Goal: Complete application form: Complete application form

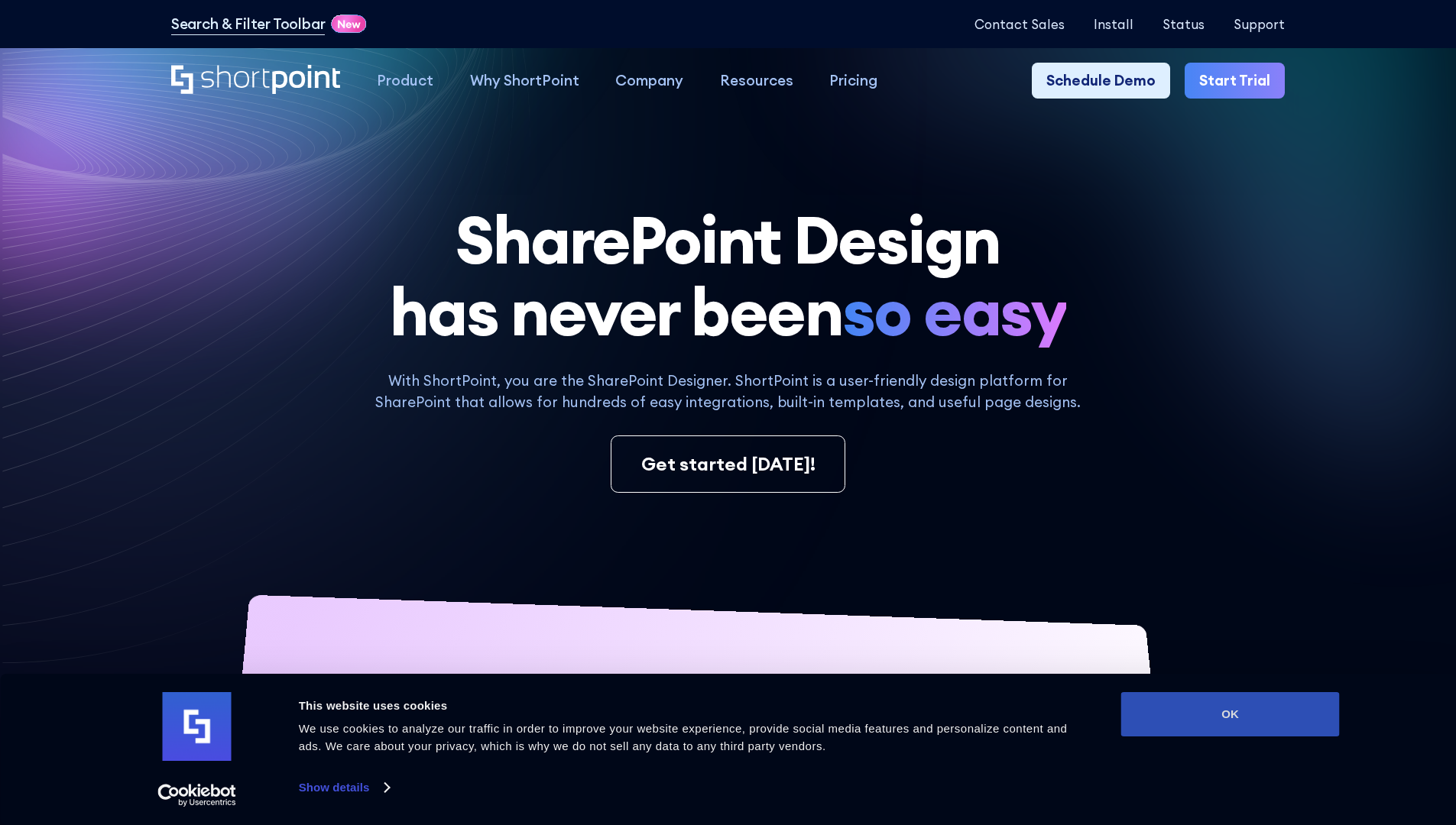
click at [1230, 714] on button "OK" at bounding box center [1231, 715] width 219 height 45
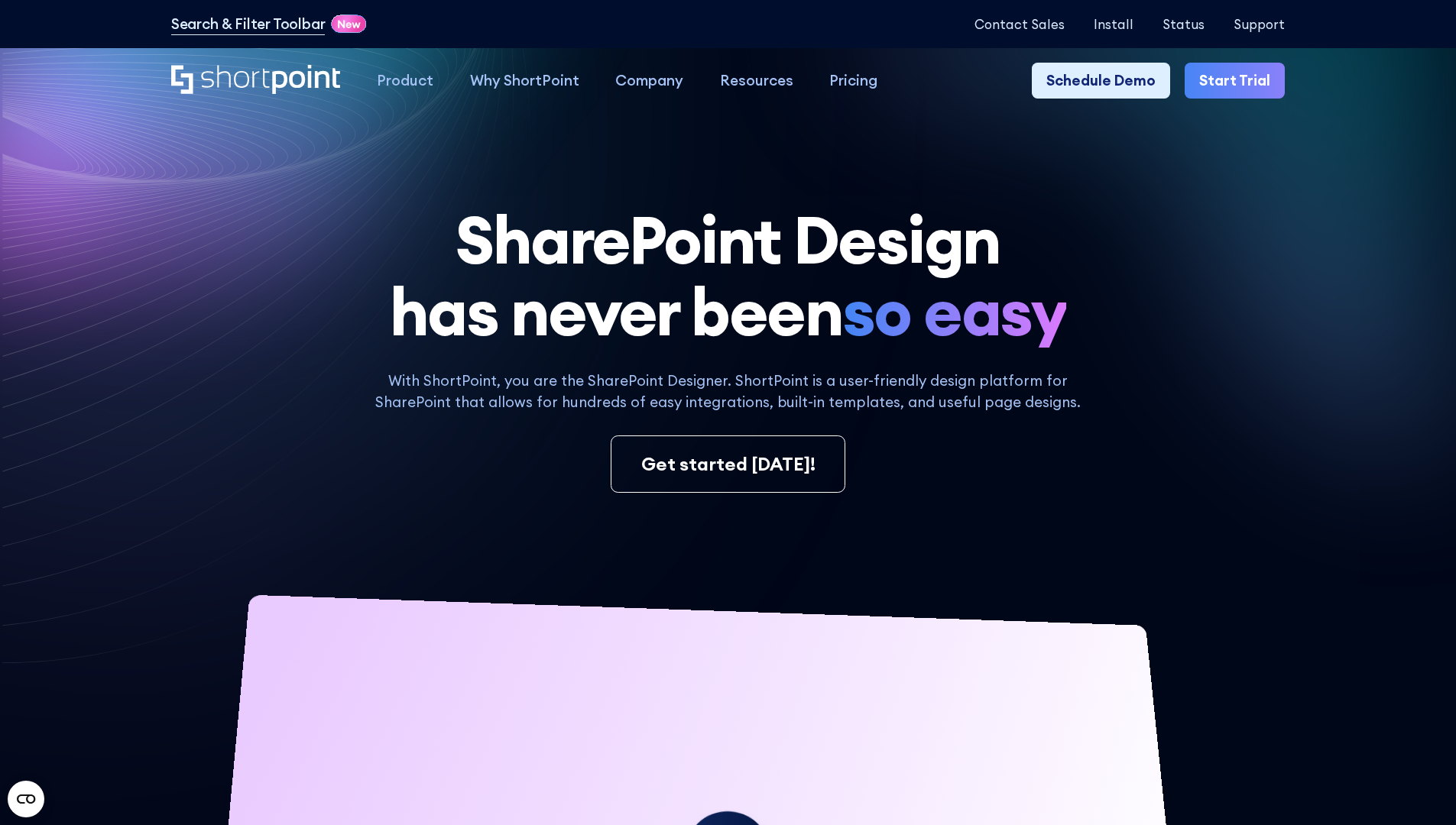
click at [1239, 81] on link "Start Trial" at bounding box center [1234, 81] width 100 height 37
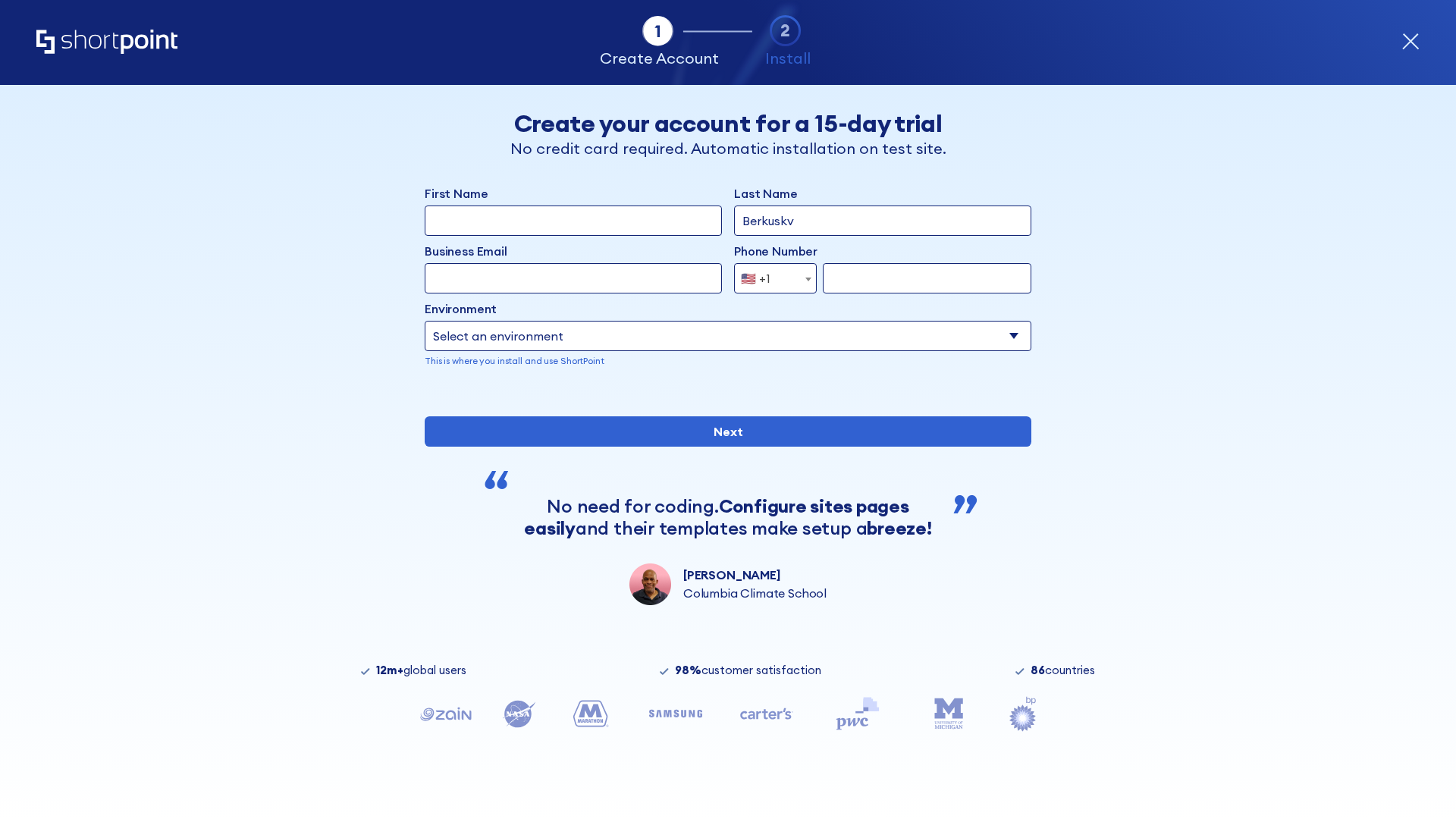
type input "Berkuskv"
type input "test@shortpoint.com"
type input "2125556789"
select select "Microsoft 365"
type input "2125556789"
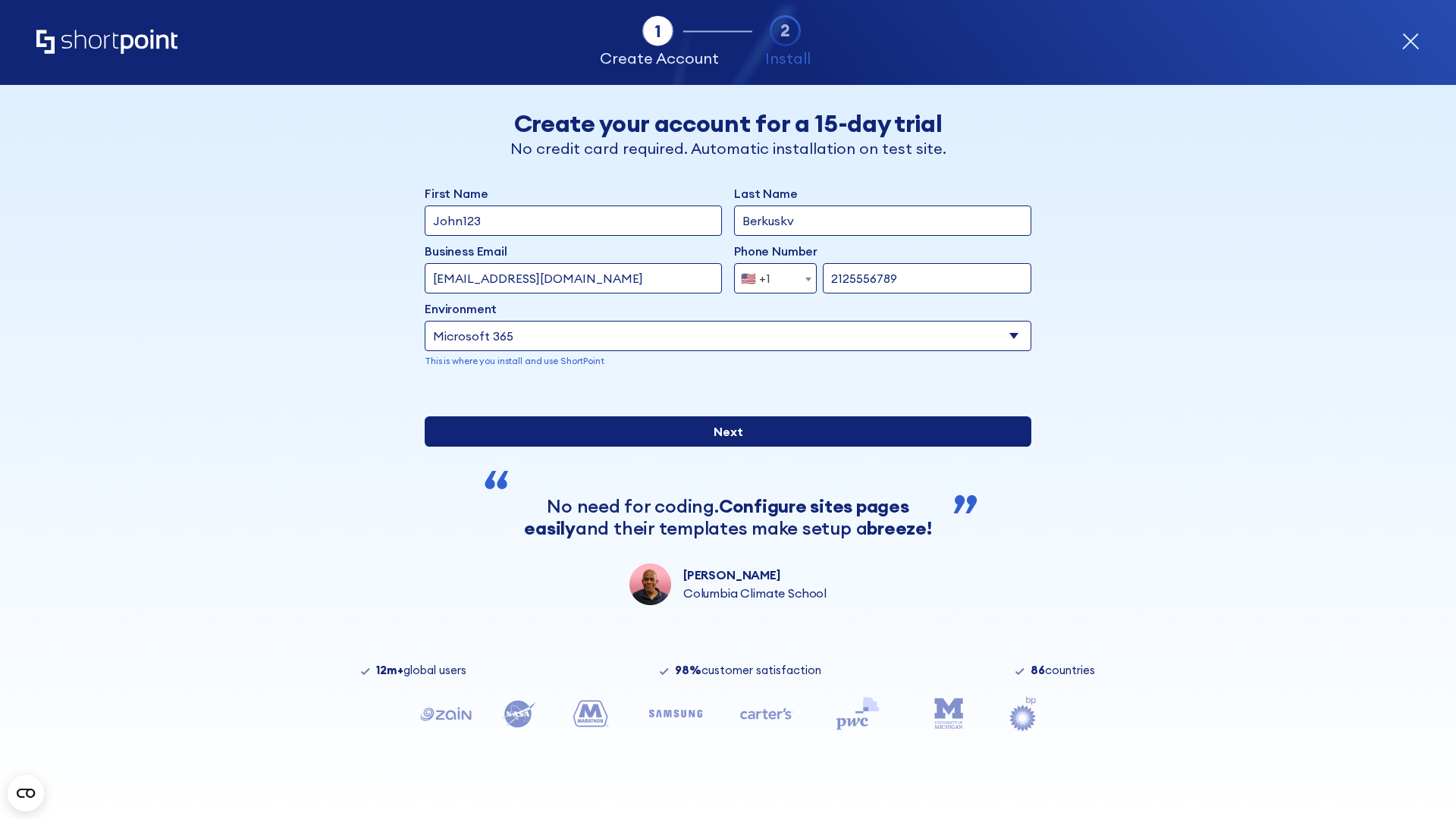
scroll to position [3, 0]
click at [722, 447] on input "Next" at bounding box center [728, 432] width 606 height 31
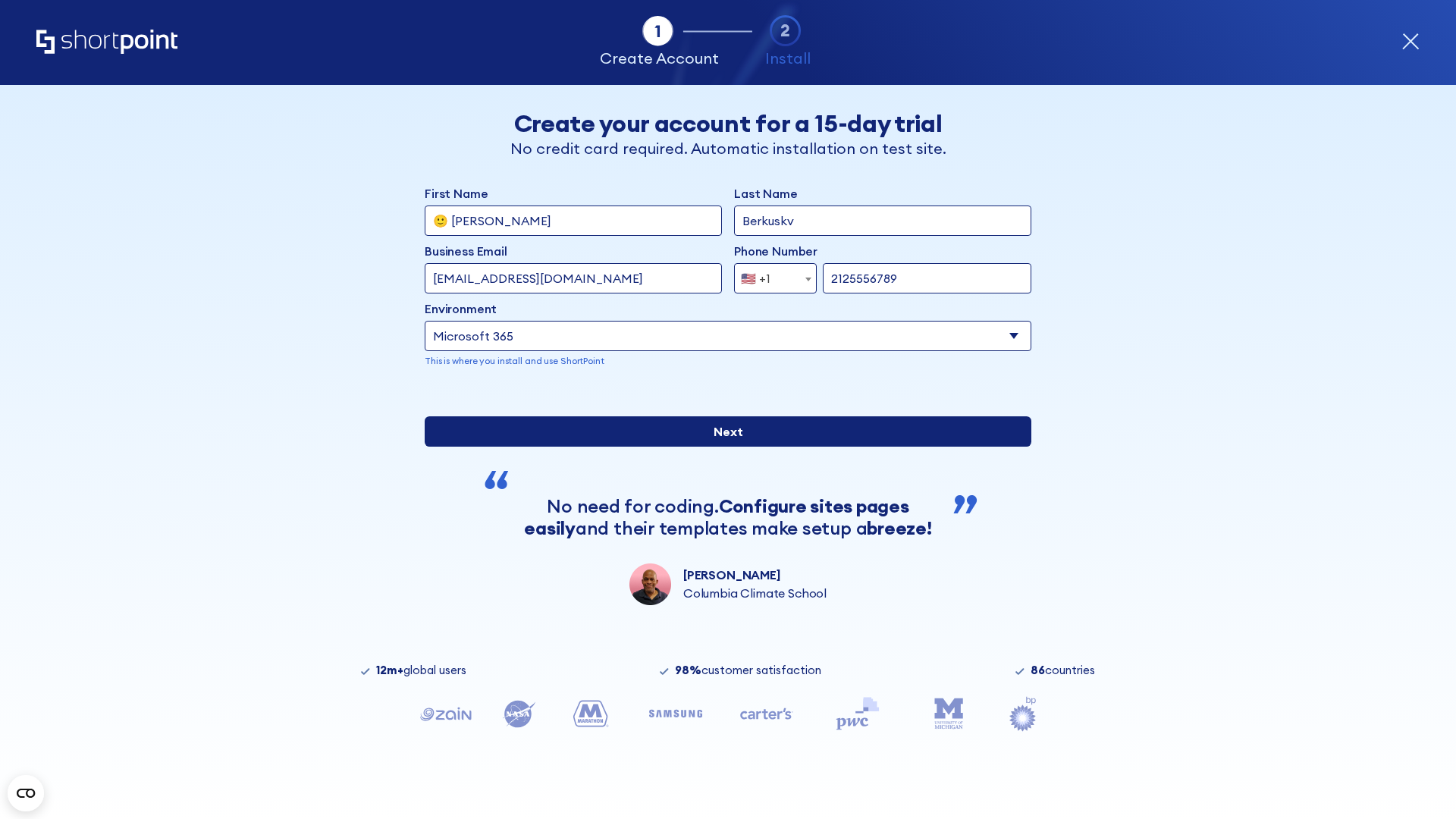
click at [722, 447] on input "Next" at bounding box center [728, 432] width 606 height 31
type input "Archebald"
click at [722, 447] on input "Next" at bounding box center [728, 432] width 606 height 31
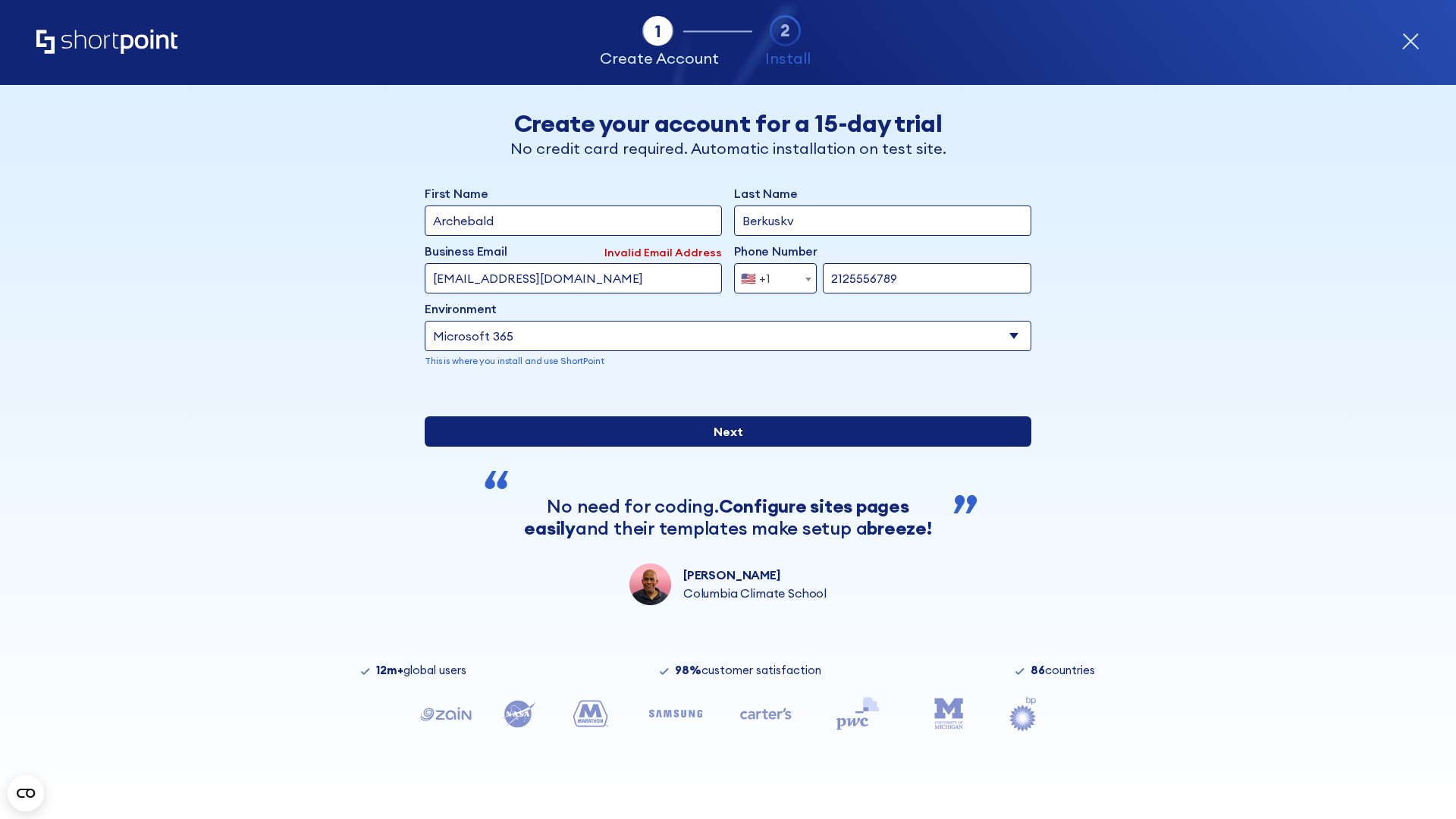
click at [722, 447] on input "Next" at bounding box center [728, 432] width 606 height 31
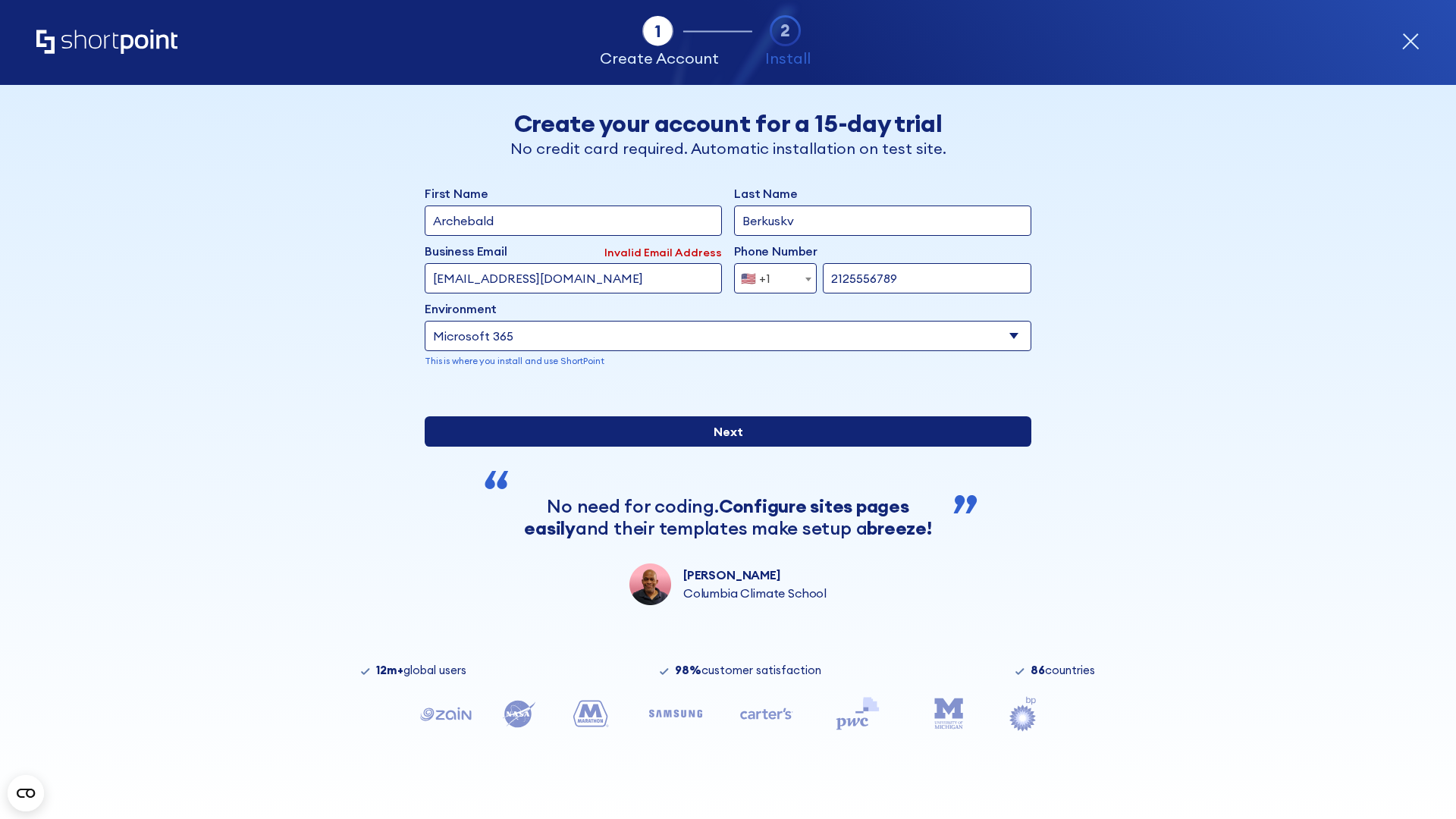
click at [722, 447] on input "Next" at bounding box center [728, 432] width 606 height 31
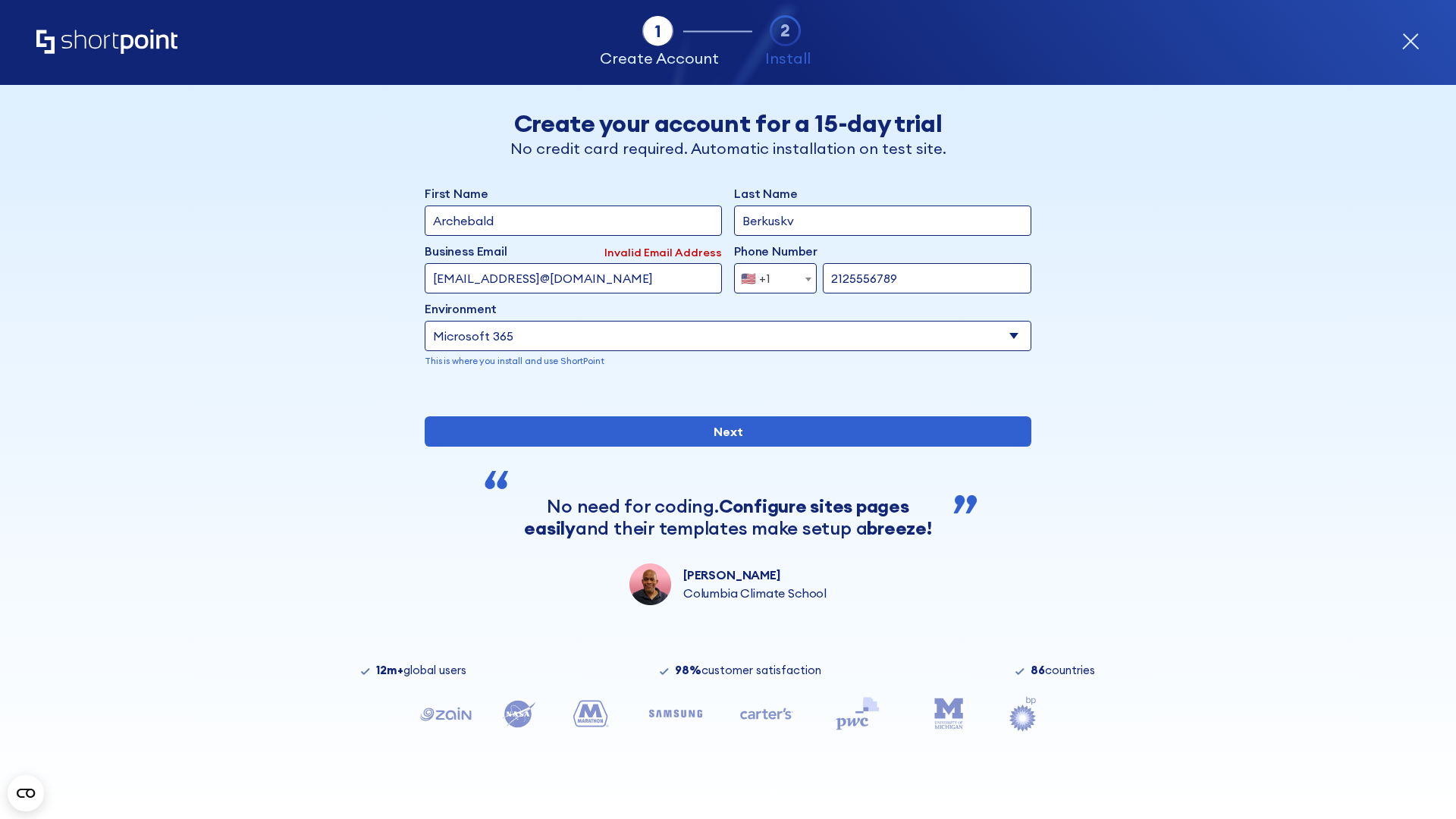
type input "testEmail@protonmail.comtest@shortpoint.com"
click at [769, 274] on span "🇺🇸 +1" at bounding box center [759, 278] width 50 height 31
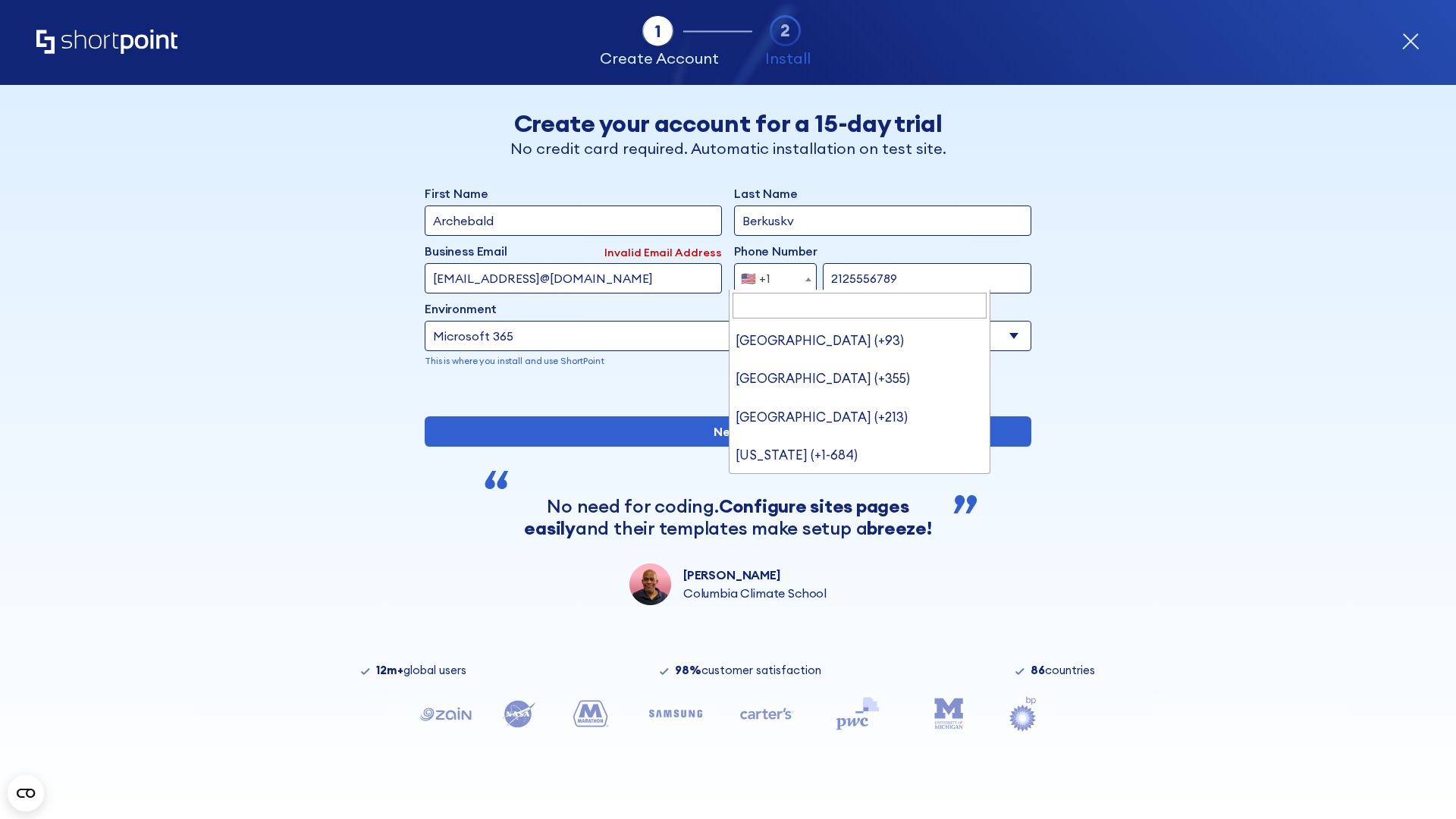
type input "[GEOGRAPHIC_DATA] (+966)"
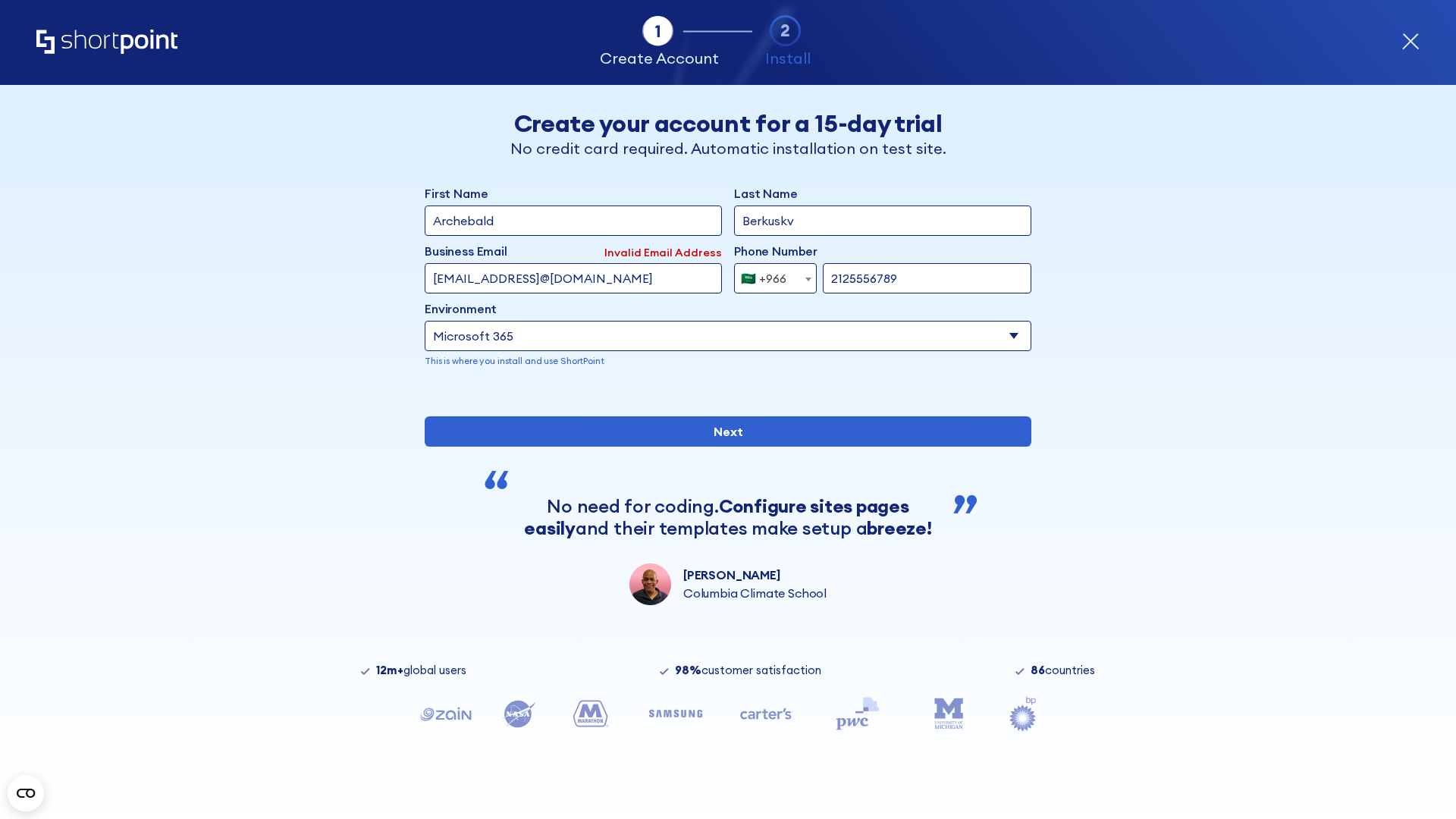
select select "+966"
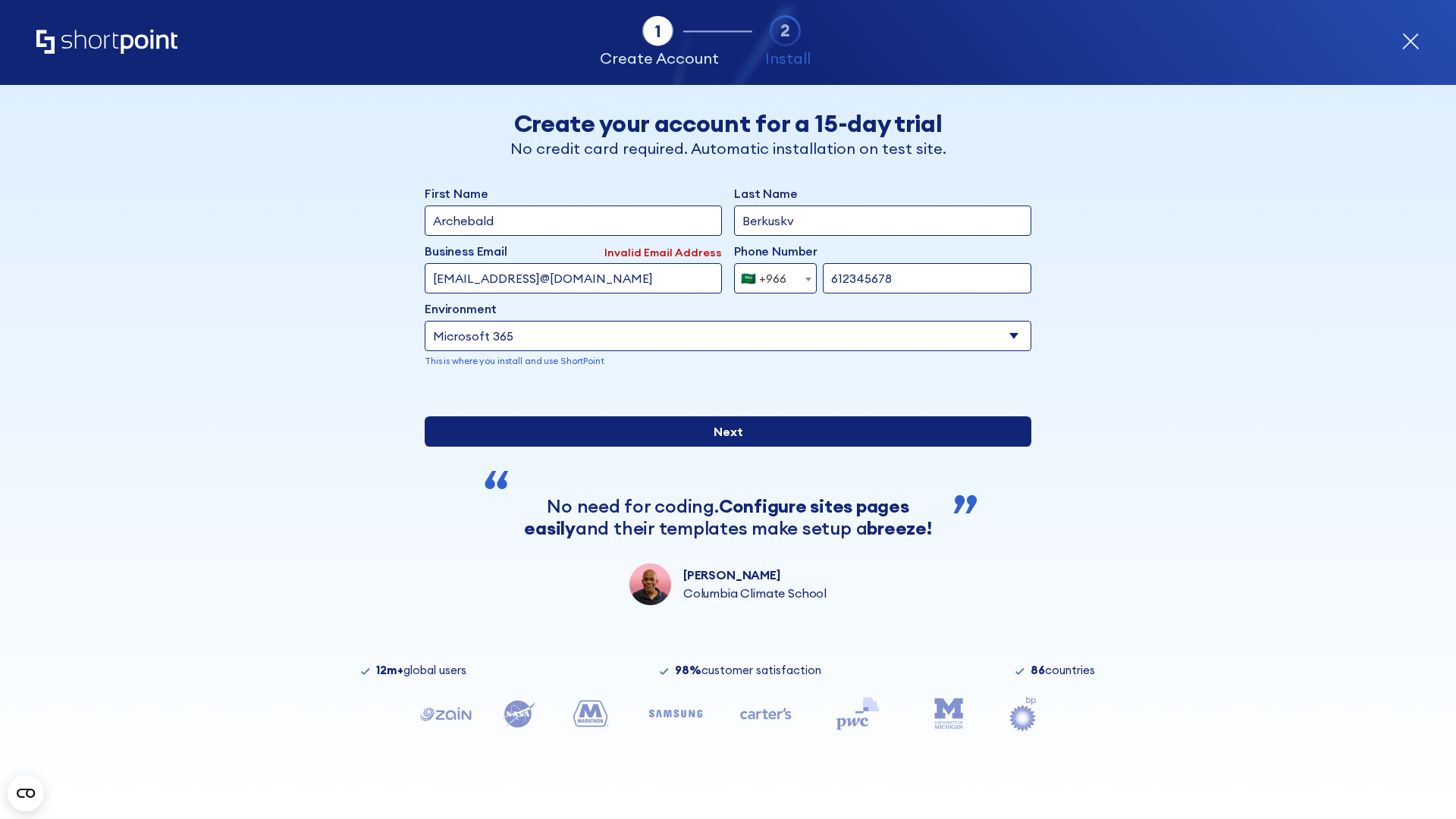
type input "612345678"
click at [722, 447] on input "Next" at bounding box center [728, 432] width 606 height 31
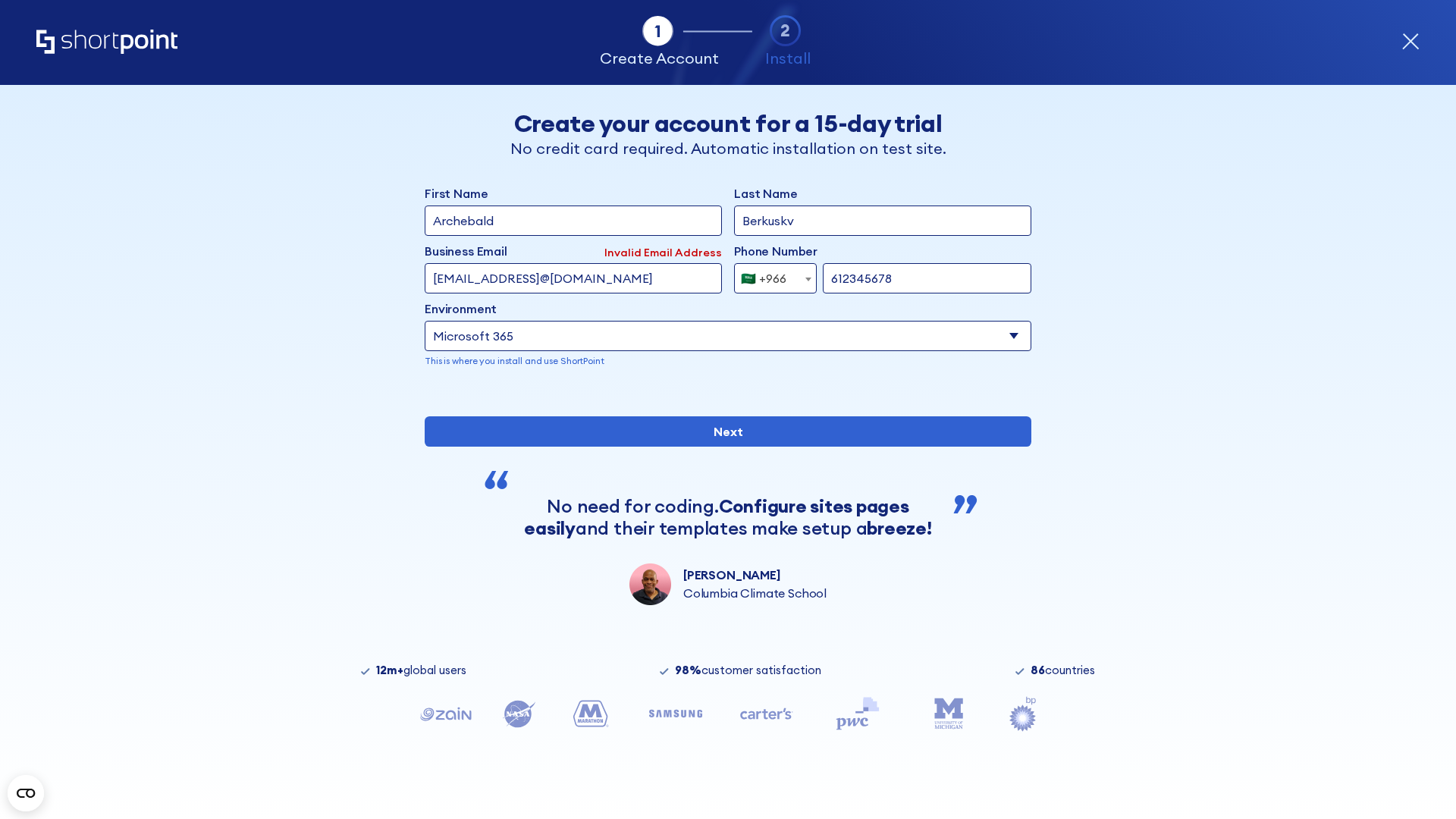
click at [769, 274] on div "🇸🇦 +966" at bounding box center [763, 278] width 45 height 31
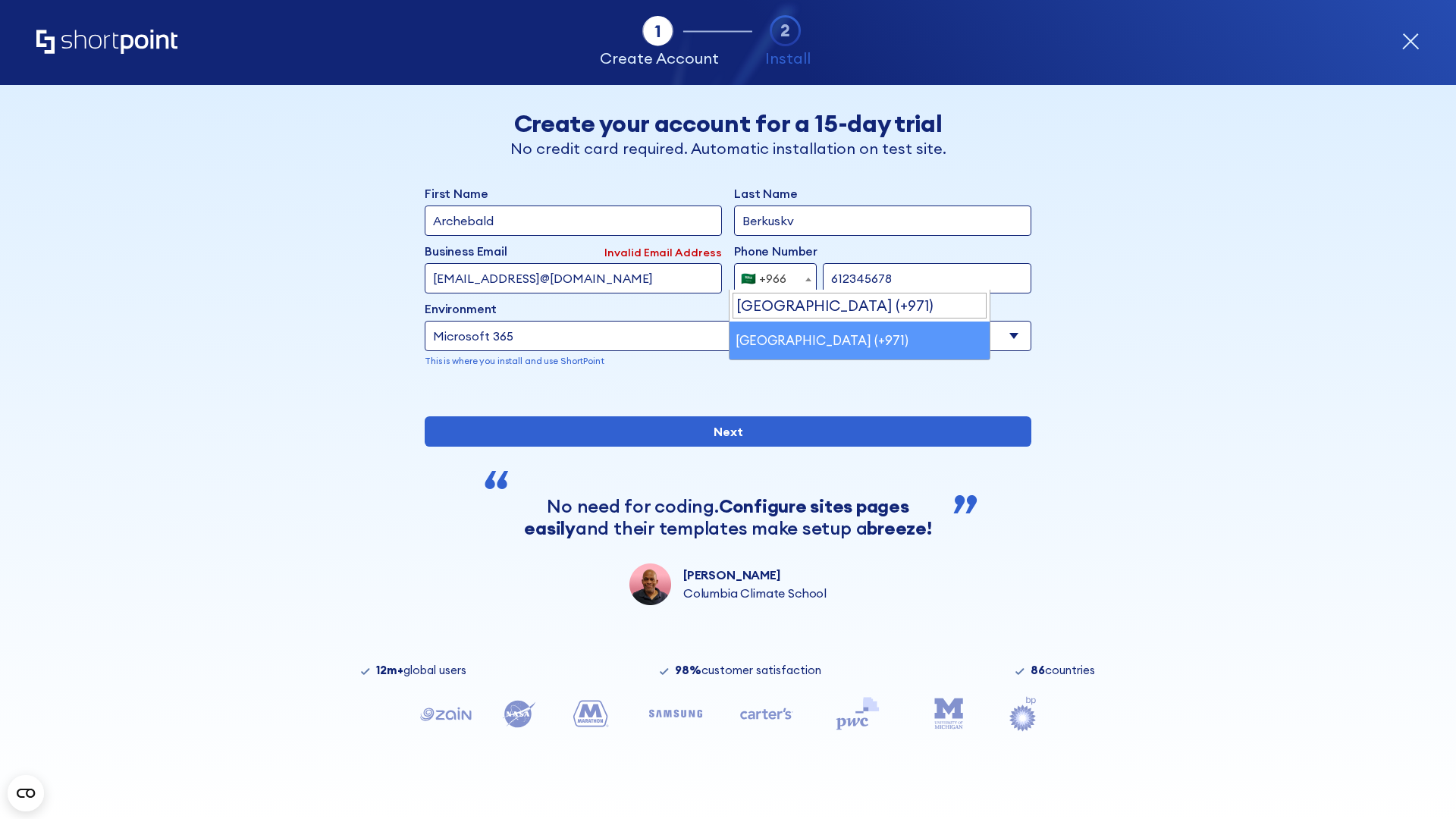
select select "+971"
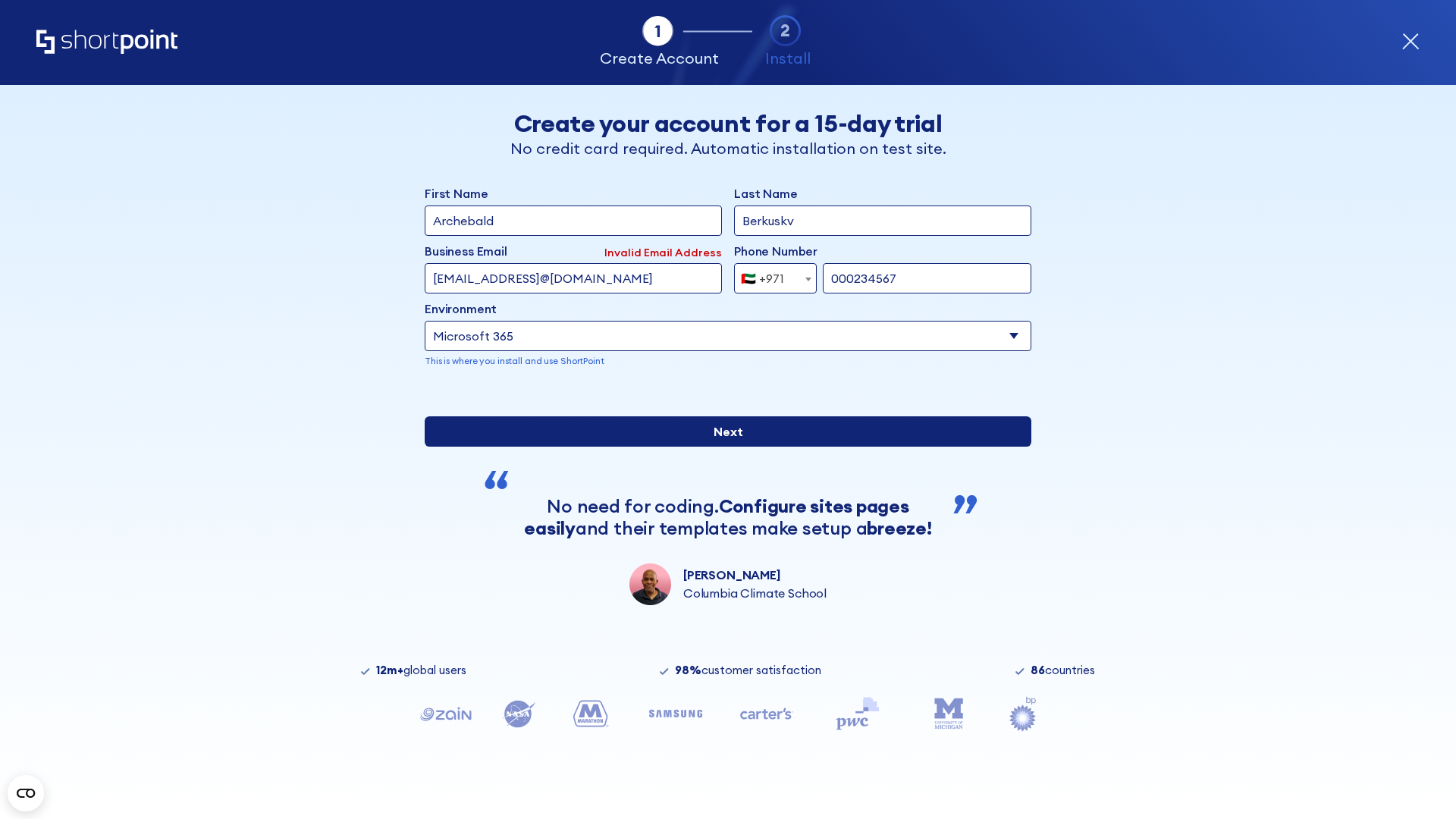
type input "000234567"
click at [722, 447] on input "Next" at bounding box center [728, 432] width 606 height 31
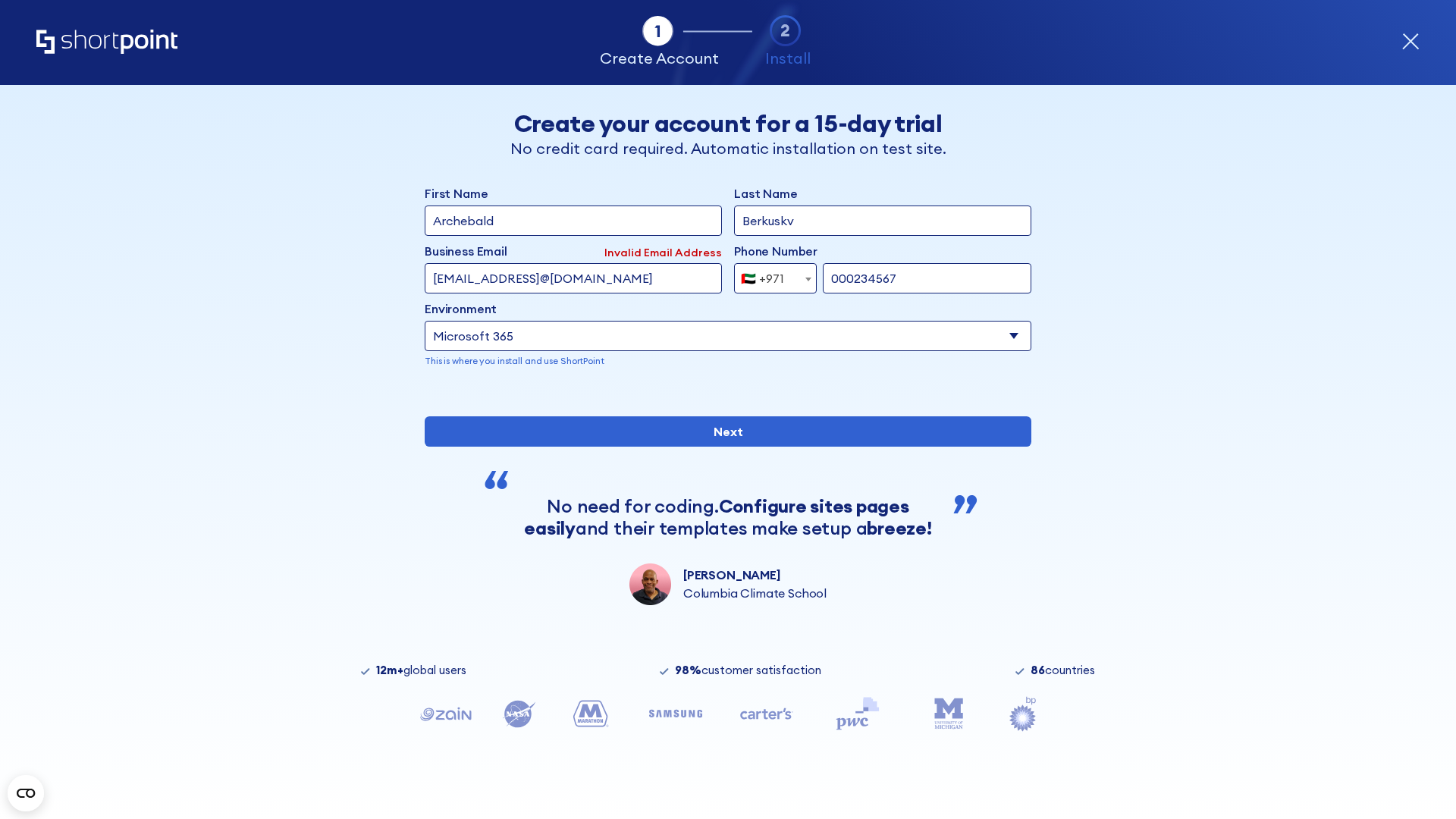
click at [769, 274] on div "🇦🇪 +971" at bounding box center [763, 278] width 44 height 31
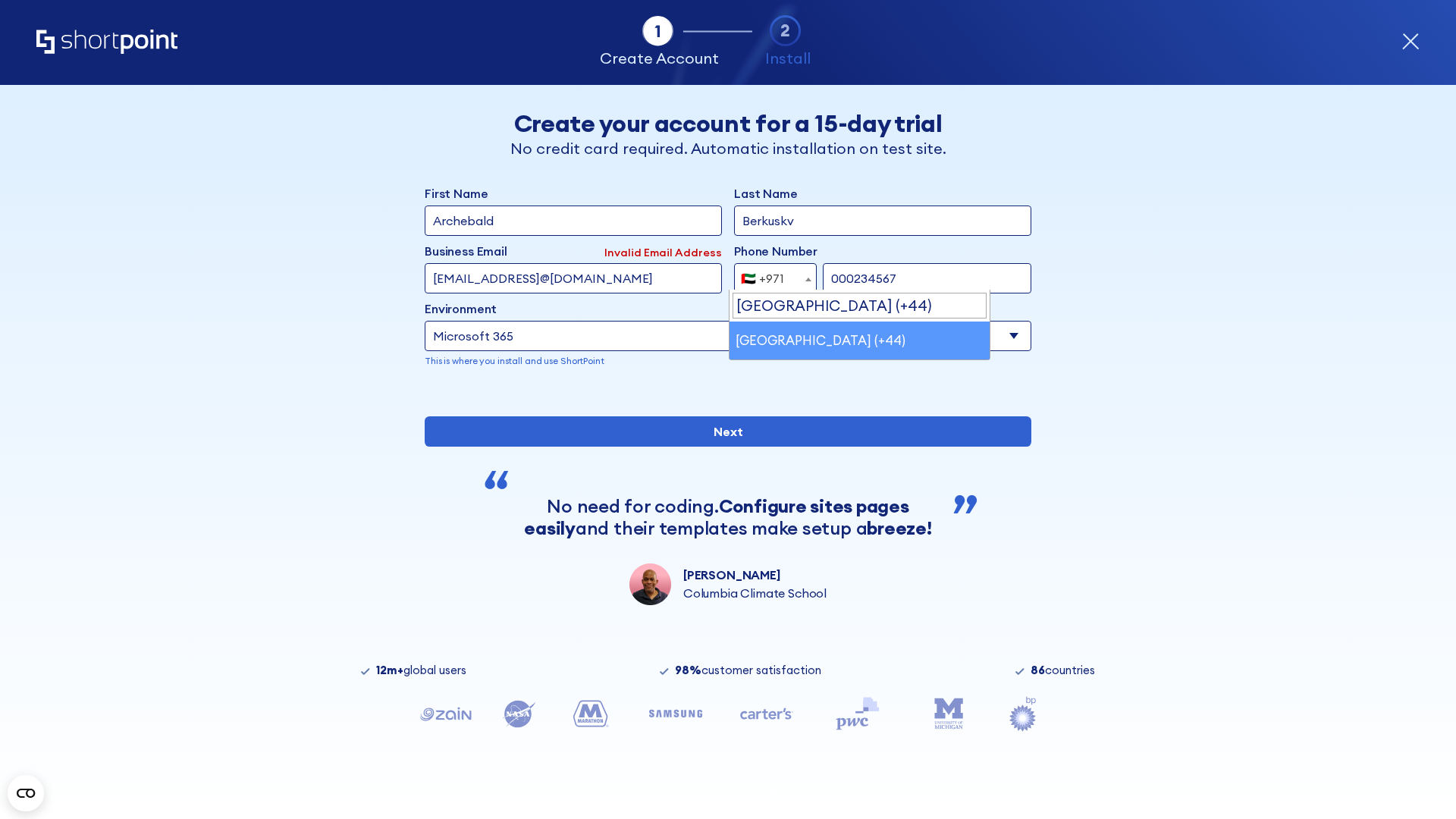
select select "+44"
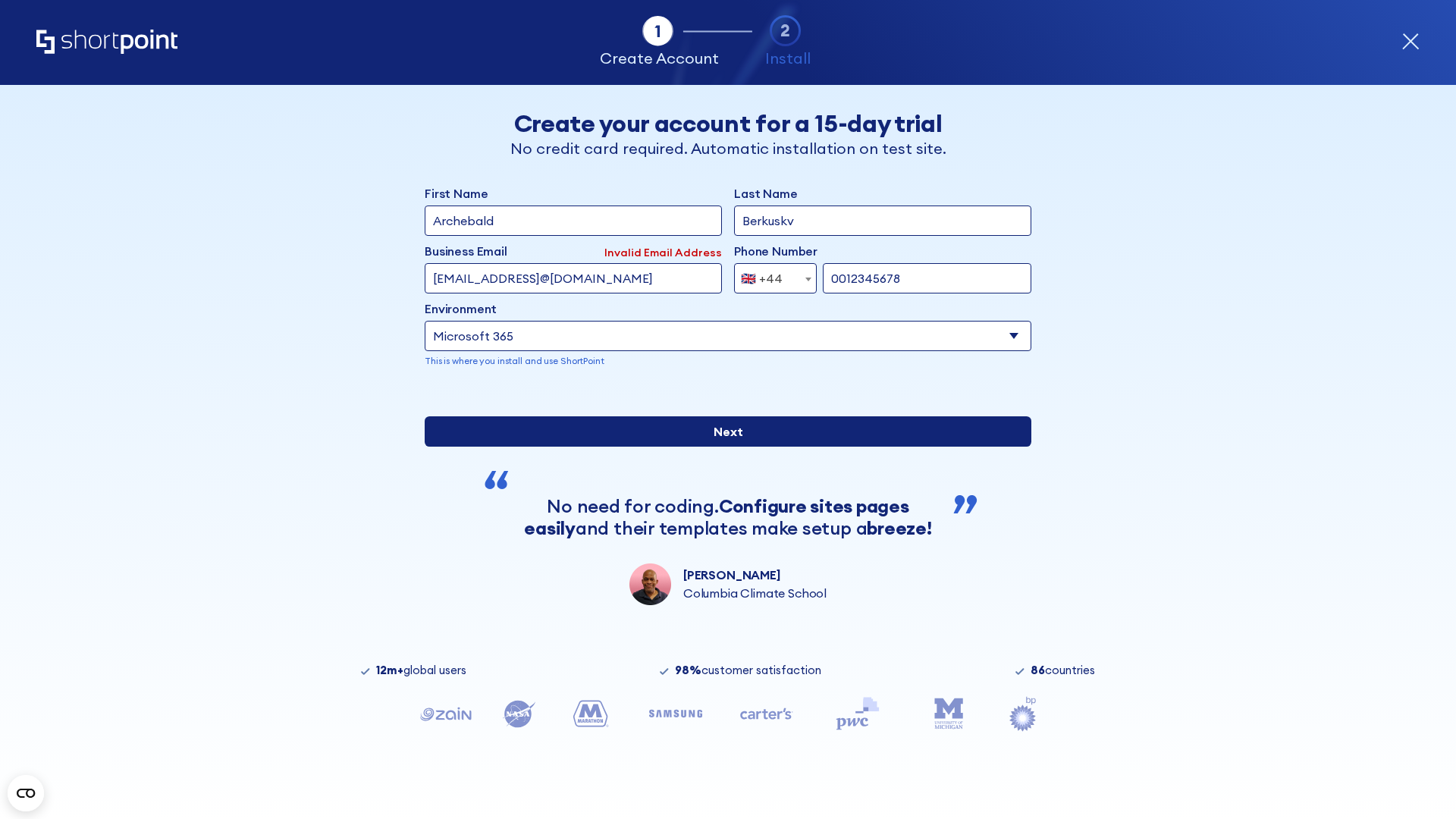
type input "0012345678"
click at [722, 447] on input "Next" at bounding box center [728, 432] width 606 height 31
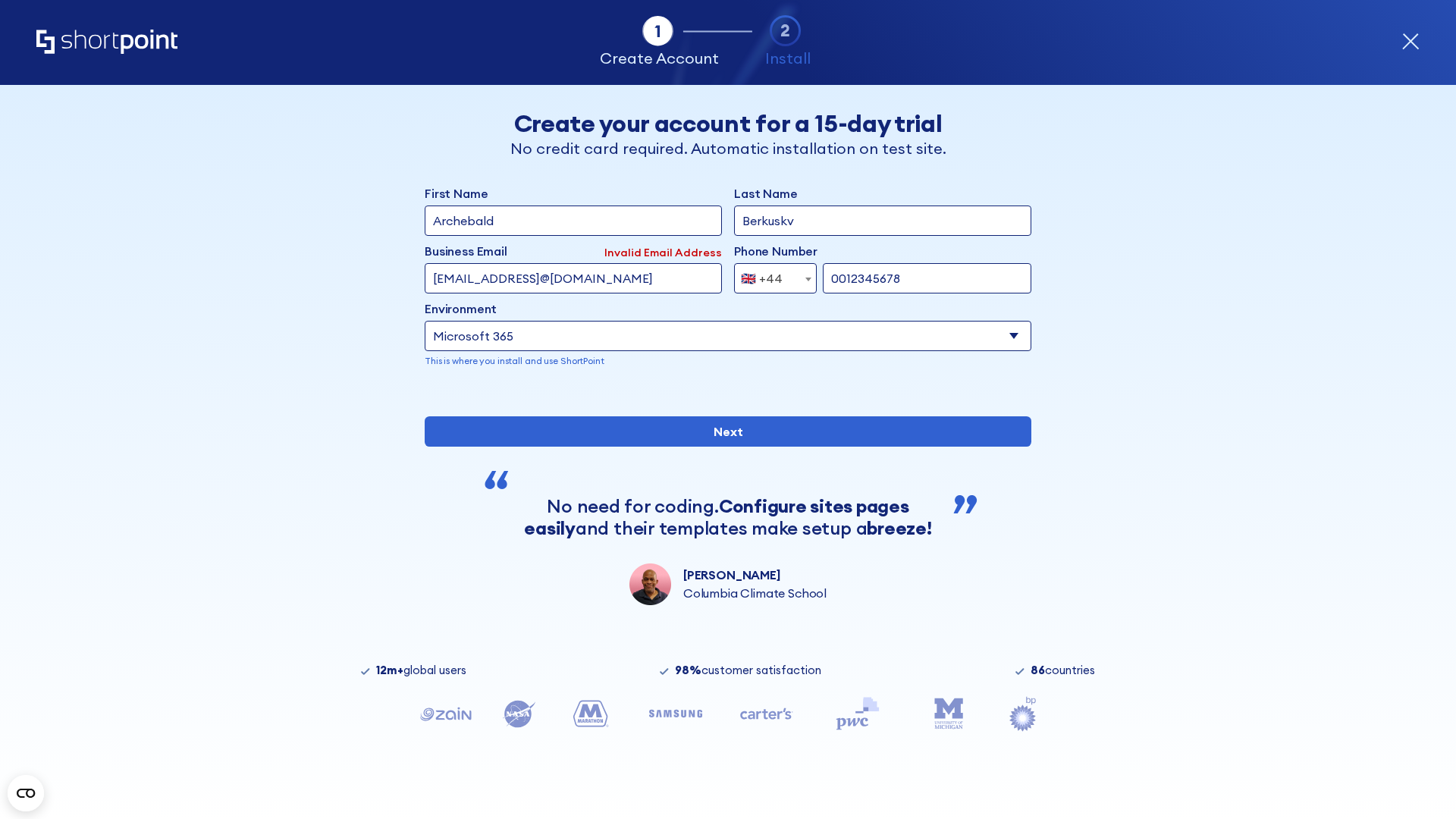
click at [769, 274] on div "🇬🇧 +44" at bounding box center [762, 278] width 42 height 31
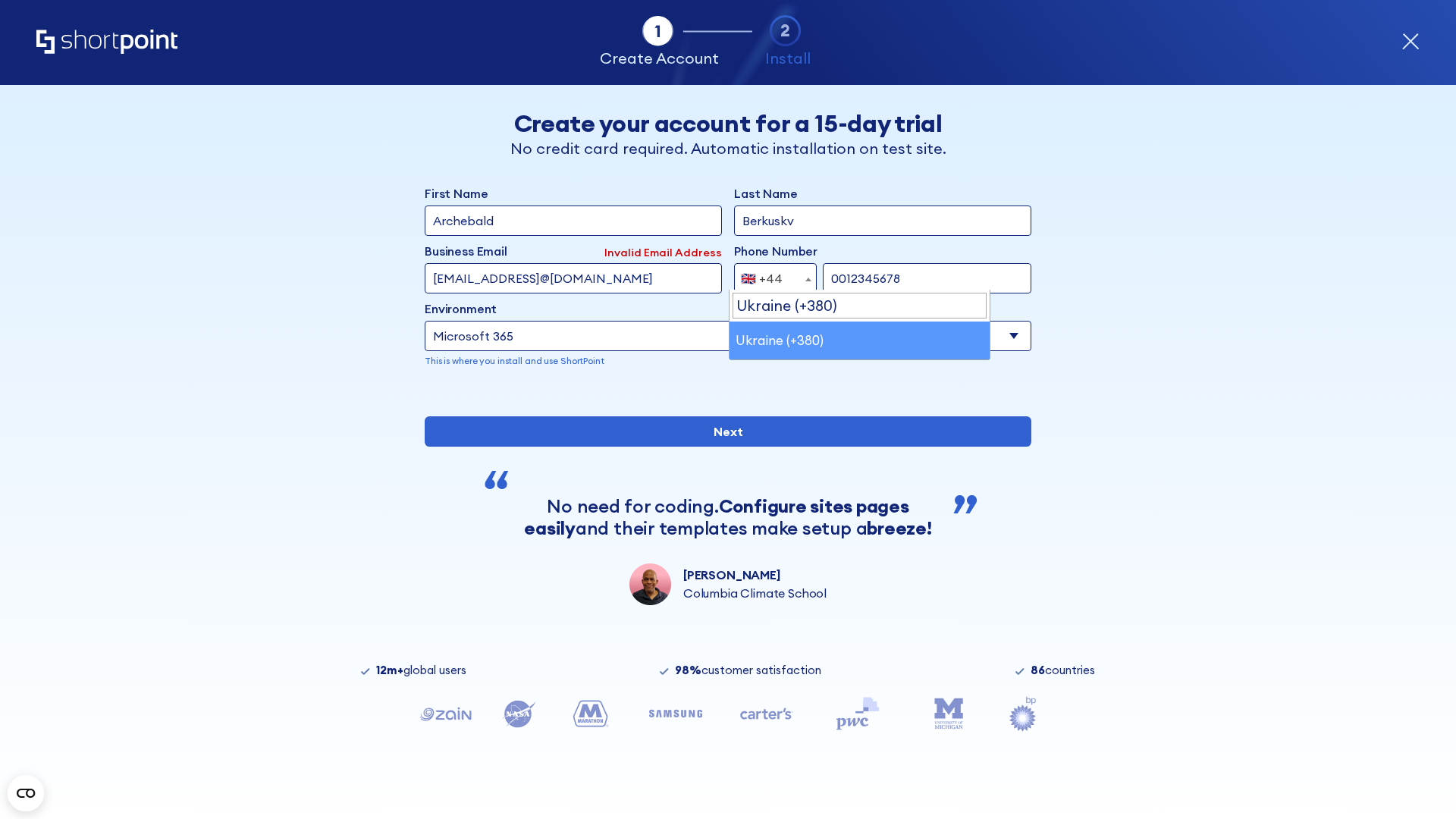
select select "+380"
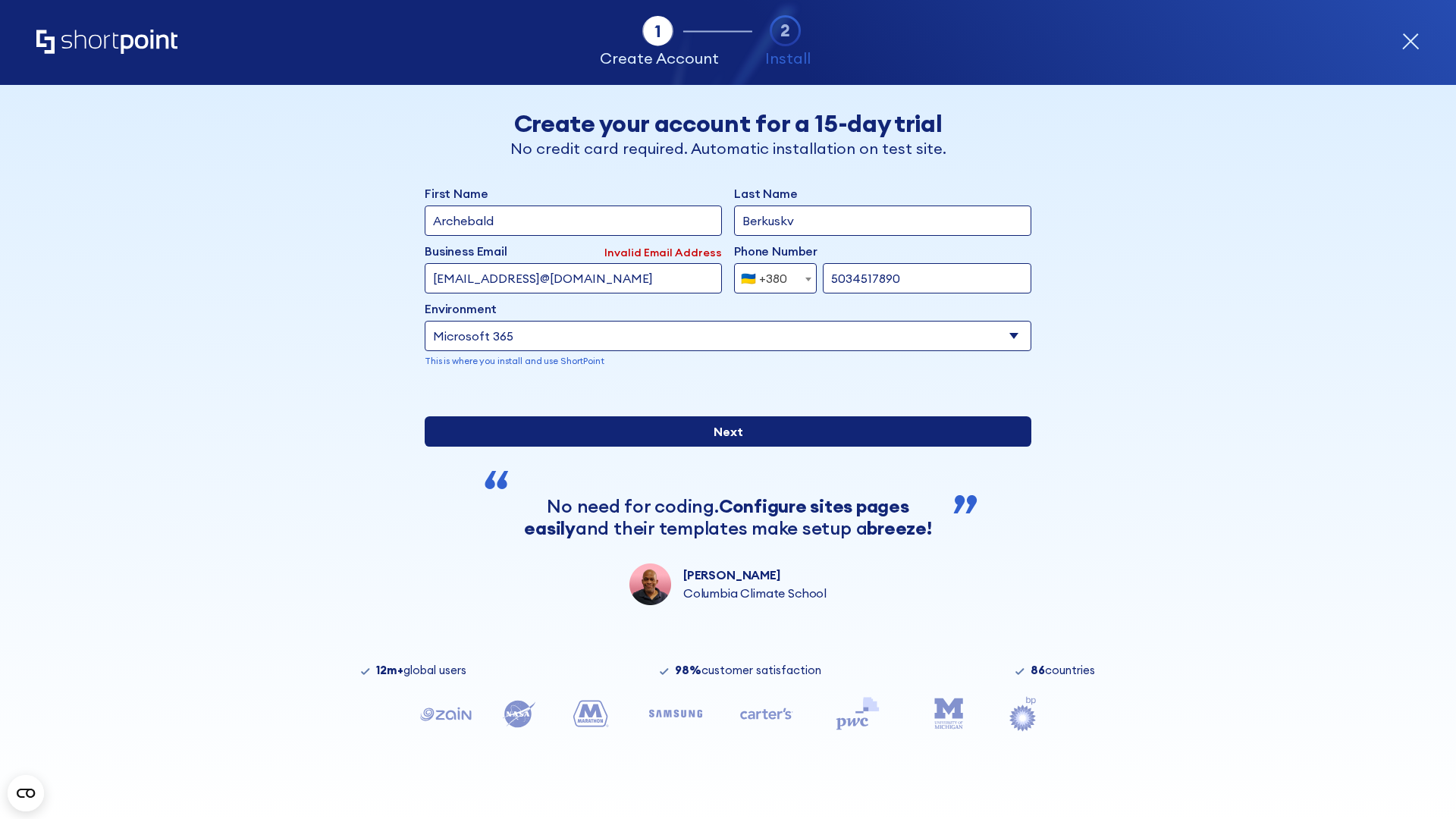
type input "5034517890"
click at [722, 447] on input "Next" at bounding box center [728, 432] width 606 height 31
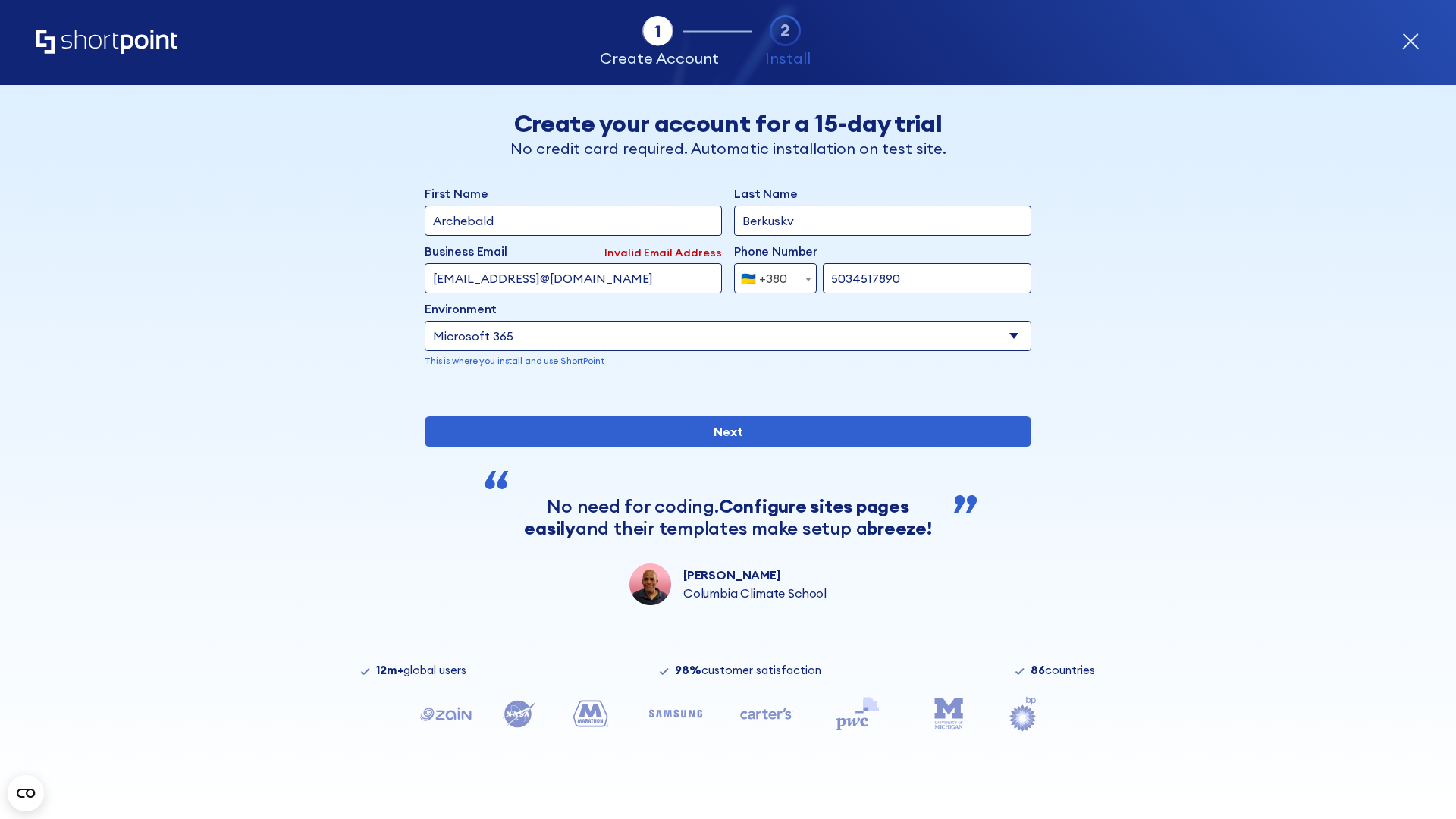
click at [769, 274] on div "🇺🇦 +380" at bounding box center [764, 278] width 46 height 31
select select "+1"
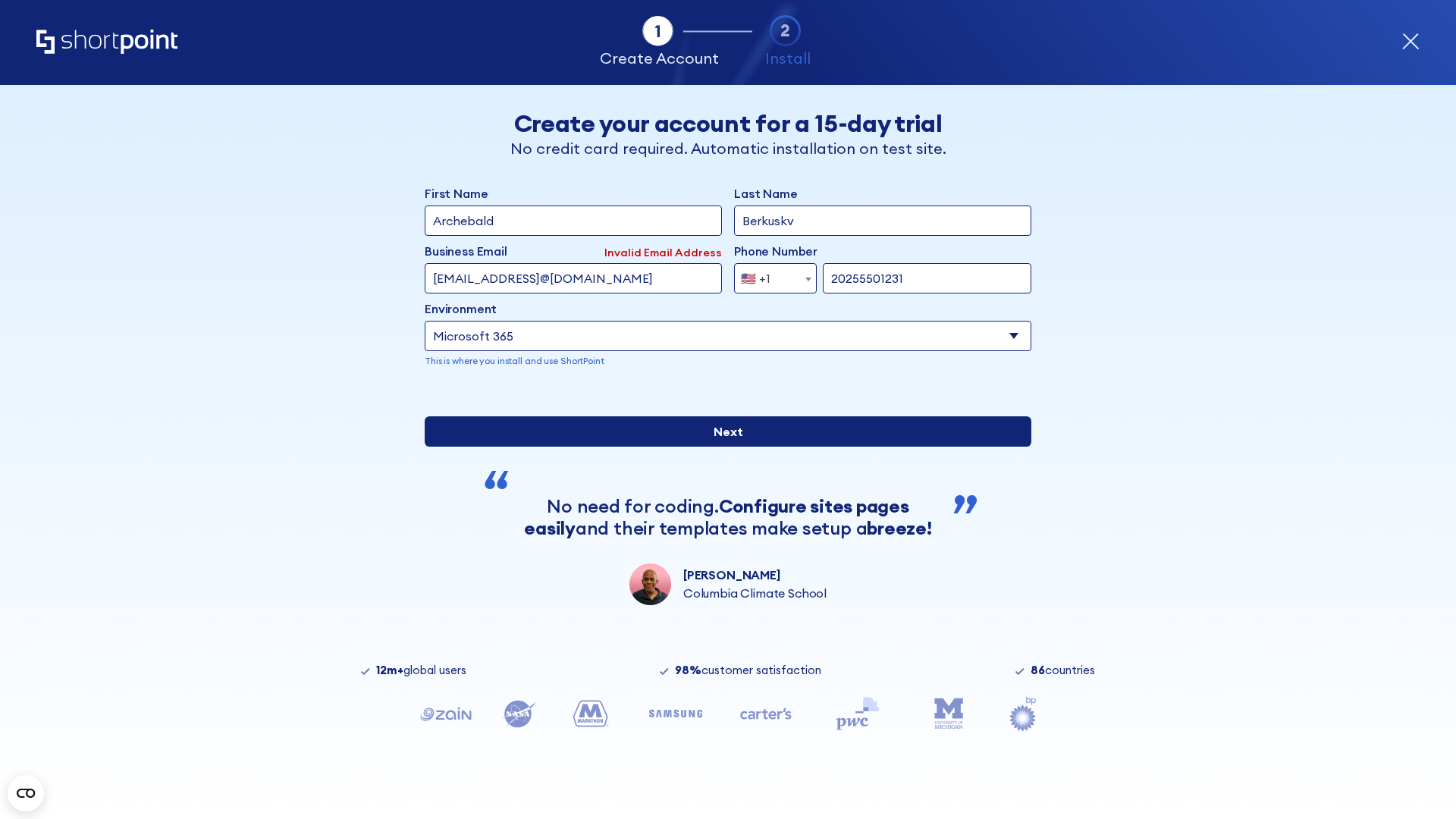
type input "20255501231"
click at [722, 447] on input "Next" at bounding box center [728, 432] width 606 height 31
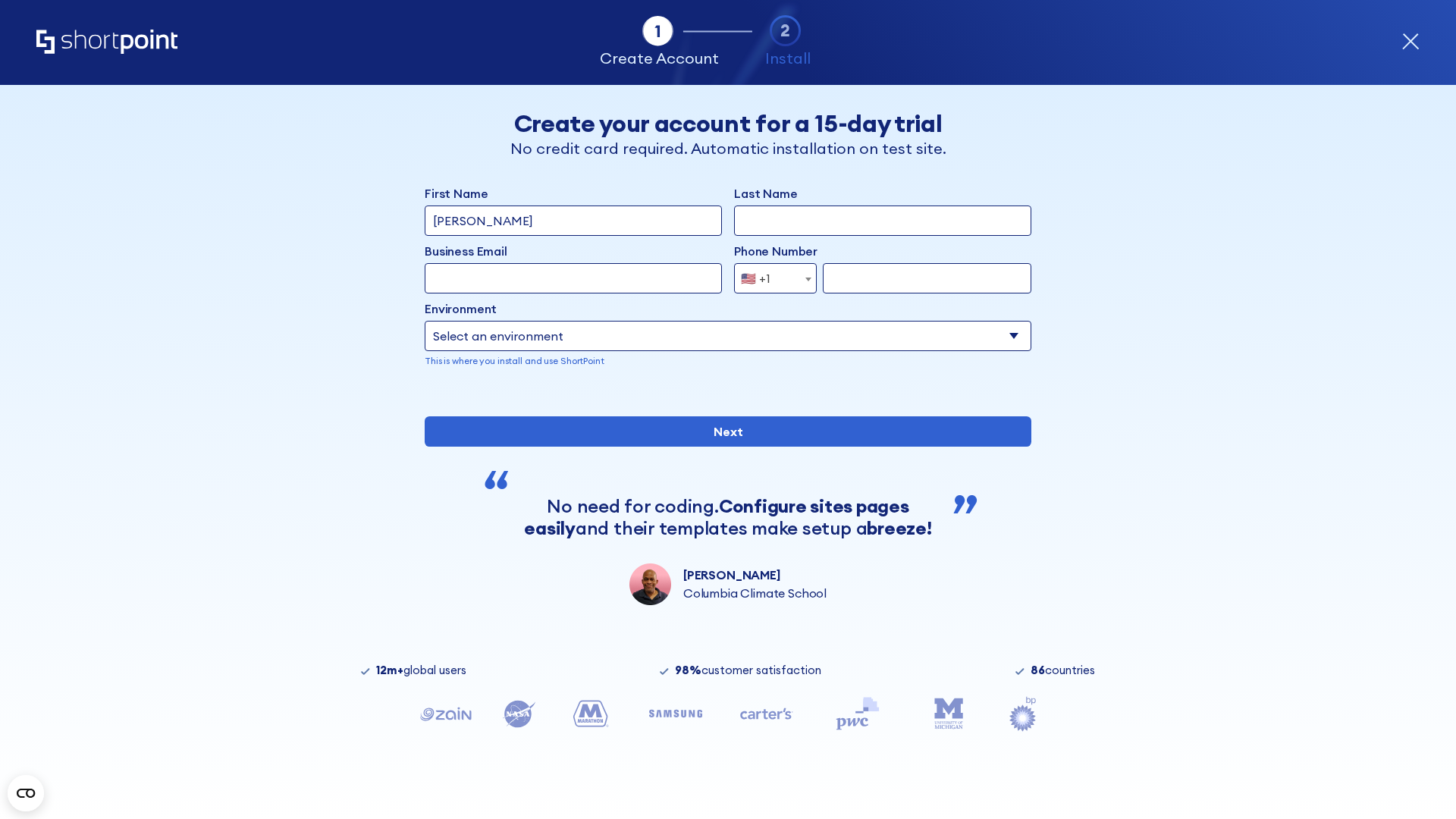
type input "Mary-Jane"
type input "Berkuskv"
type input "john@company.com"
click at [769, 274] on span "🇺🇸 +1" at bounding box center [759, 278] width 50 height 31
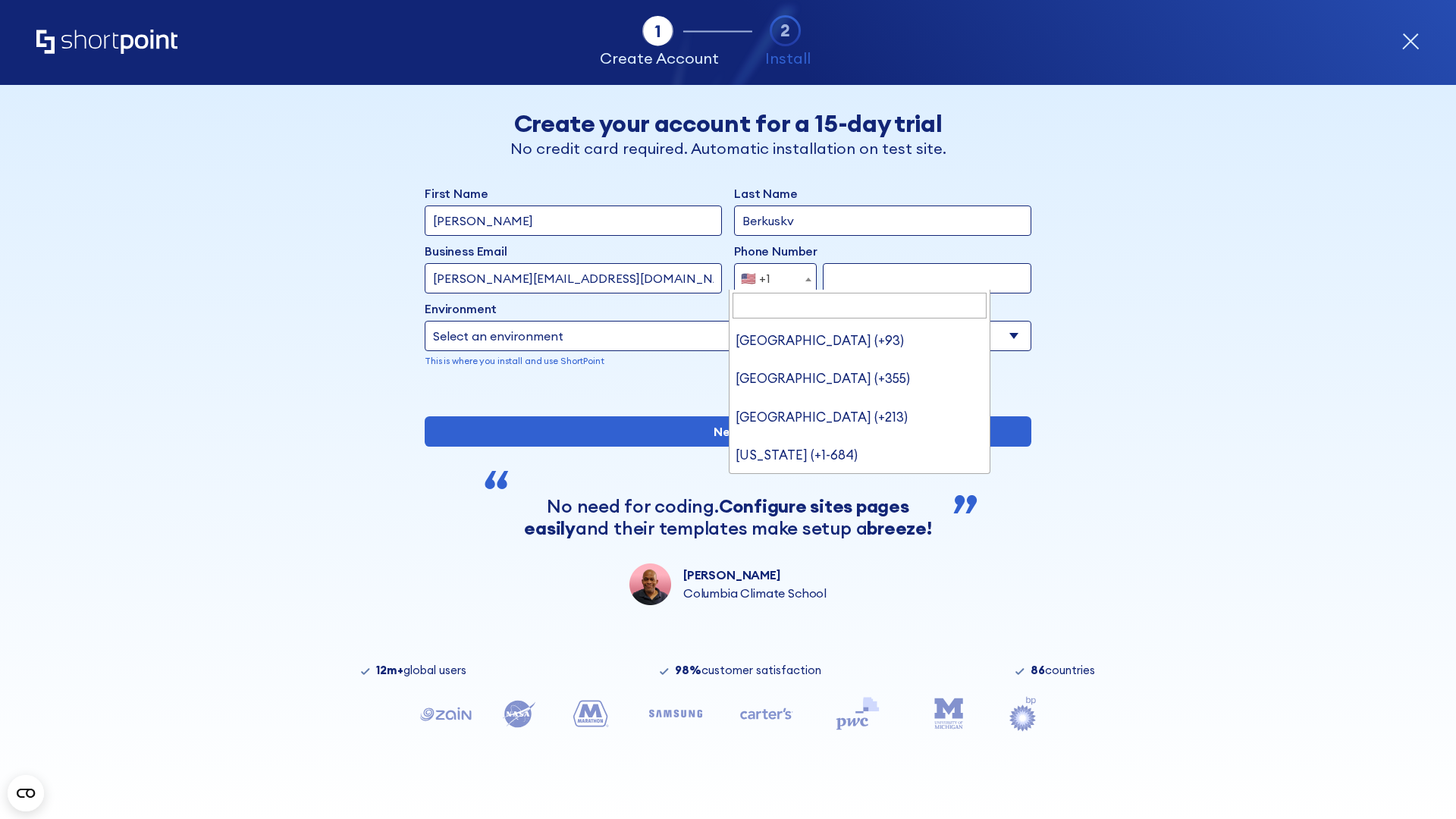
scroll to position [3, 0]
type input "Saudi Arabia (+966)"
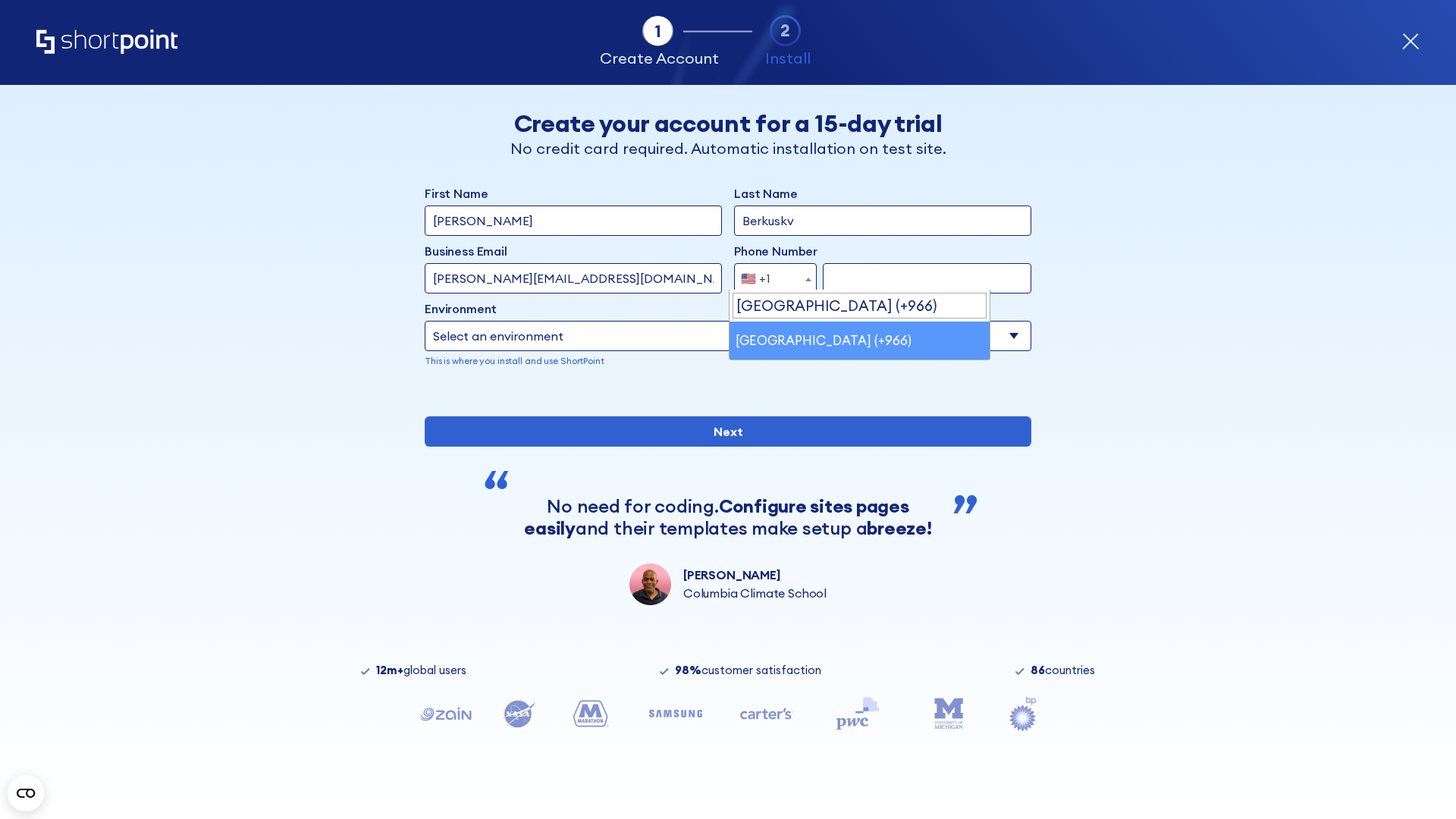
select select "+966"
type input "512345678"
select select "Microsoft 365"
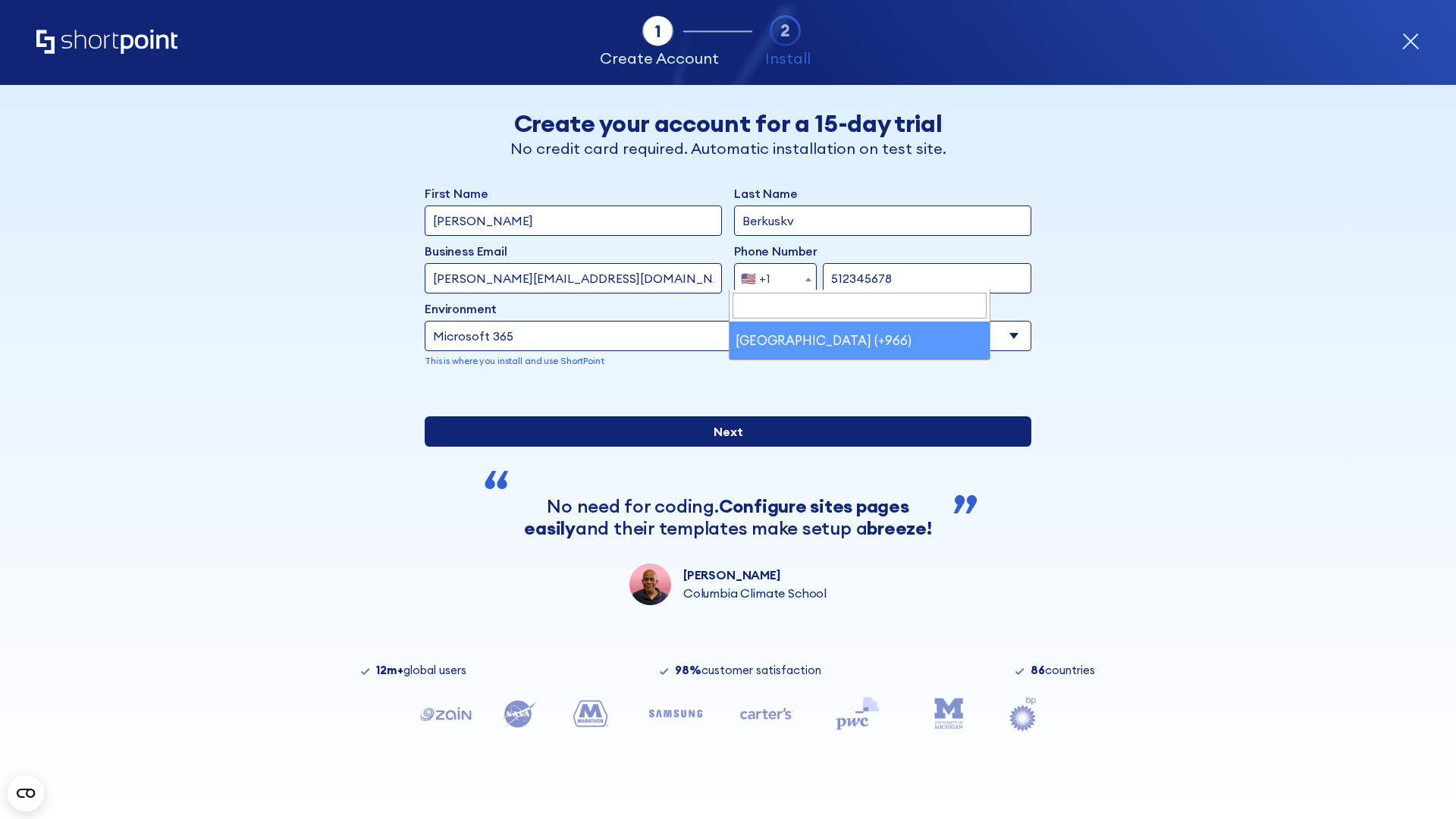
type input "512345678"
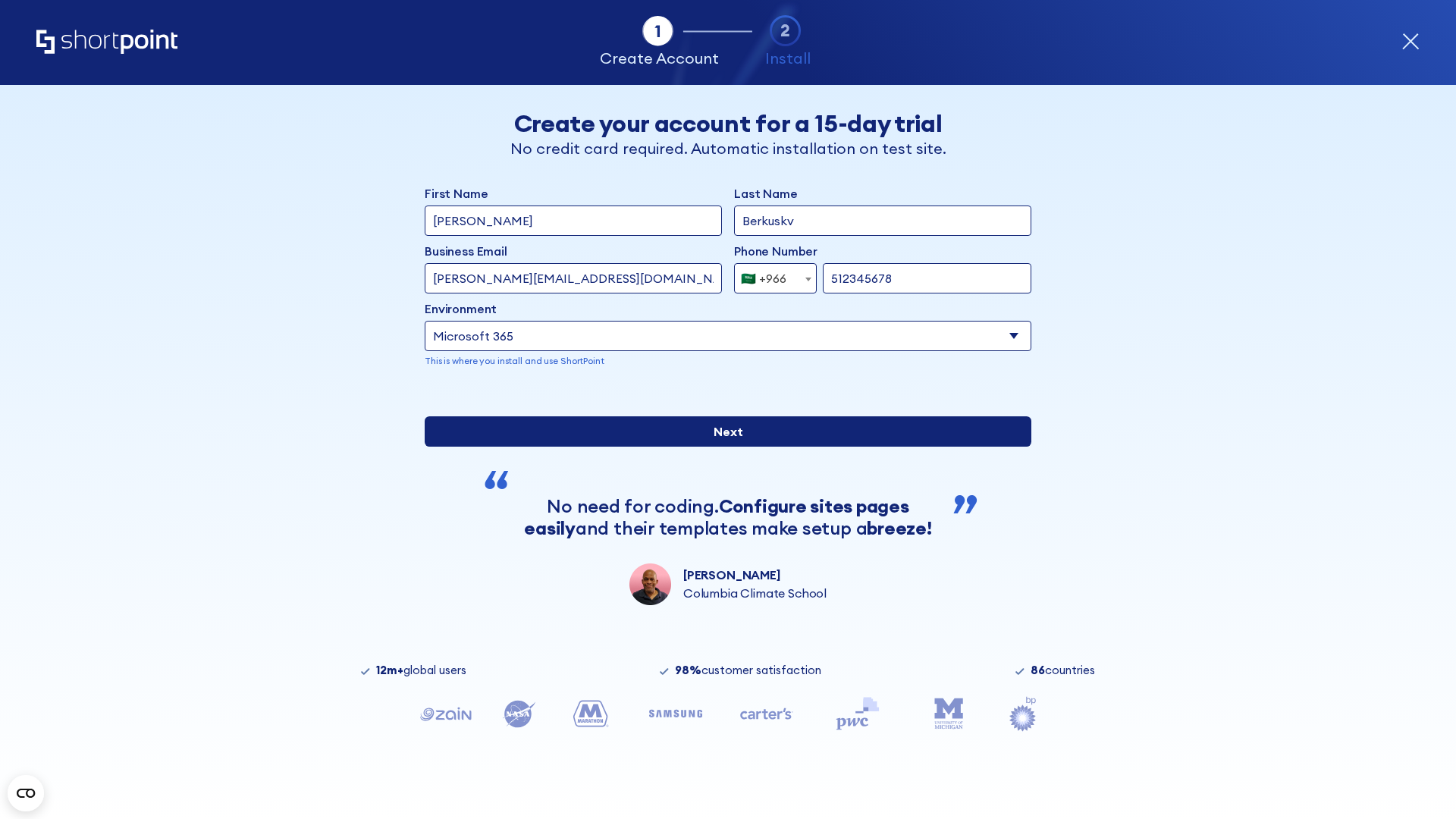
click at [722, 447] on input "Next" at bounding box center [728, 432] width 606 height 31
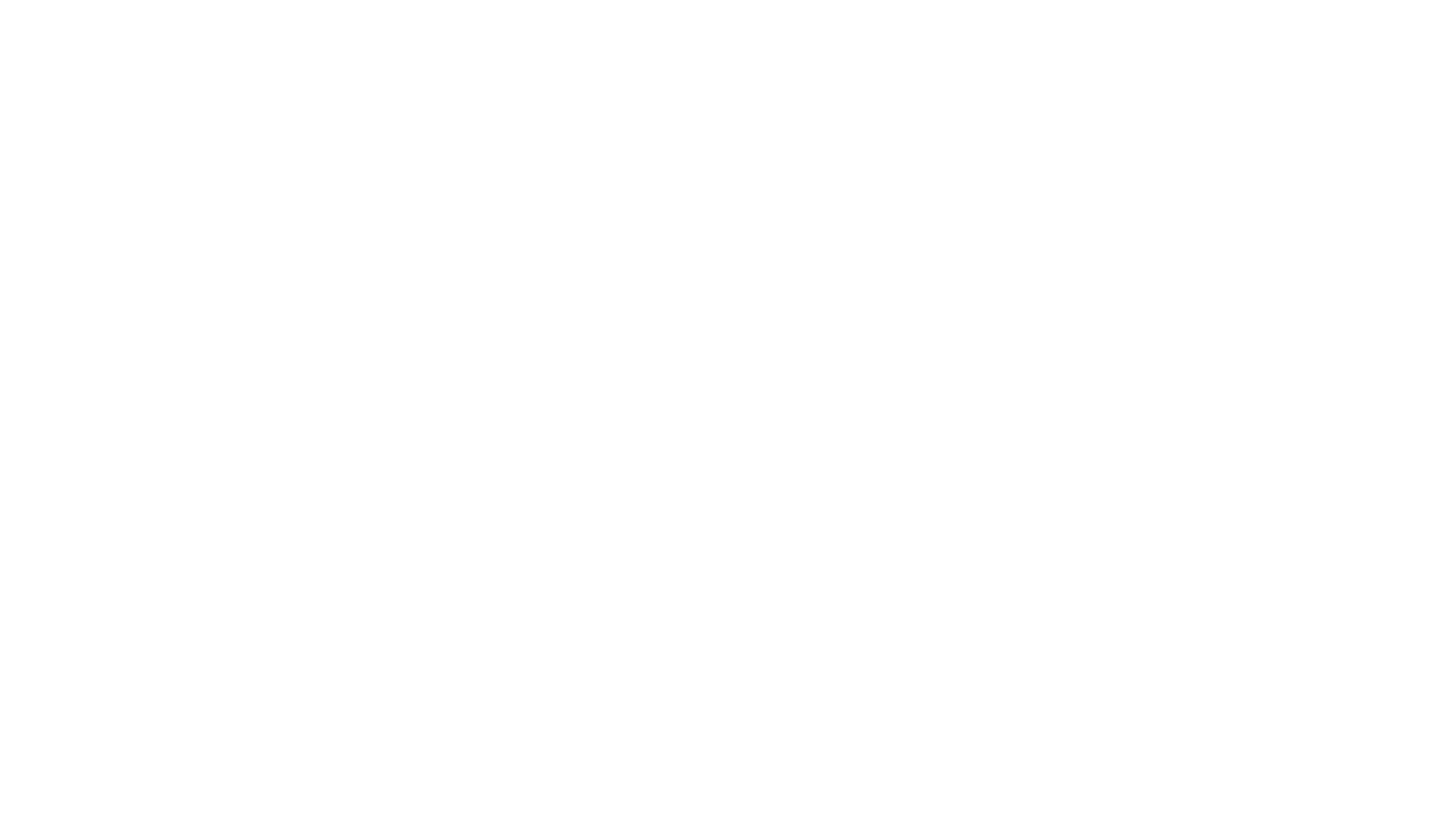
select select "+966"
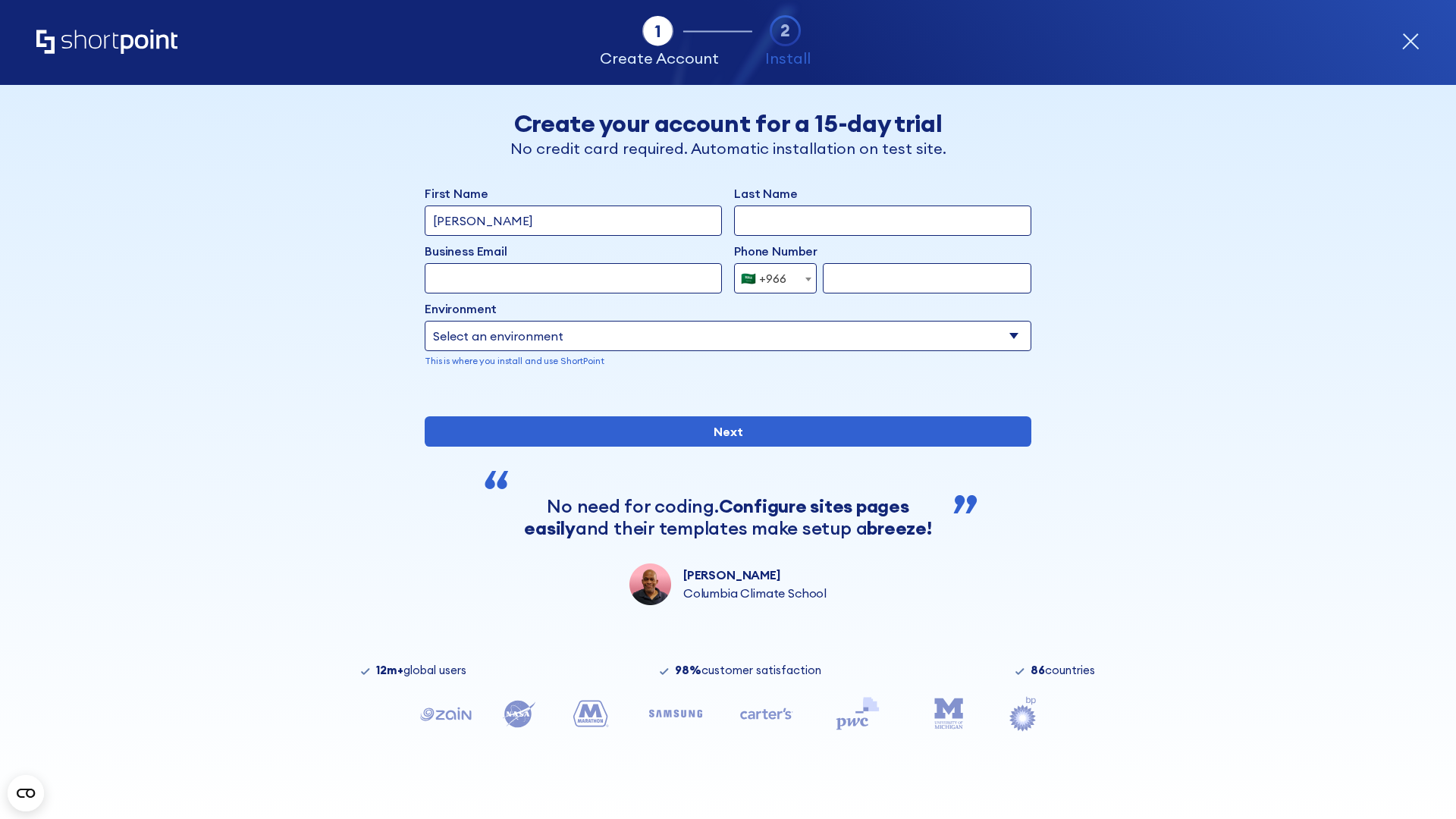
type input "D'Souza"
type input "Berkuskv"
type input "hr@mybusiness.org"
click at [769, 278] on div "🇸🇦 +966" at bounding box center [763, 278] width 45 height 31
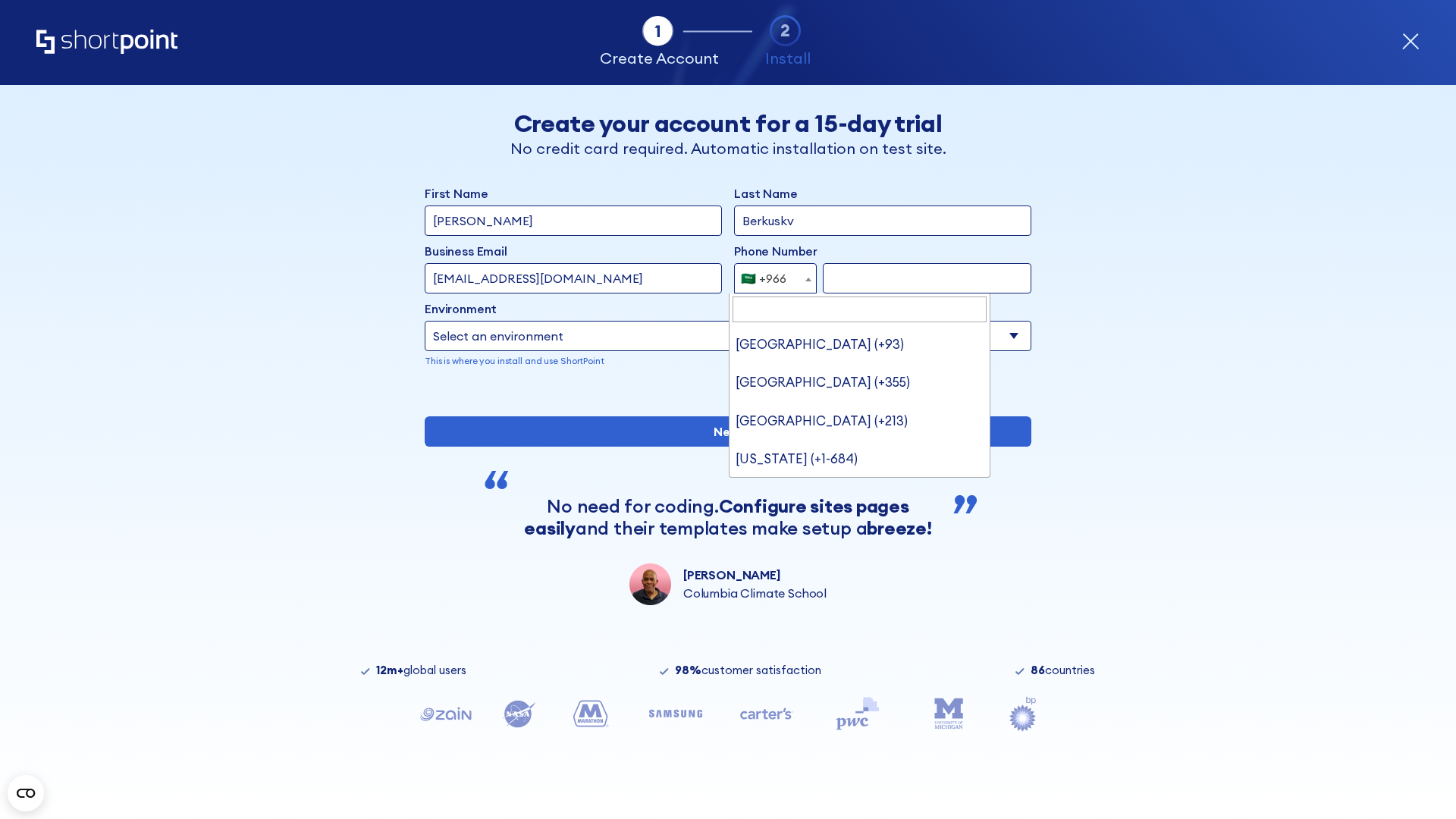
type input "United Arab Emirates (+971)"
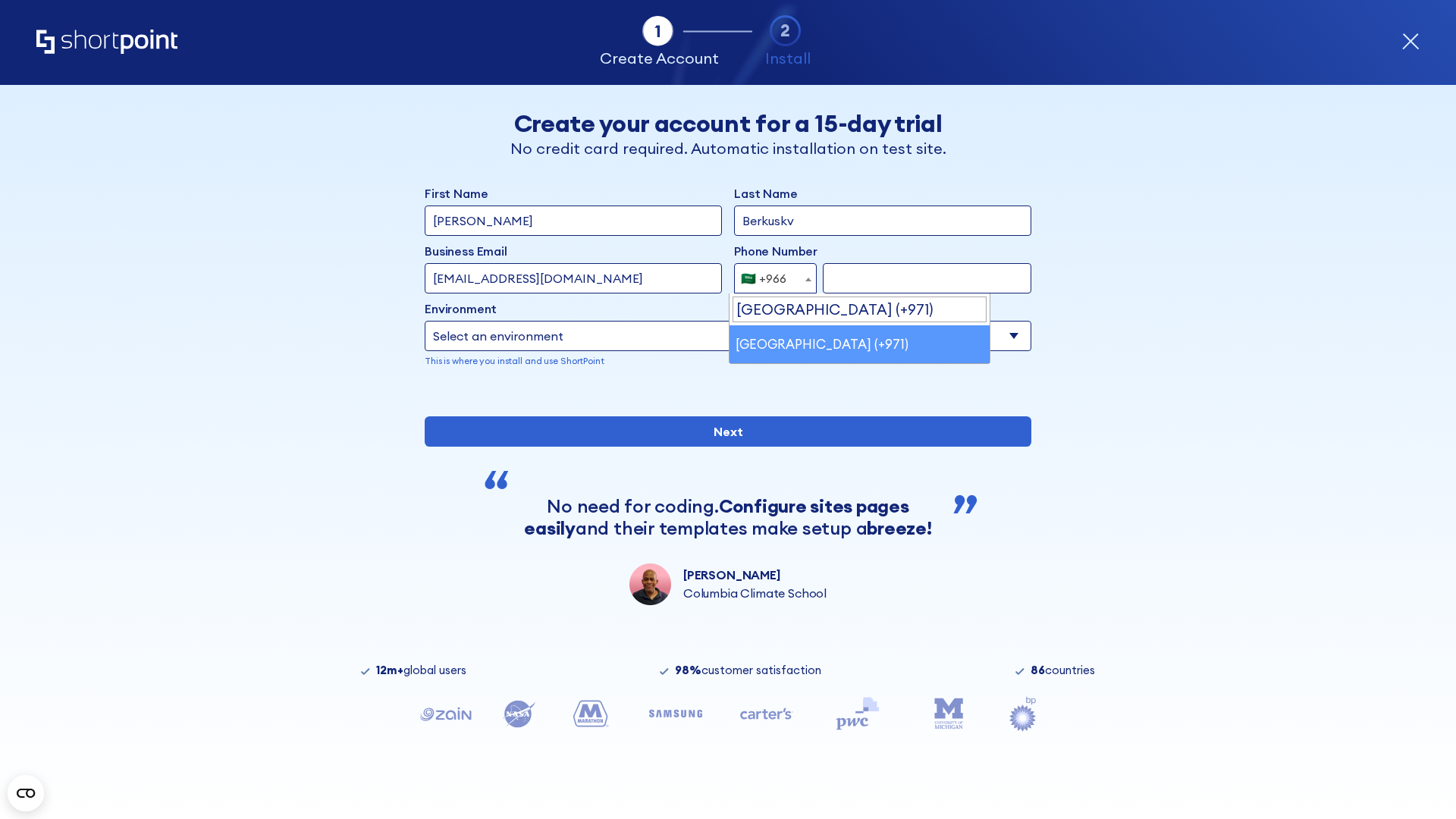
select select "+971"
type input "501234567"
select select "Microsoft 365"
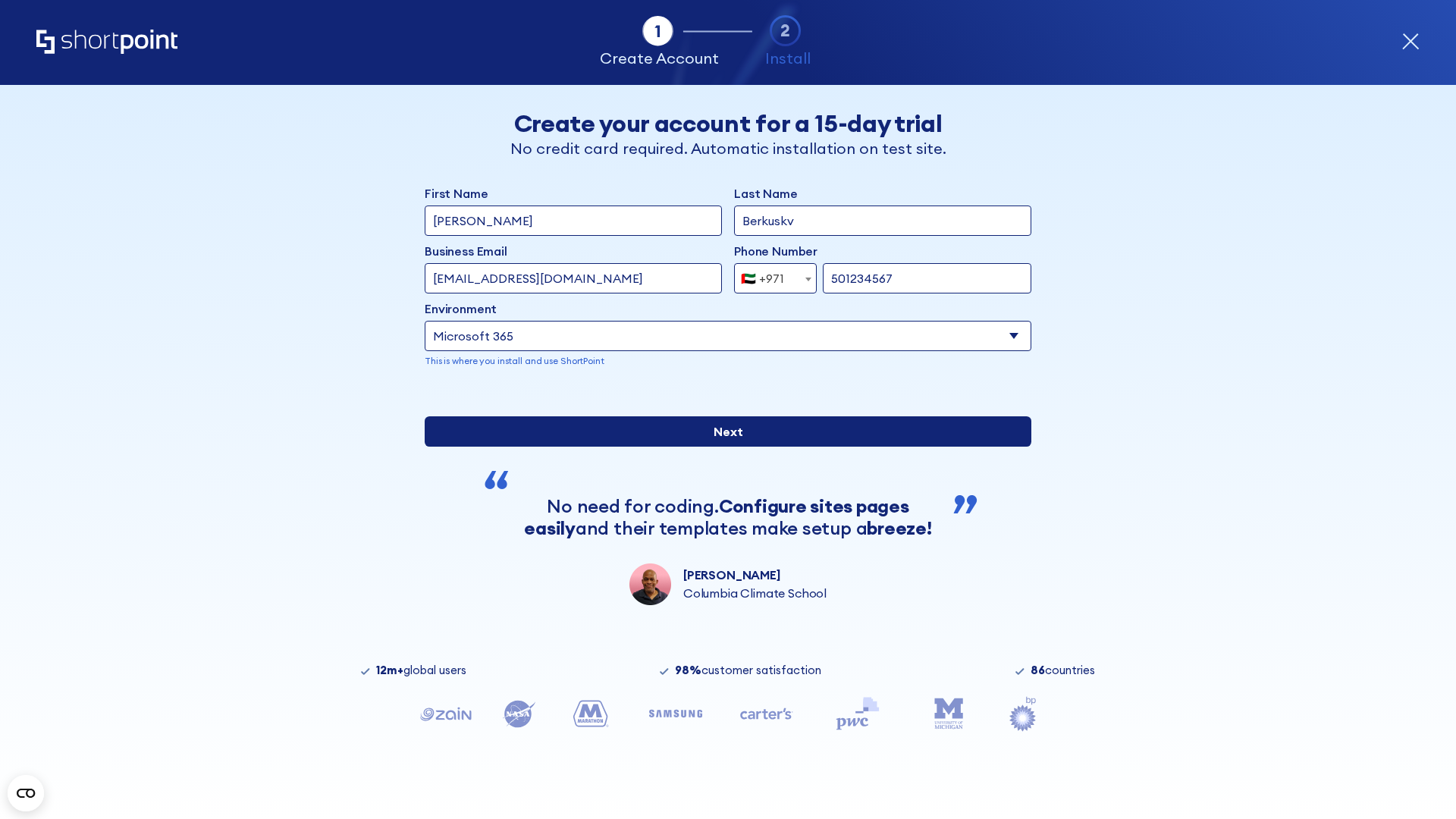
type input "501234567"
click at [722, 447] on input "Next" at bounding box center [728, 432] width 606 height 31
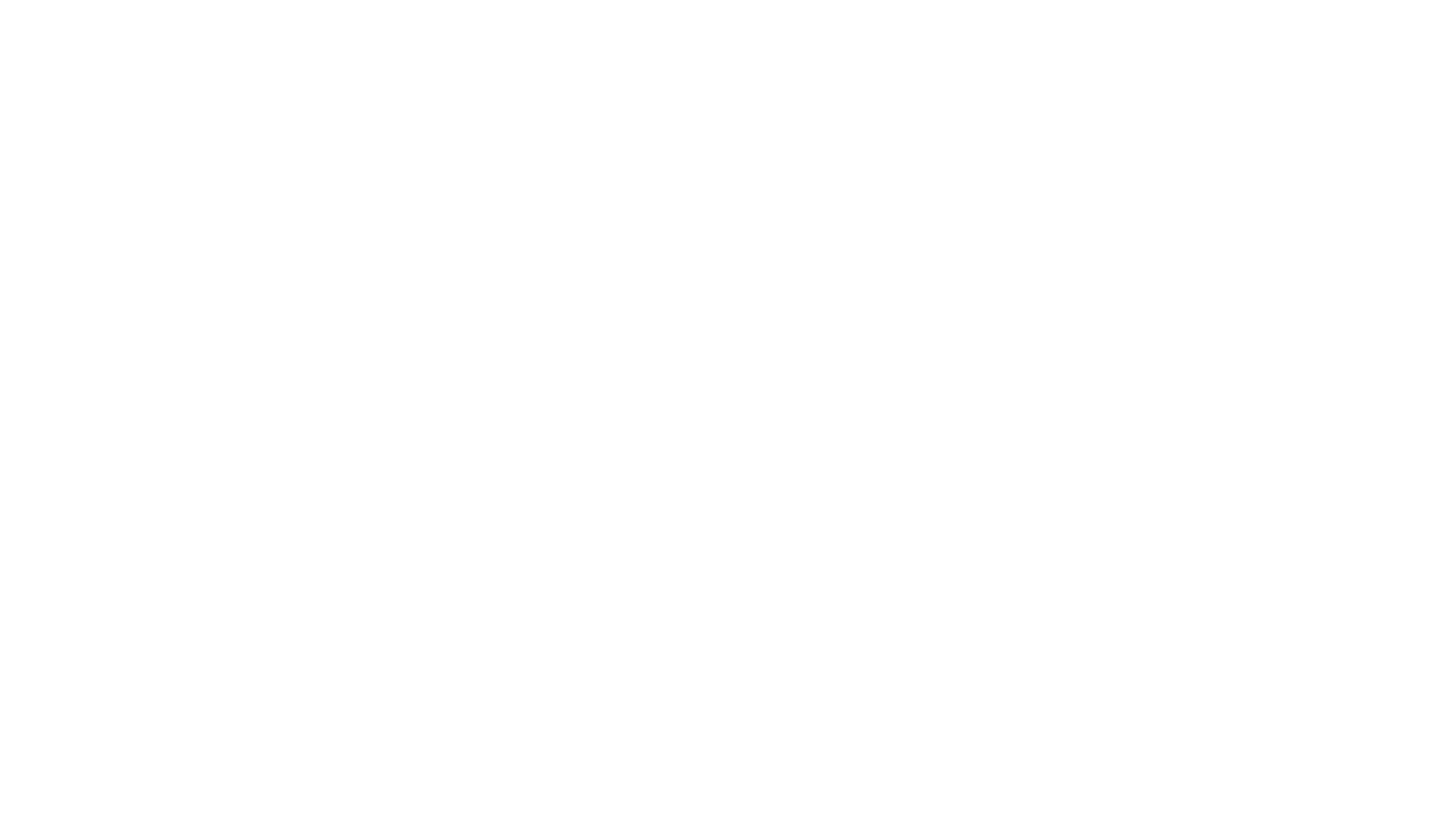
select select "+971"
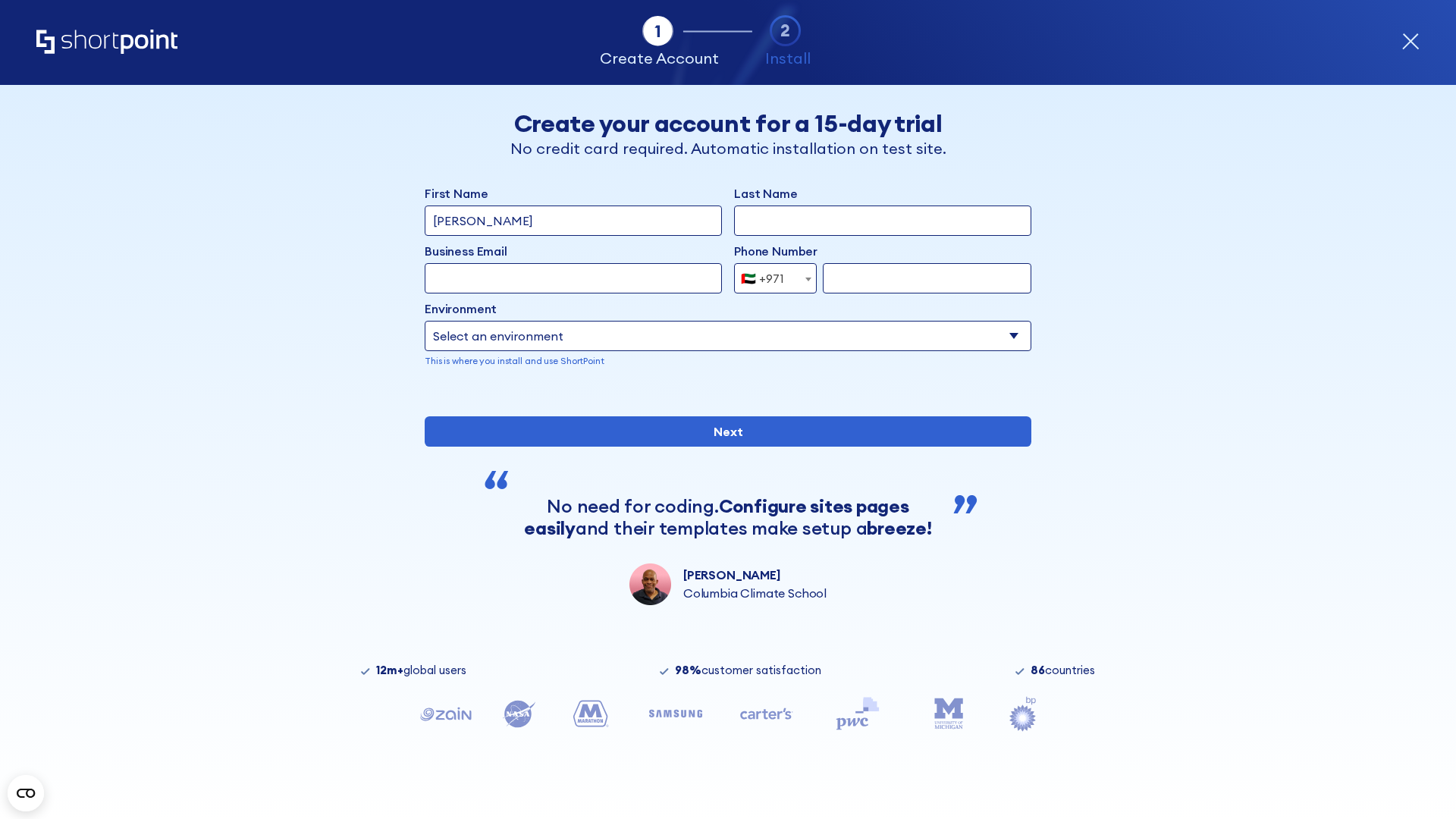
type input "Van der Meer"
type input "Berkuskv"
type input "support@university.edu"
click at [769, 278] on div "🇦🇪 +971" at bounding box center [763, 278] width 44 height 31
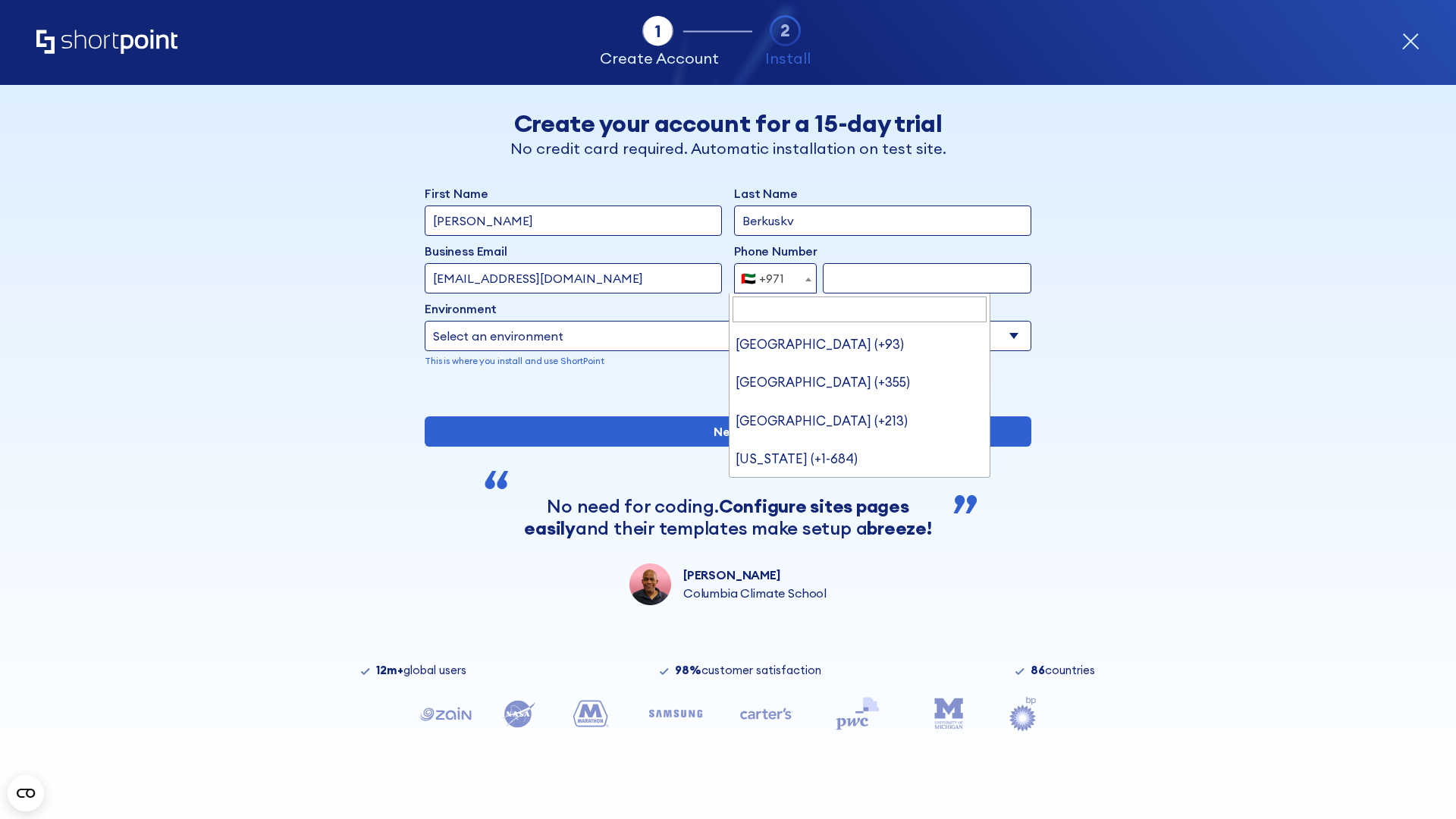
type input "[GEOGRAPHIC_DATA] (+44)"
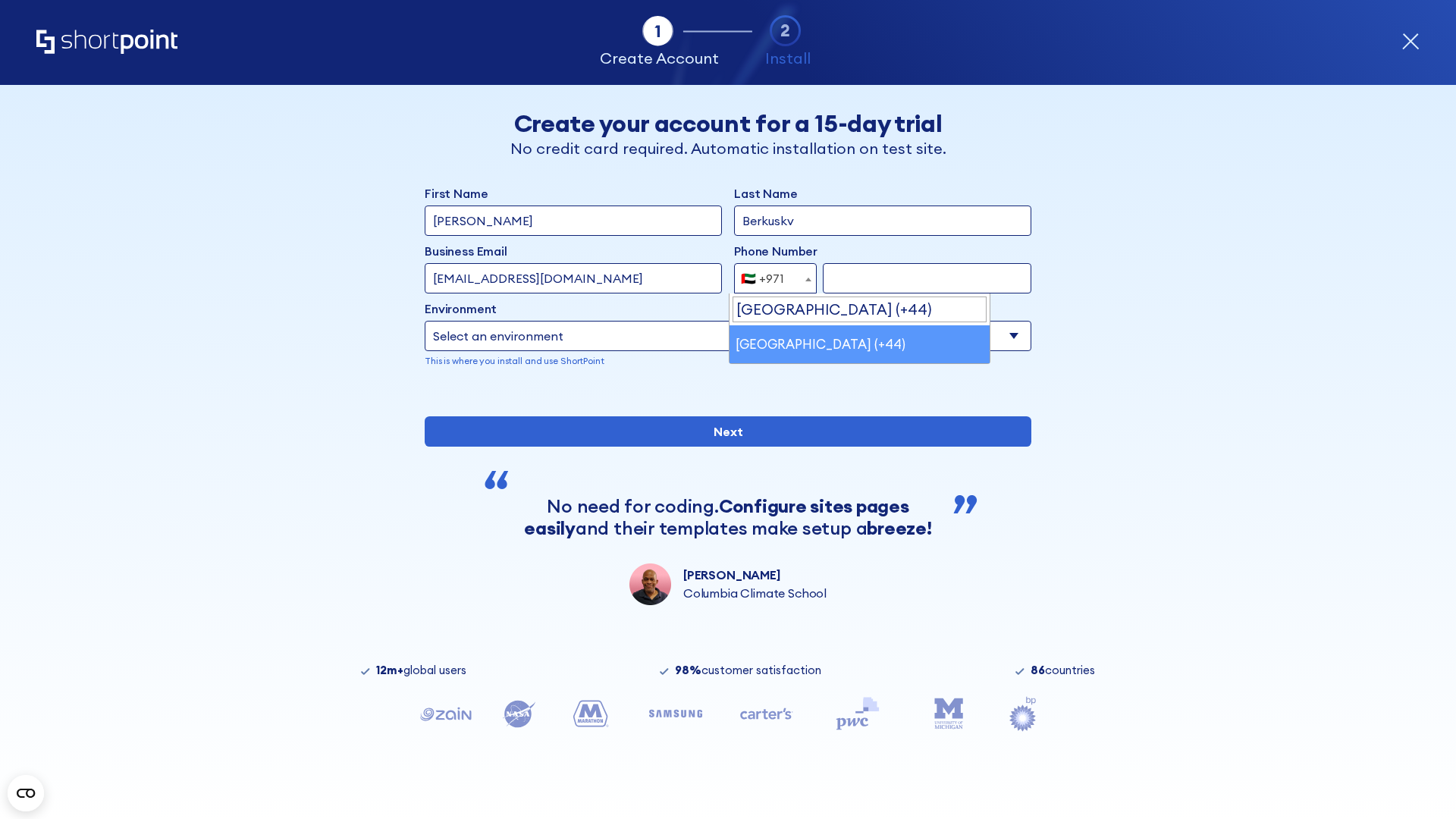
select select "+44"
type input "7912345678"
select select "Microsoft 365"
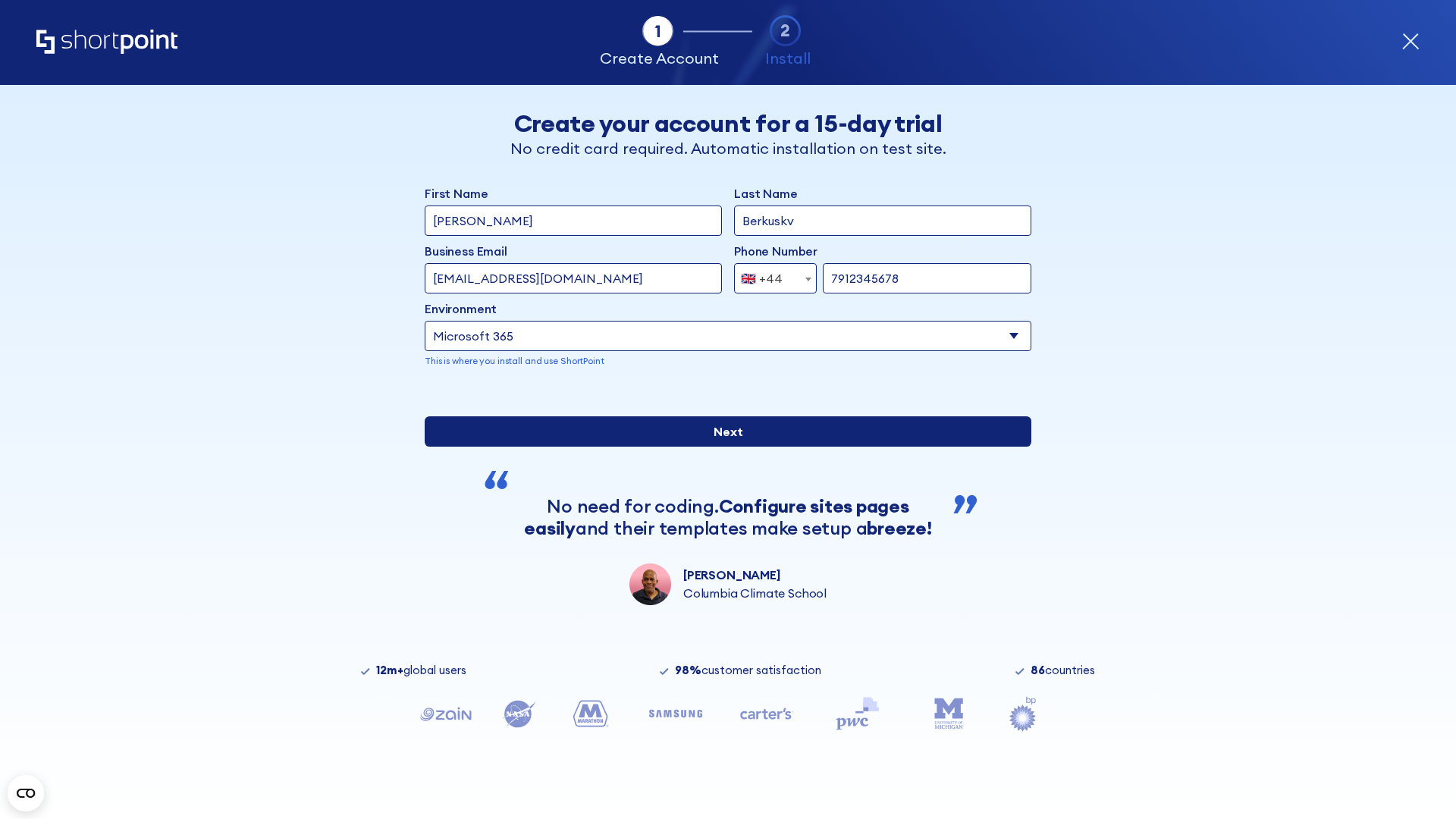
type input "7912345678"
click at [722, 447] on input "Next" at bounding box center [728, 432] width 606 height 31
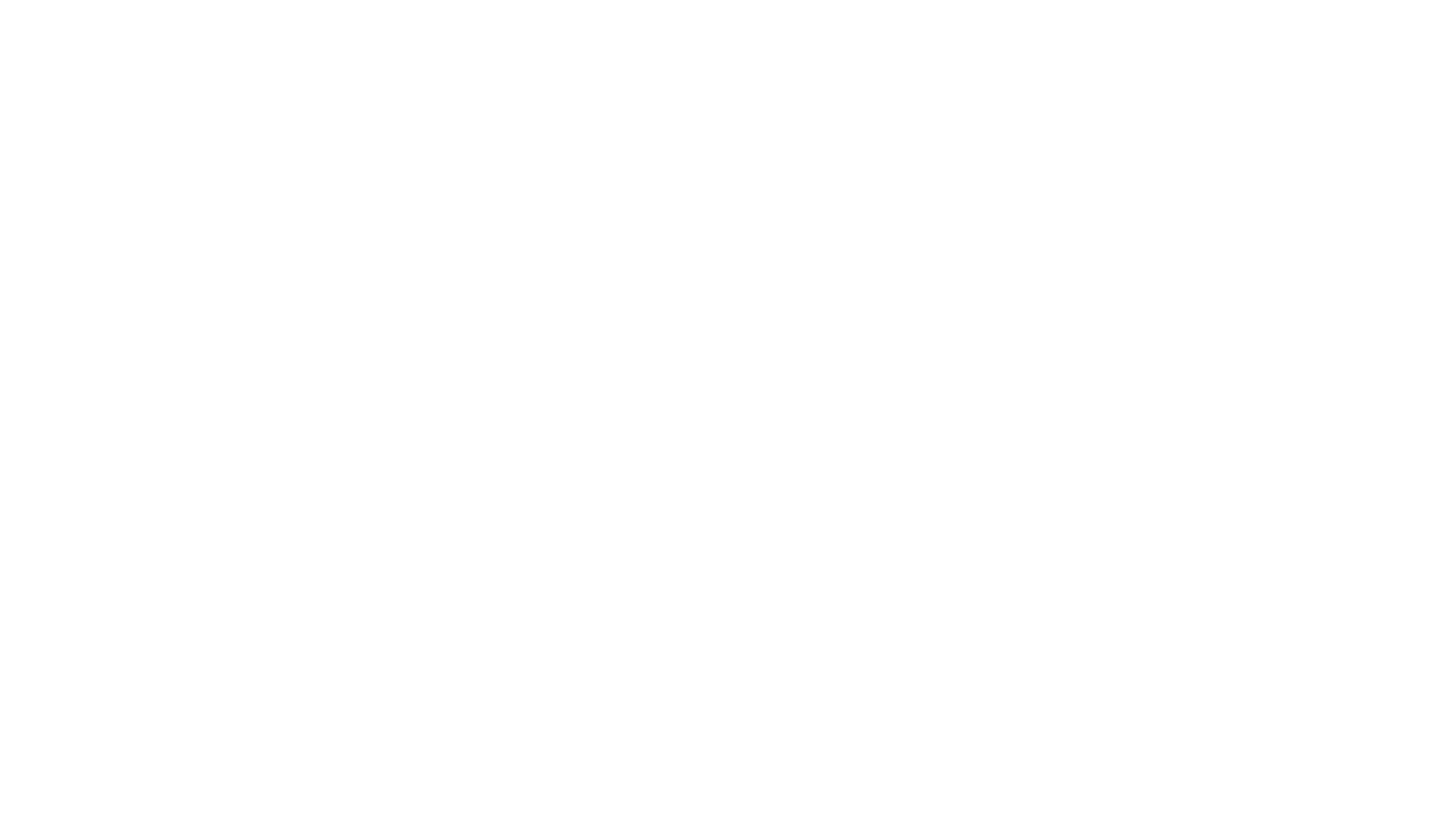
select select "+44"
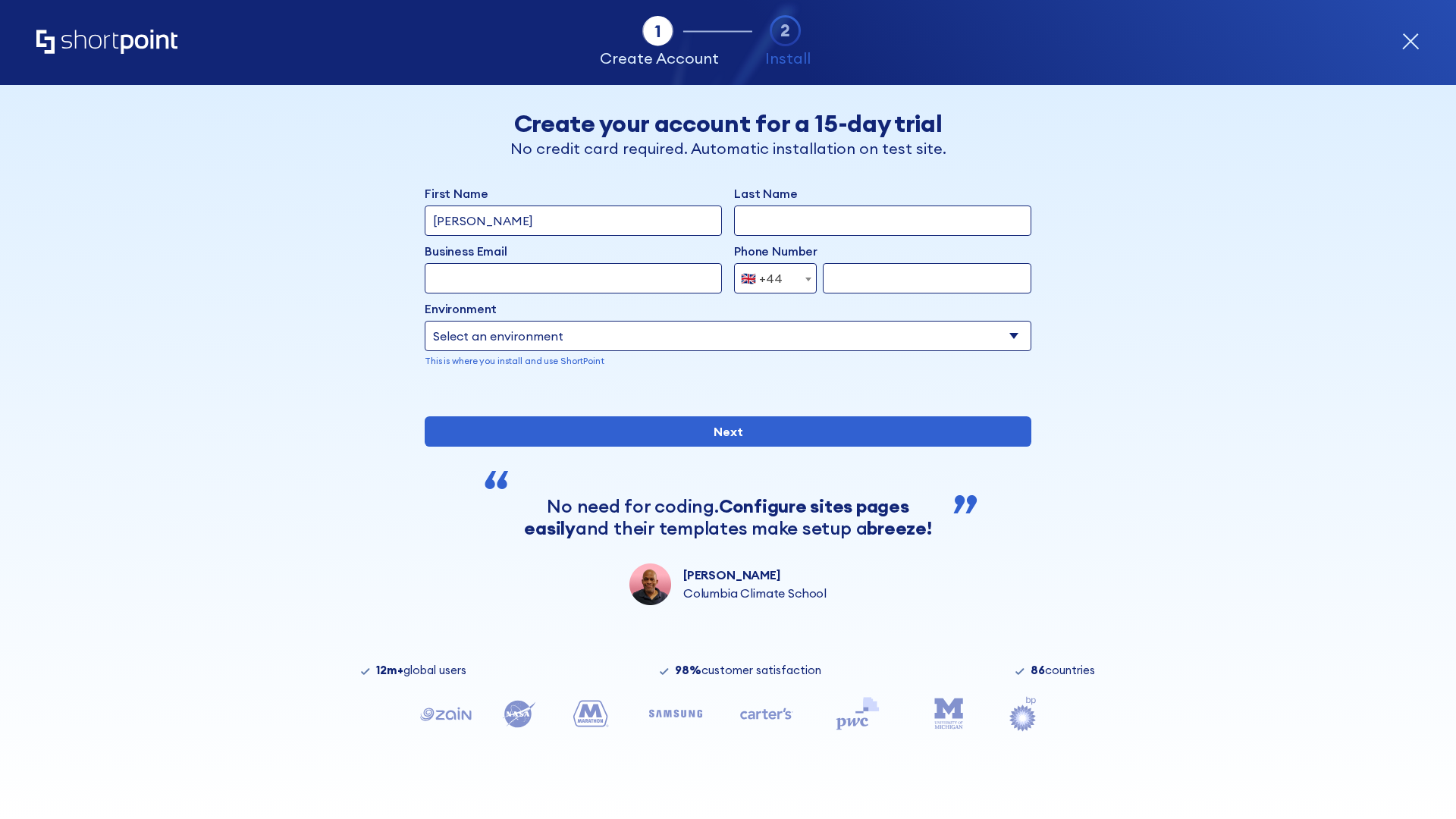
type input "[PERSON_NAME]"
type input "Berkuskv"
type input "info@startup.tech"
click at [769, 278] on div "🇬🇧 +44" at bounding box center [762, 278] width 42 height 31
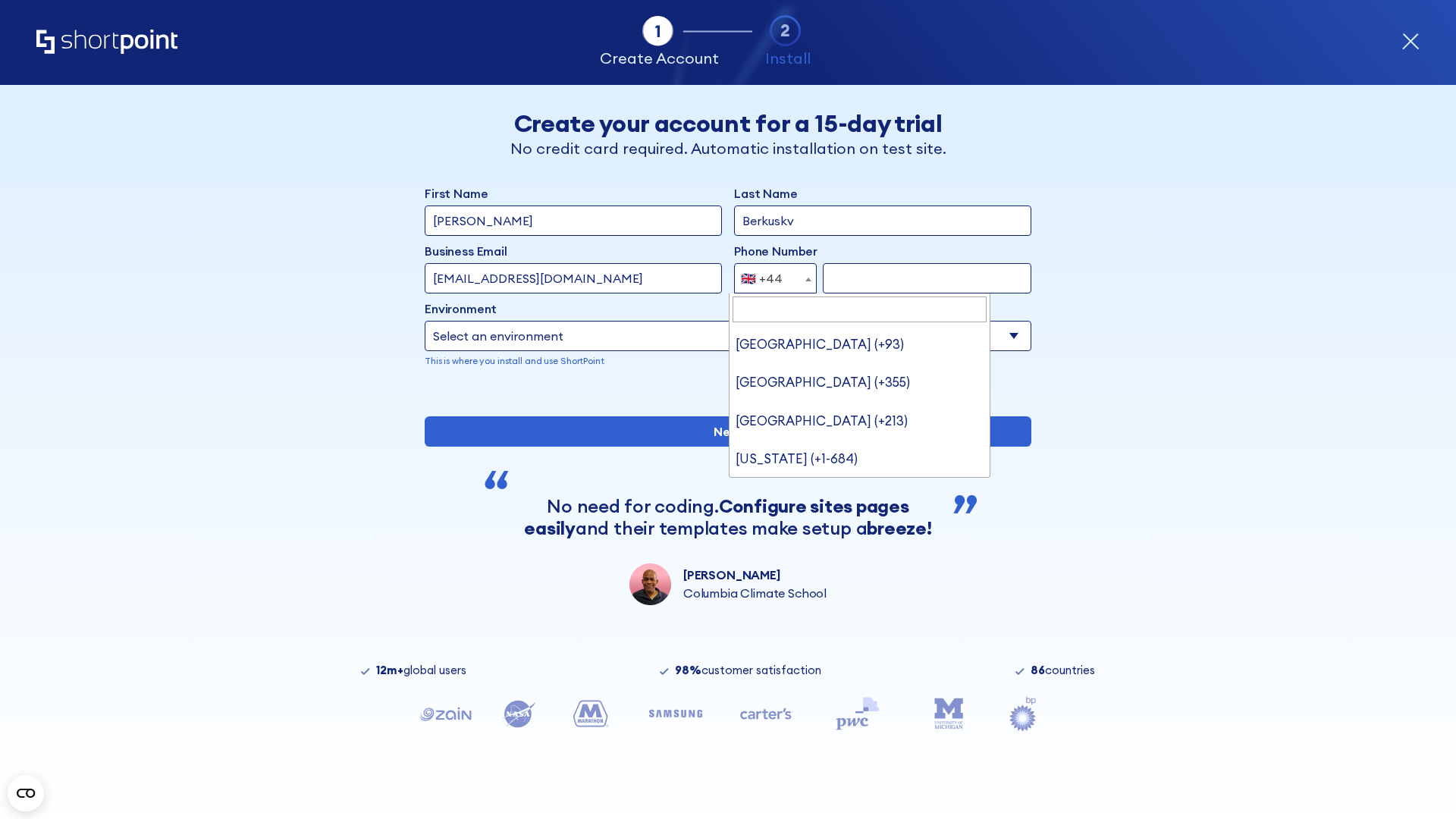
type input "Ukraine (+380)"
select select "+380"
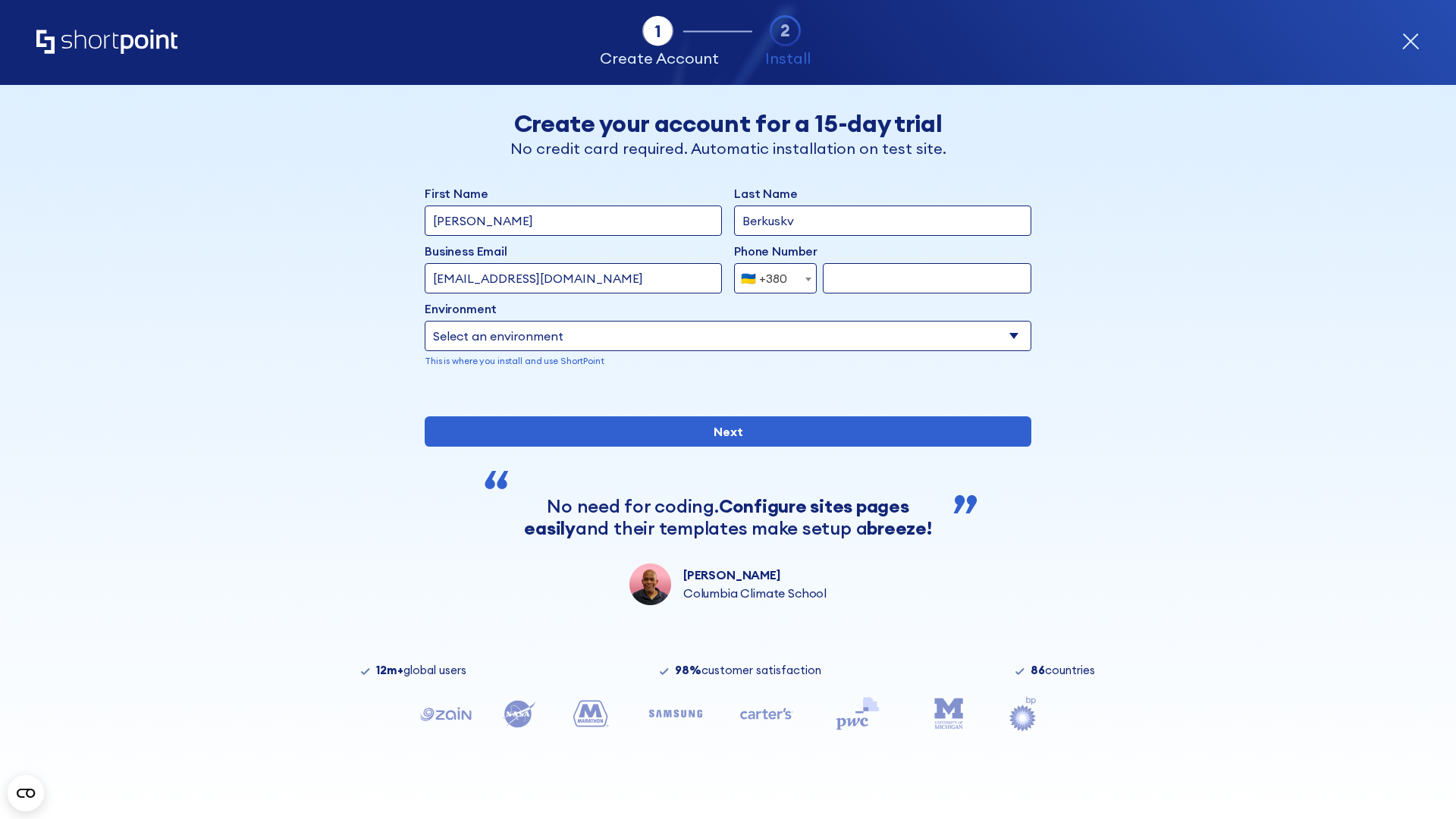
type input "663451789"
select select "Microsoft 365"
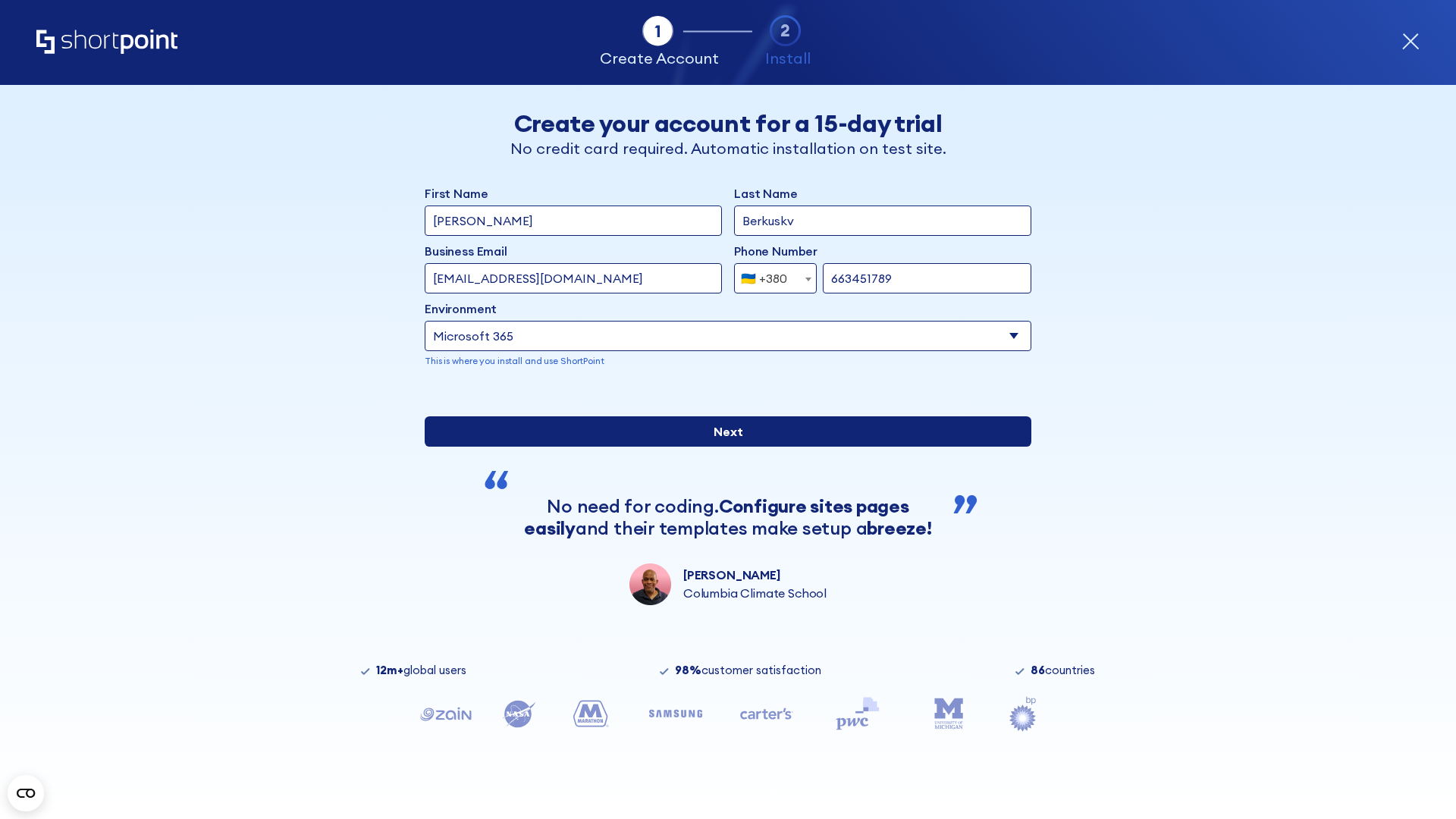
type input "663451789"
click at [722, 447] on input "Next" at bounding box center [728, 432] width 606 height 31
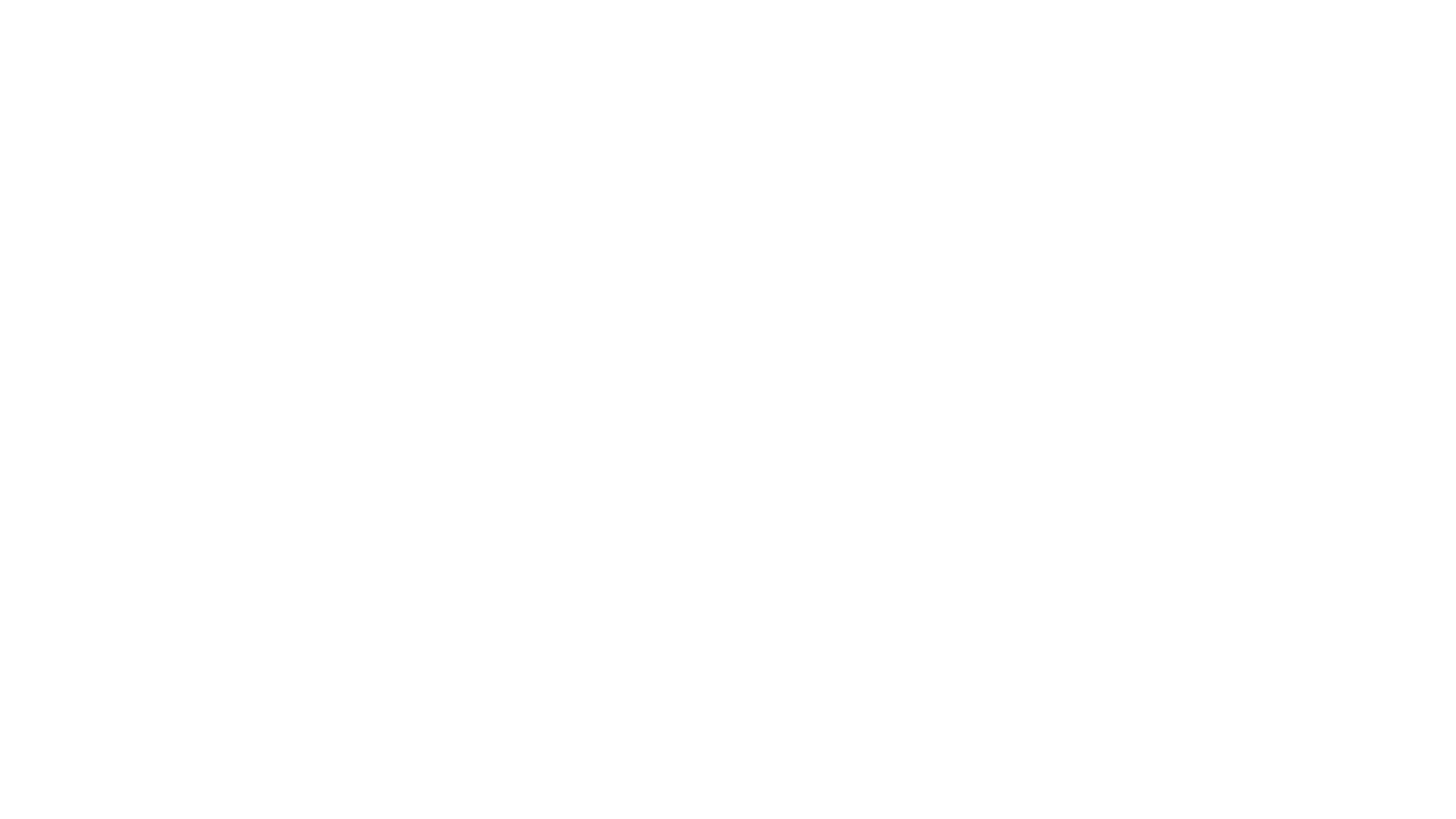
select select "+380"
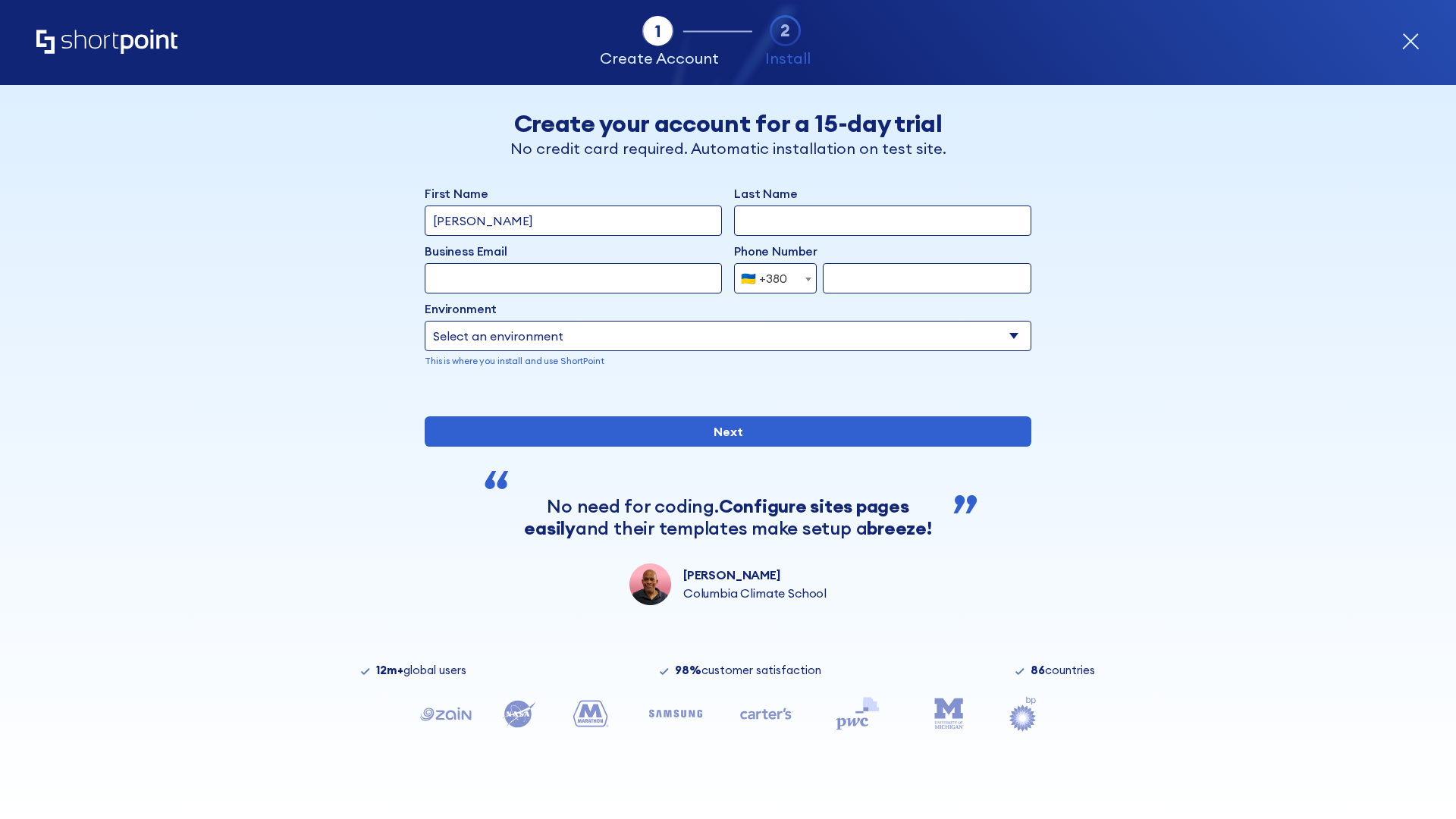
type input "[PERSON_NAME]"
type input "Berkuskv"
type input "[EMAIL_ADDRESS][DOMAIN_NAME]"
click at [769, 278] on div "🇺🇦 +380" at bounding box center [764, 278] width 46 height 31
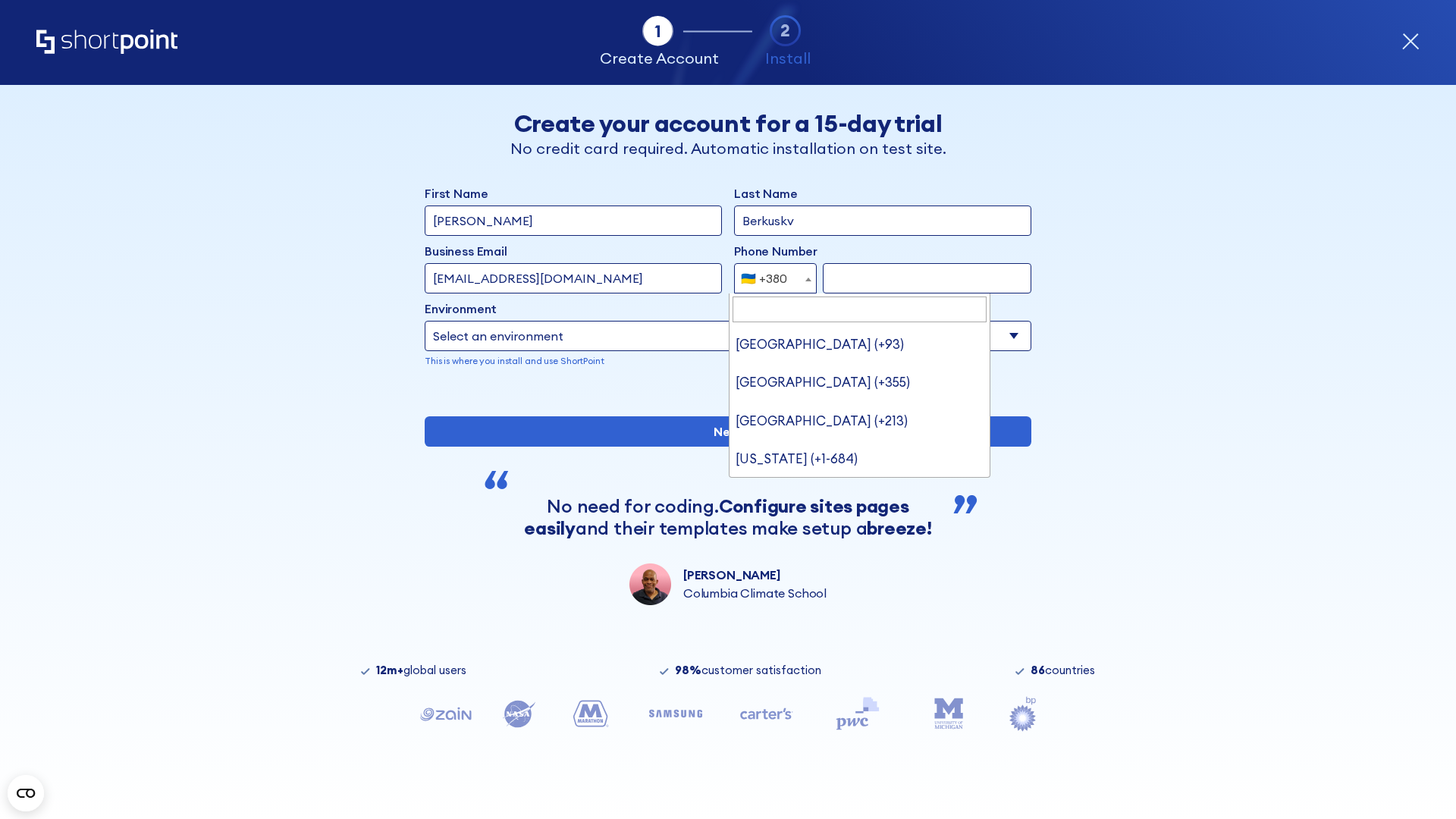
type input "United States (+1)"
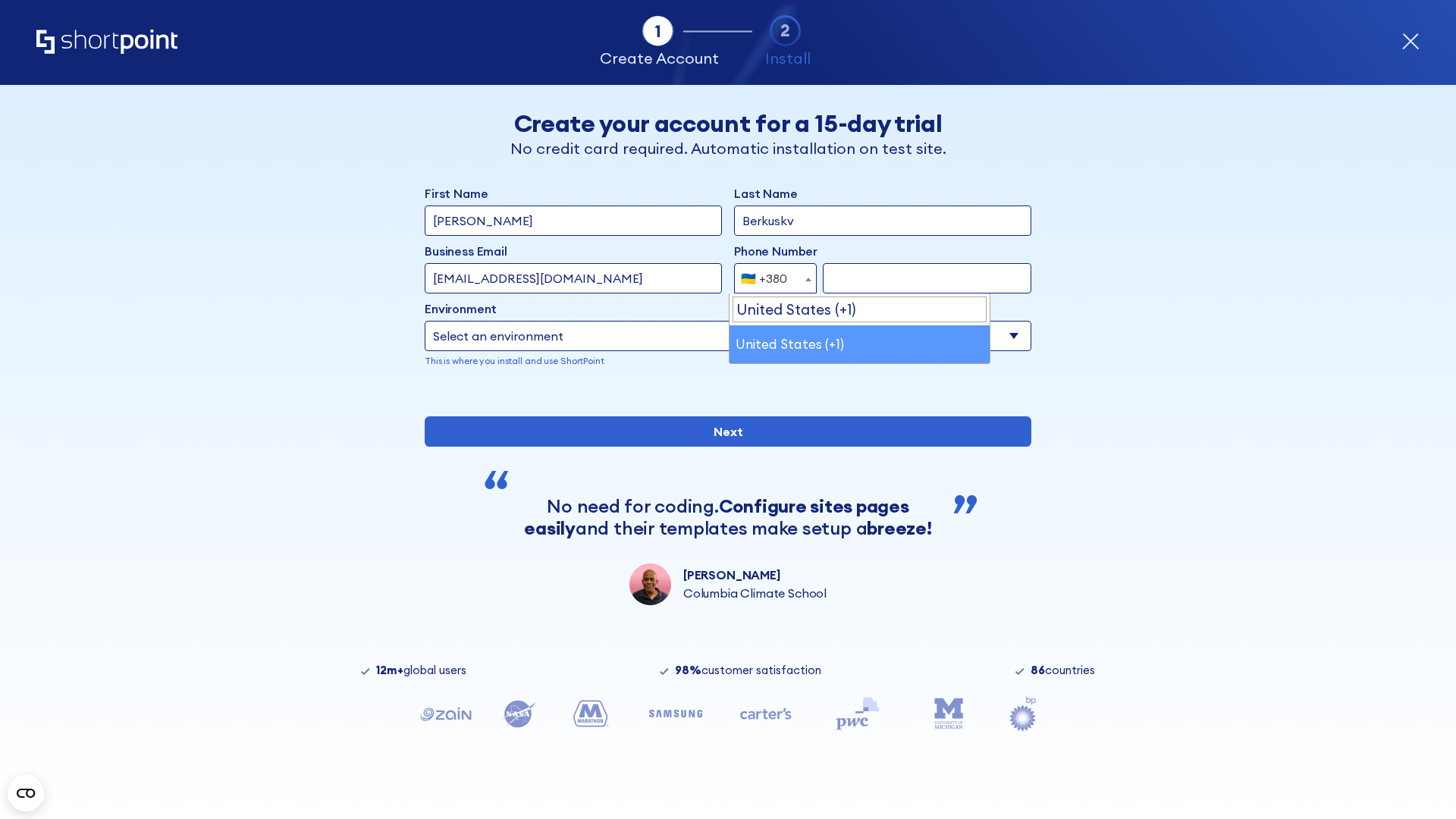
select select "+1"
type input "2025550123"
select select "Microsoft 365"
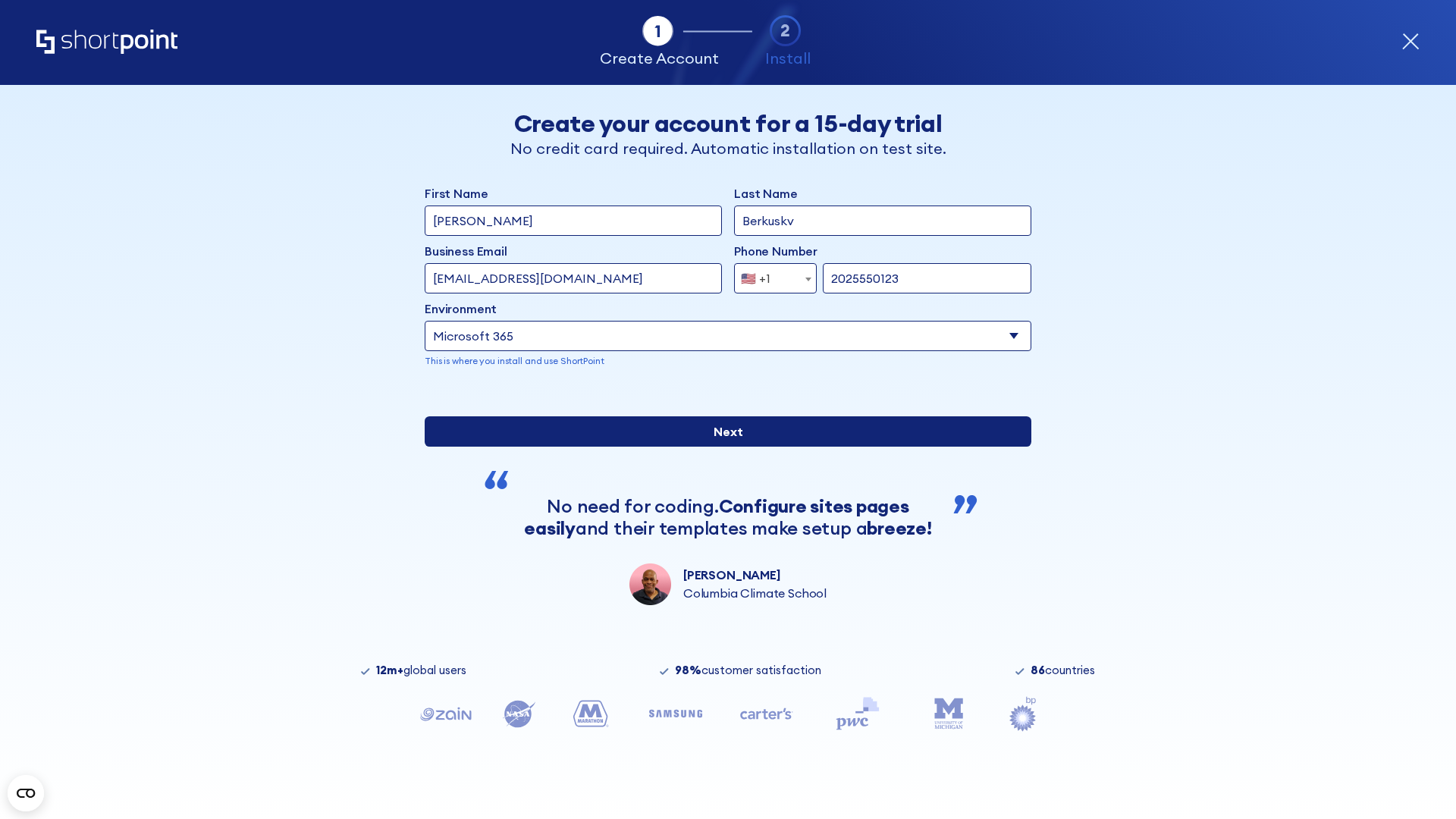
type input "2025550123"
click at [722, 447] on input "Next" at bounding box center [728, 432] width 606 height 31
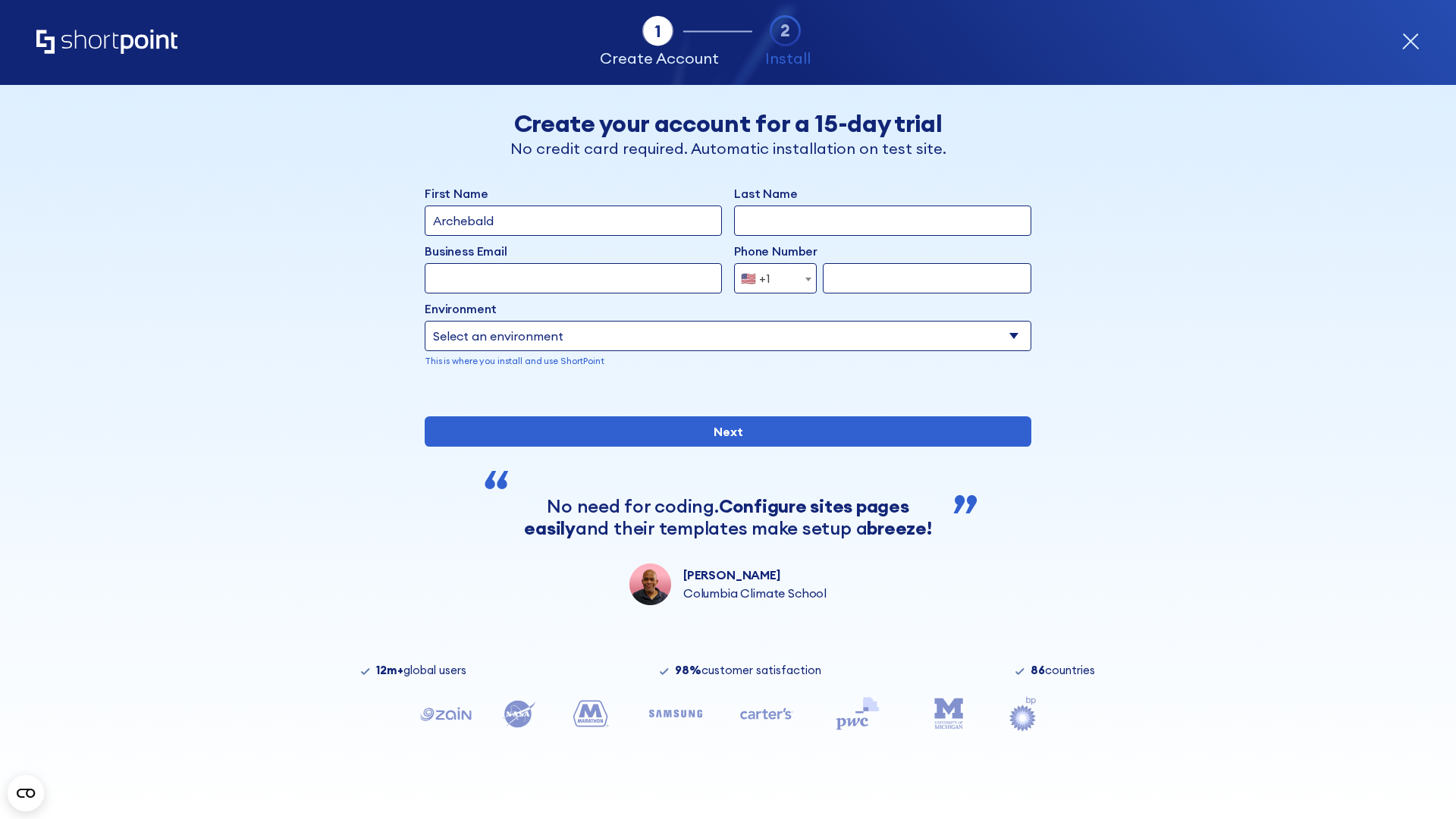
type input "Archebald"
type input "Berkuskv"
type input "[EMAIL_ADDRESS][DOMAIN_NAME]"
type input "2125556789"
select select "SharePoint 2019 (On-Premise)"
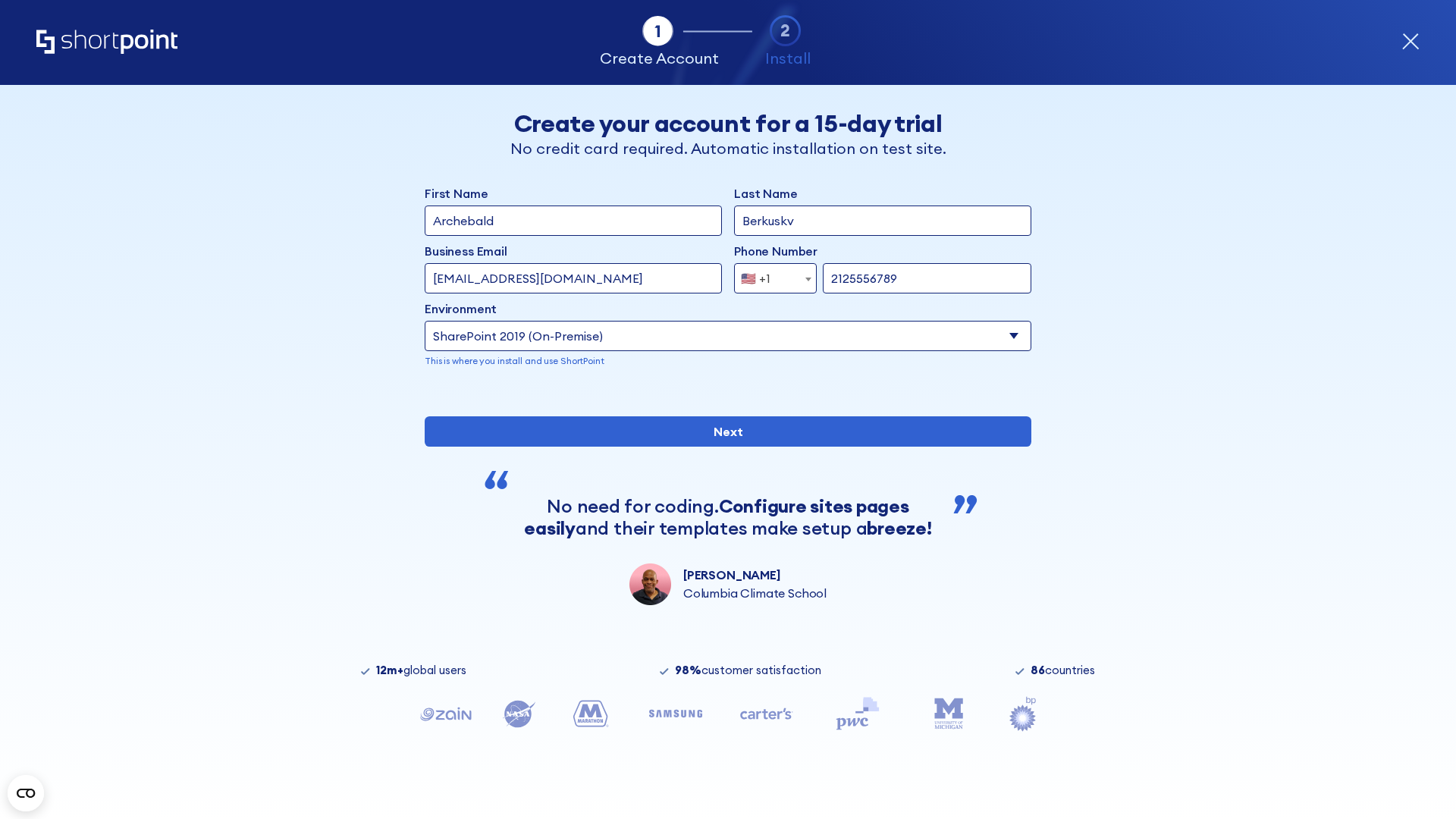
type input "2125556789"
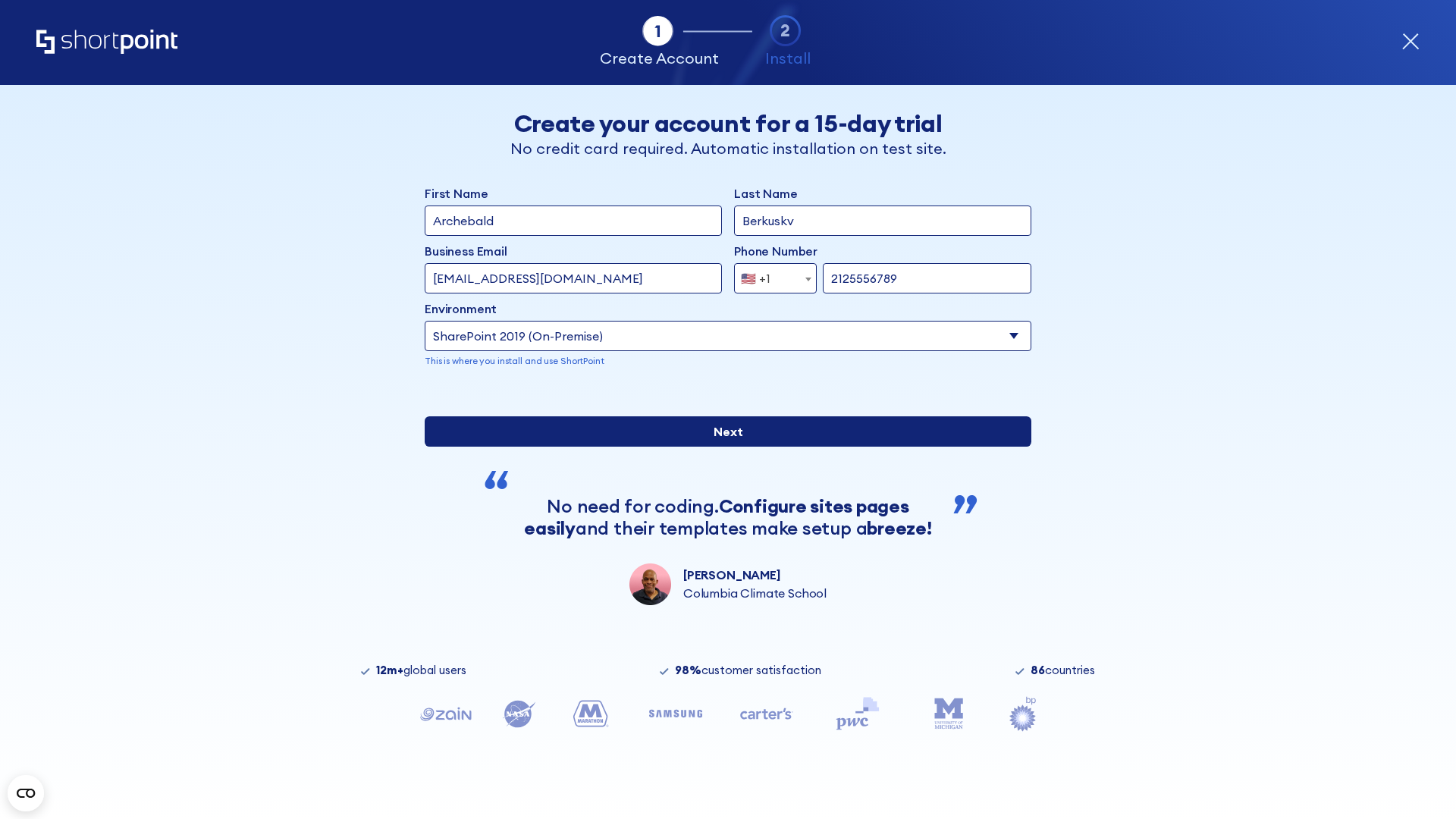
type input "https://contoso.sharepoint.xyz"
click at [722, 500] on div "First Name Archebald Last Name Berkuskv Business Email Invalid Email Address [E…" at bounding box center [728, 395] width 606 height 421
click at [722, 447] on input "Next" at bounding box center [728, 432] width 606 height 31
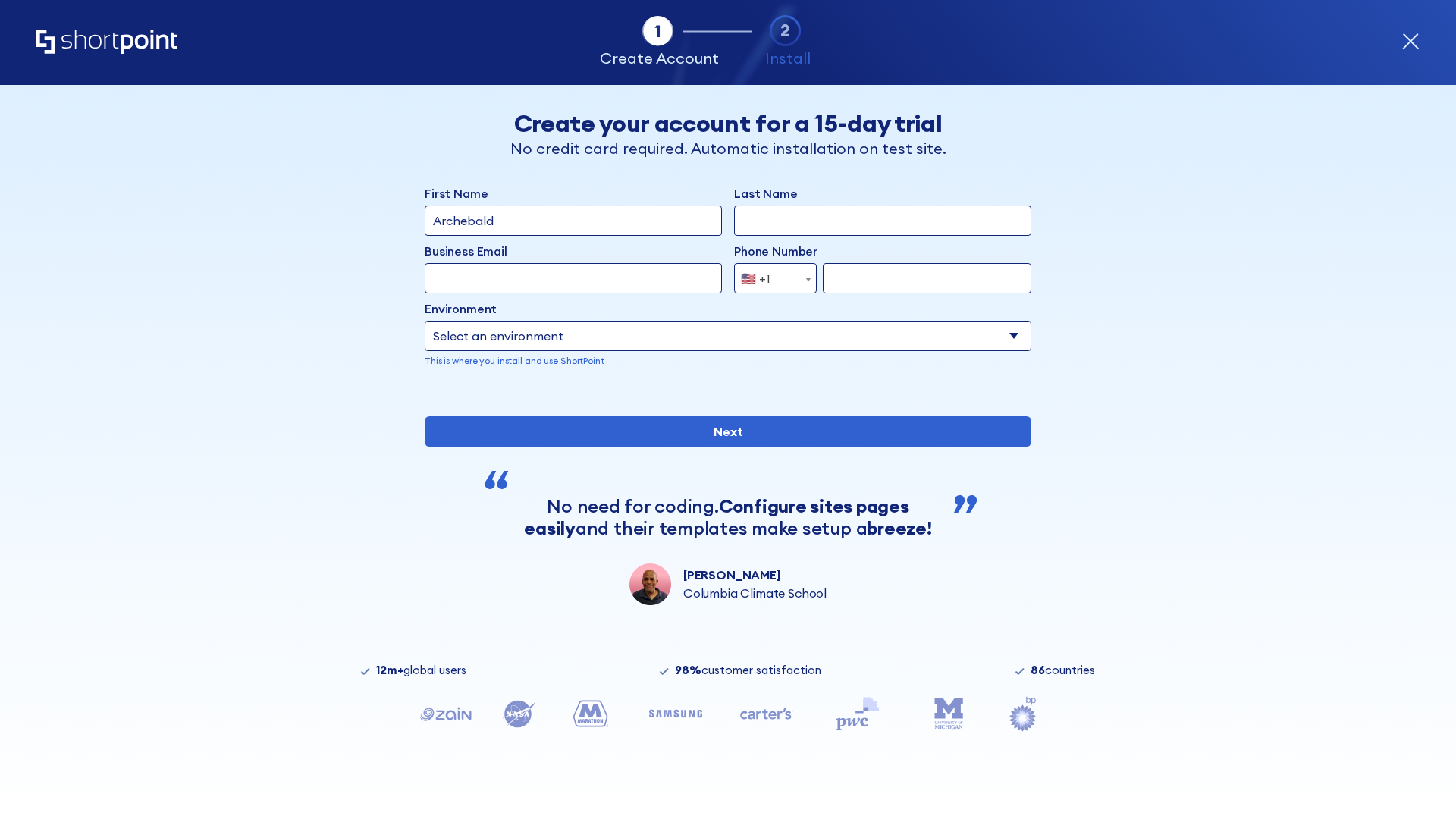
type input "Archebald"
type input "Berkuskv"
type input "[EMAIL_ADDRESS][DOMAIN_NAME]"
type input "2125556789"
select select "SharePoint 2019 (On-Premise)"
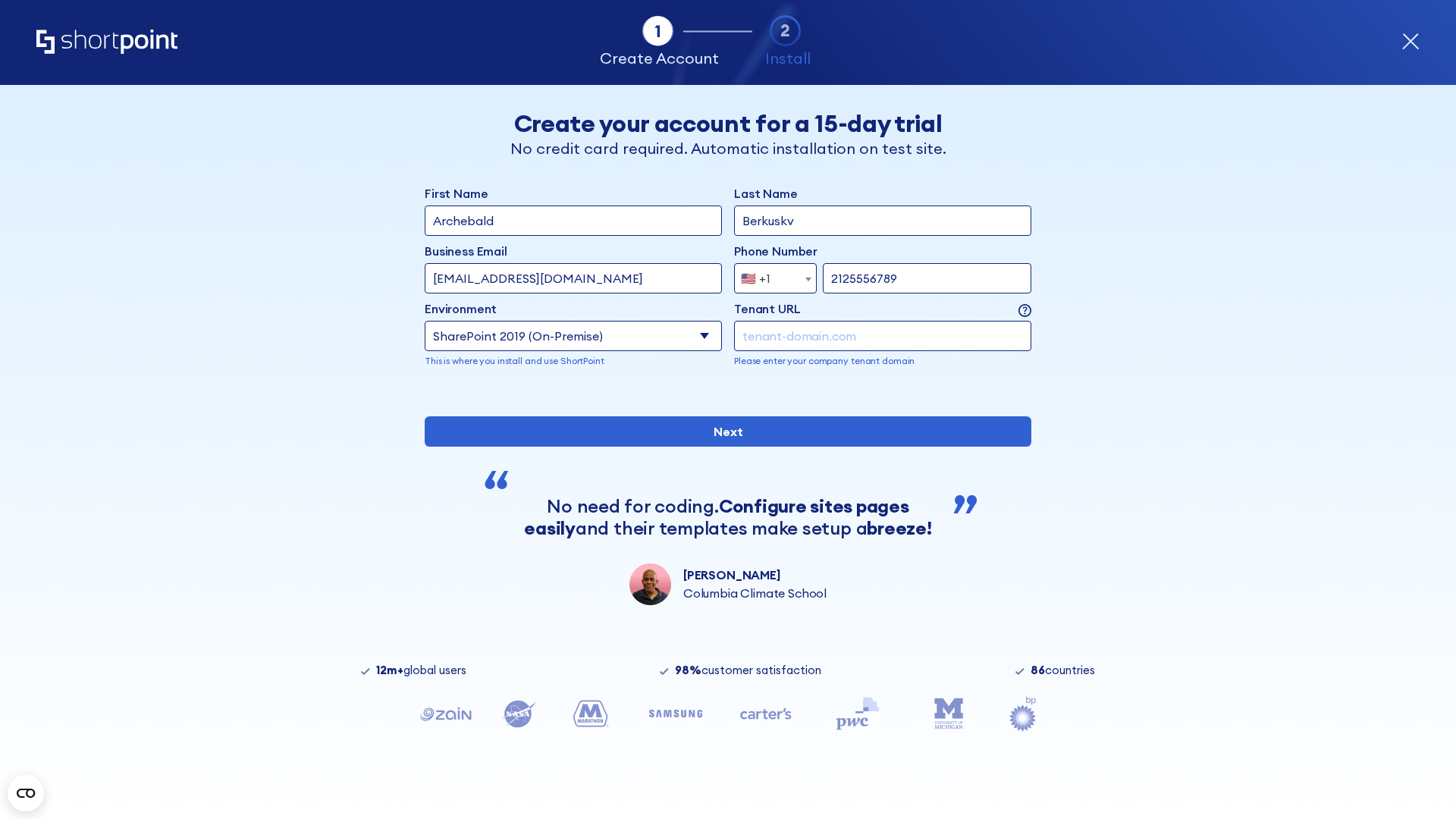
type input "2125556789"
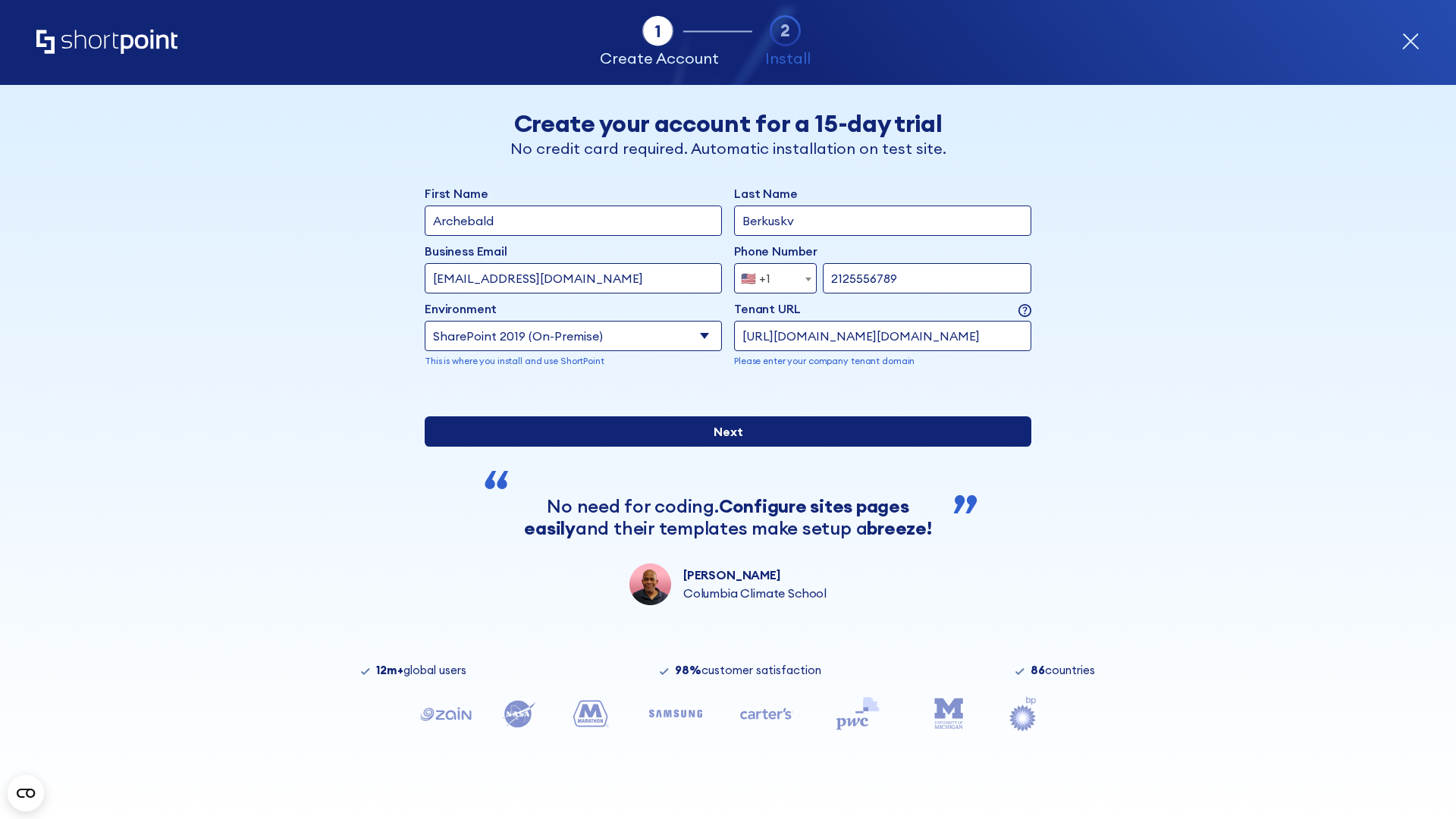
type input "http://malicious.com/sharepoint.com"
click at [722, 559] on div "First Name Archebald Last Name Berkuskv Business Email Invalid Email Address [E…" at bounding box center [728, 395] width 606 height 421
click at [722, 447] on input "Next" at bounding box center [728, 432] width 606 height 31
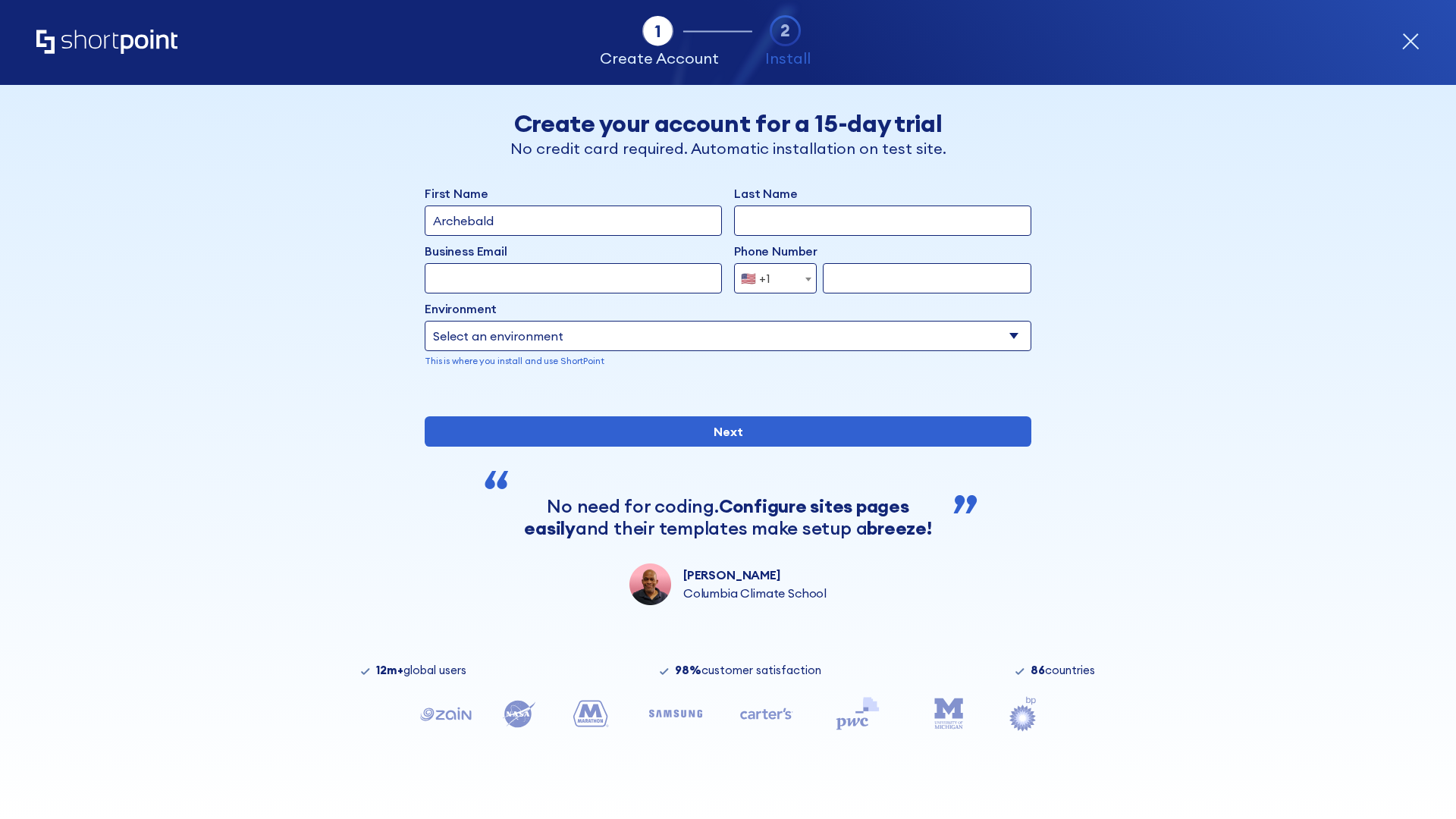
type input "Archebald"
type input "Berkuskv"
type input "[EMAIL_ADDRESS][DOMAIN_NAME]"
type input "2125556789"
select select "SharePoint 2019 (On-Premise)"
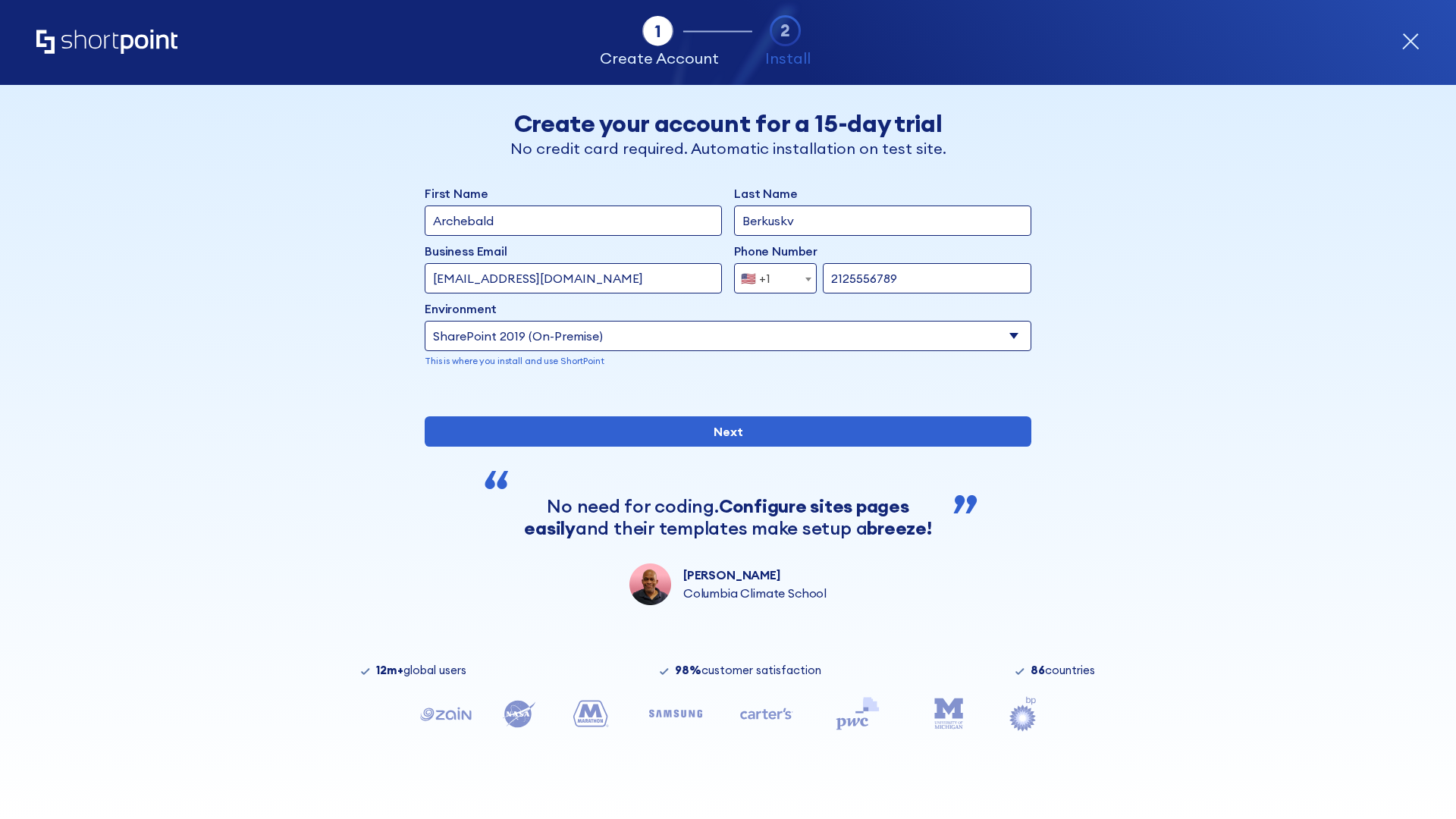
type input "2125556789"
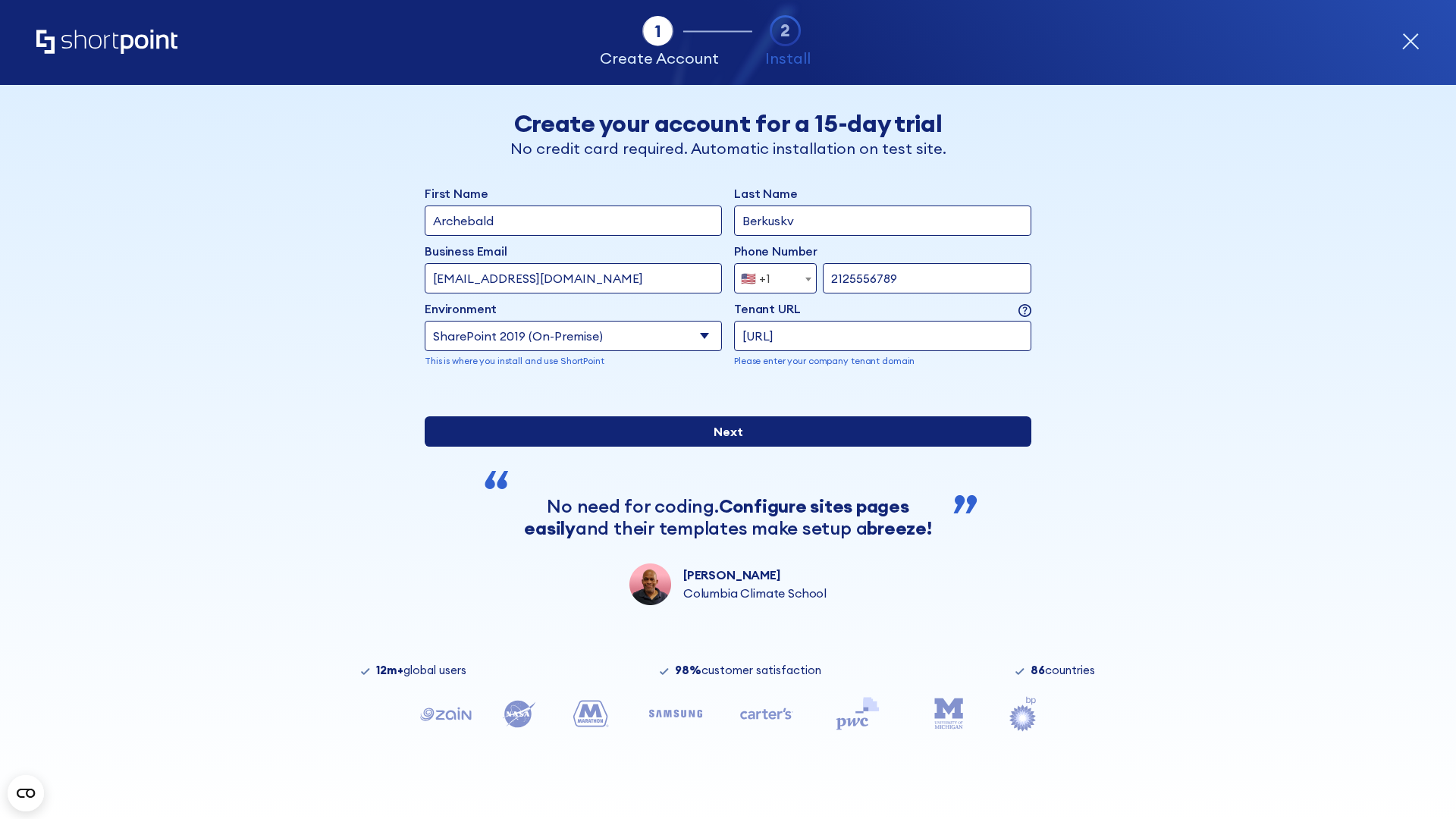
type input "[URL]"
click at [722, 522] on div "First Name Archebald Last Name Berkuskv Business Email Invalid Email Address [E…" at bounding box center [728, 395] width 606 height 421
click at [722, 447] on input "Next" at bounding box center [728, 432] width 606 height 31
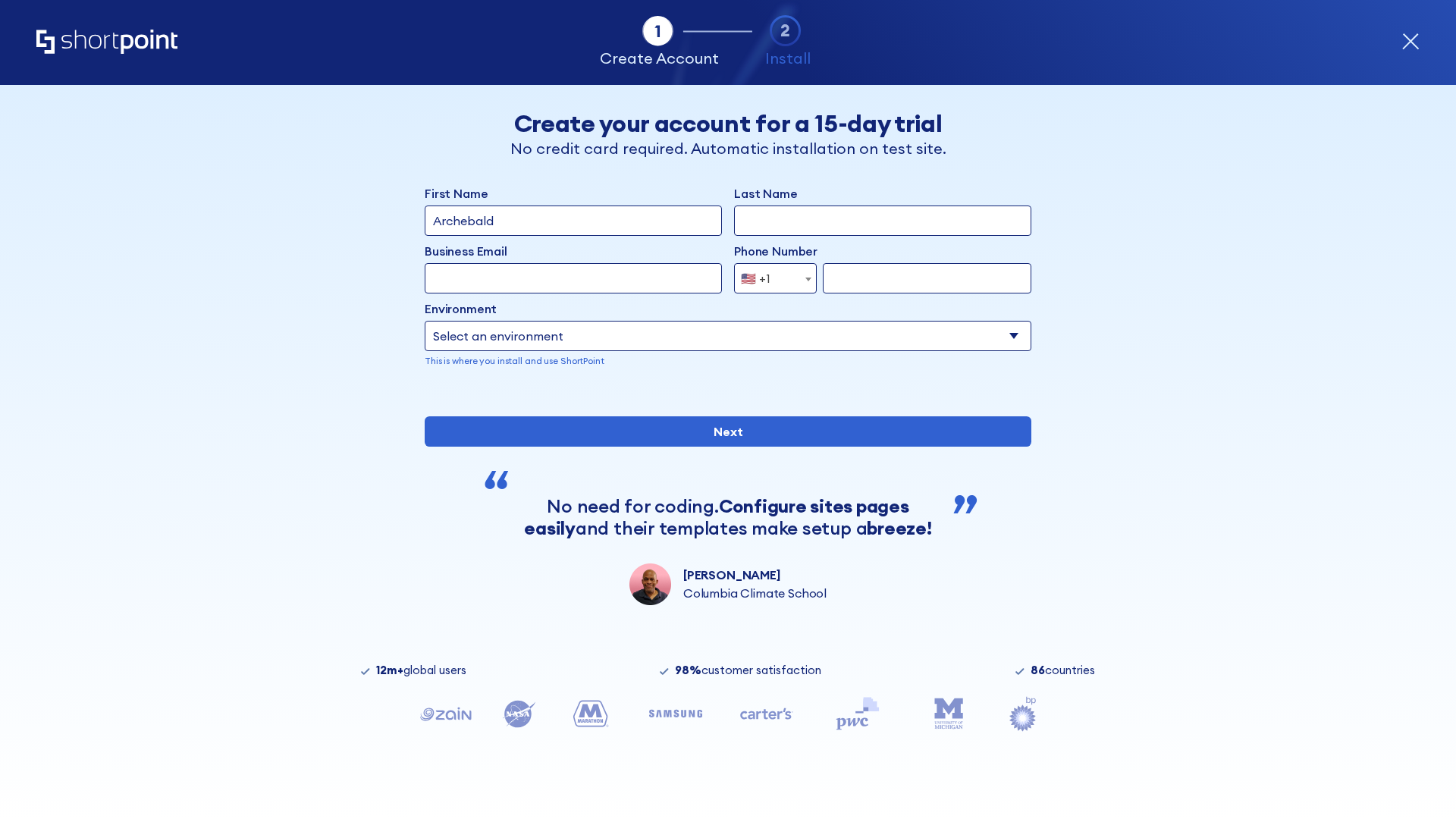
type input "Archebald"
type input "Berkuskv"
type input "[EMAIL_ADDRESS][DOMAIN_NAME]"
type input "2125556789"
select select "SharePoint 2019 (On-Premise)"
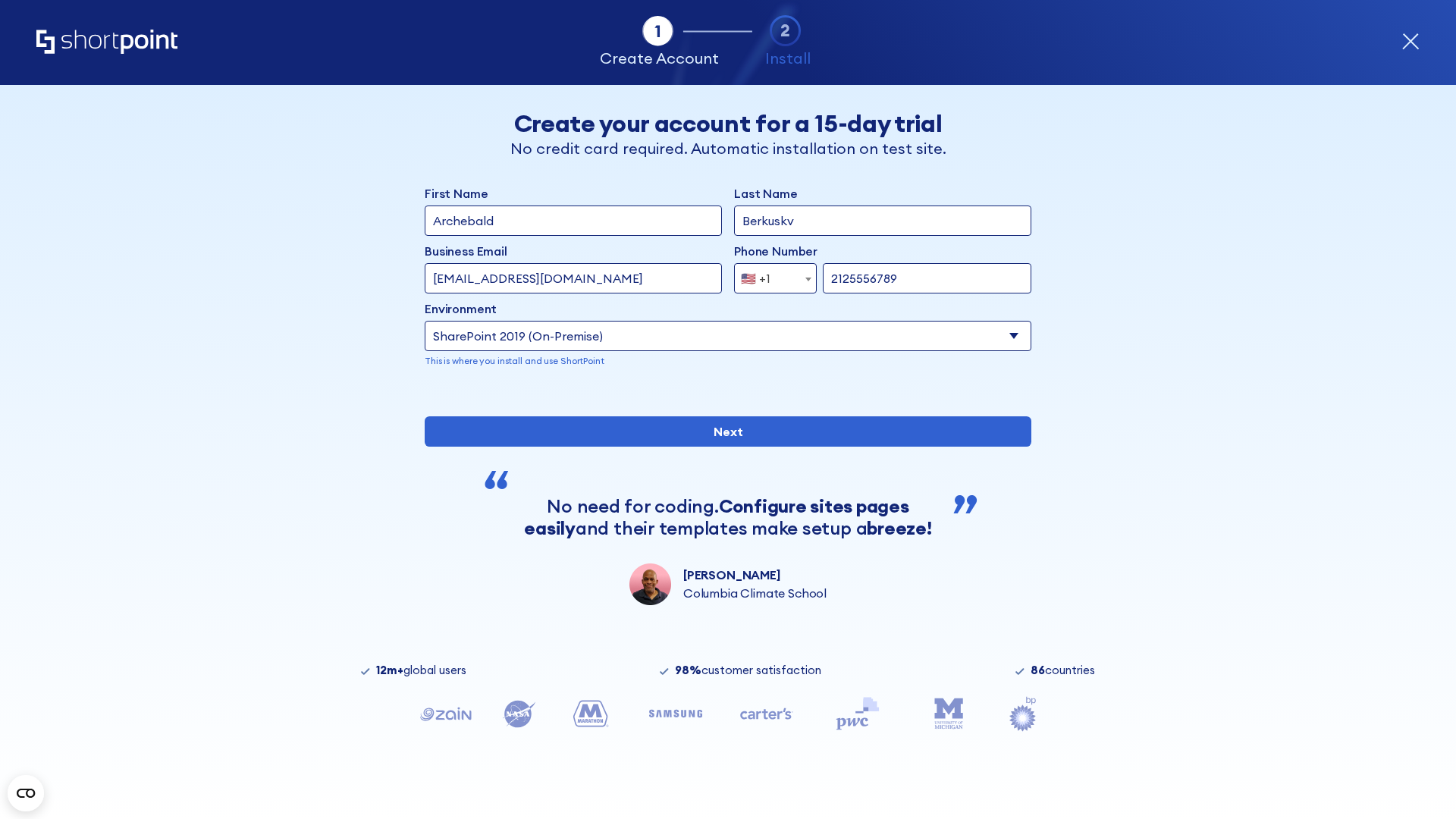
type input "2125556789"
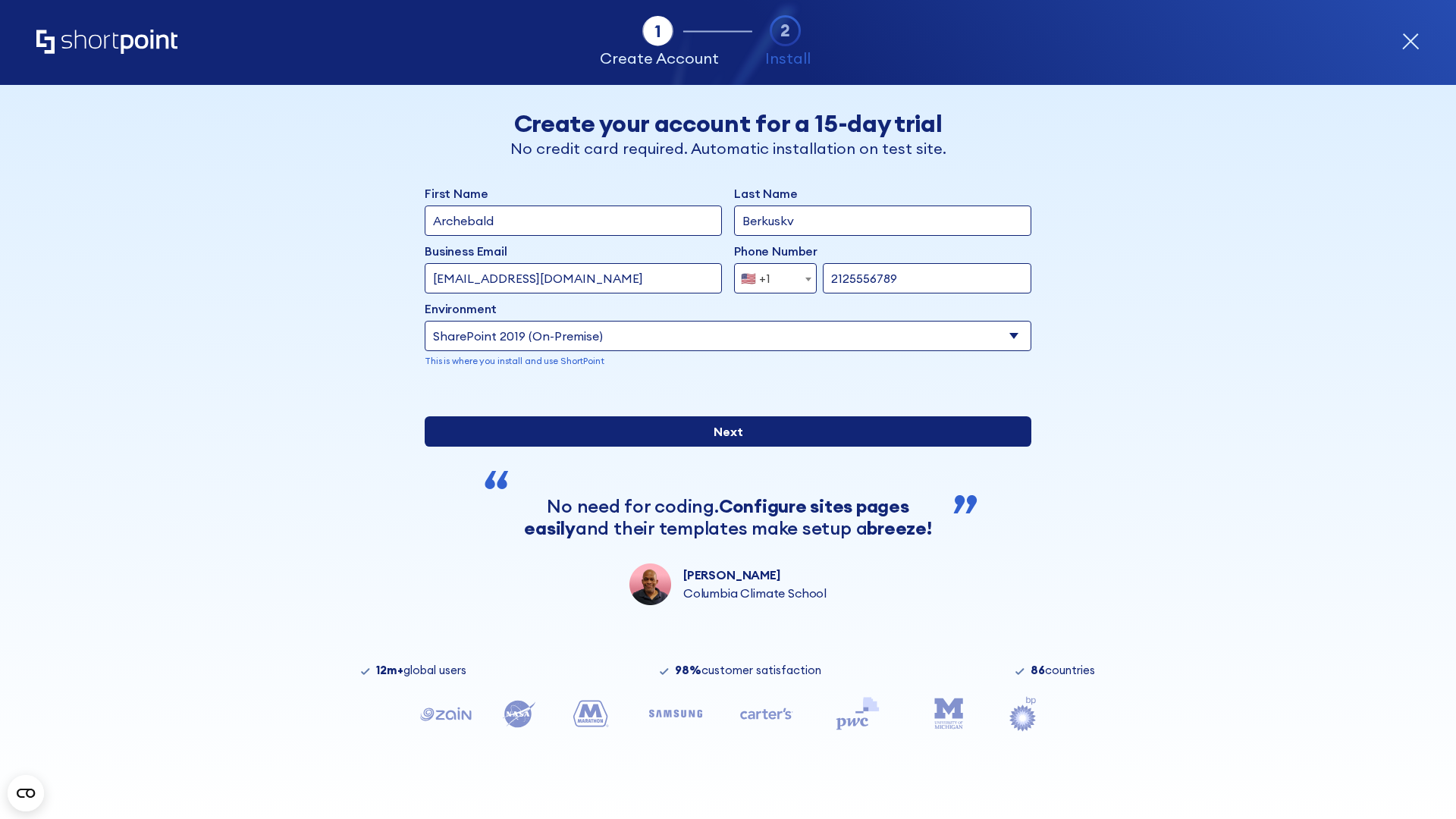
type input "https://sharepoint.com.evil.com"
click at [722, 554] on div "First Name Archebald Last Name Berkuskv Business Email Invalid Email Address te…" at bounding box center [728, 395] width 606 height 421
click at [722, 447] on input "Next" at bounding box center [728, 432] width 606 height 31
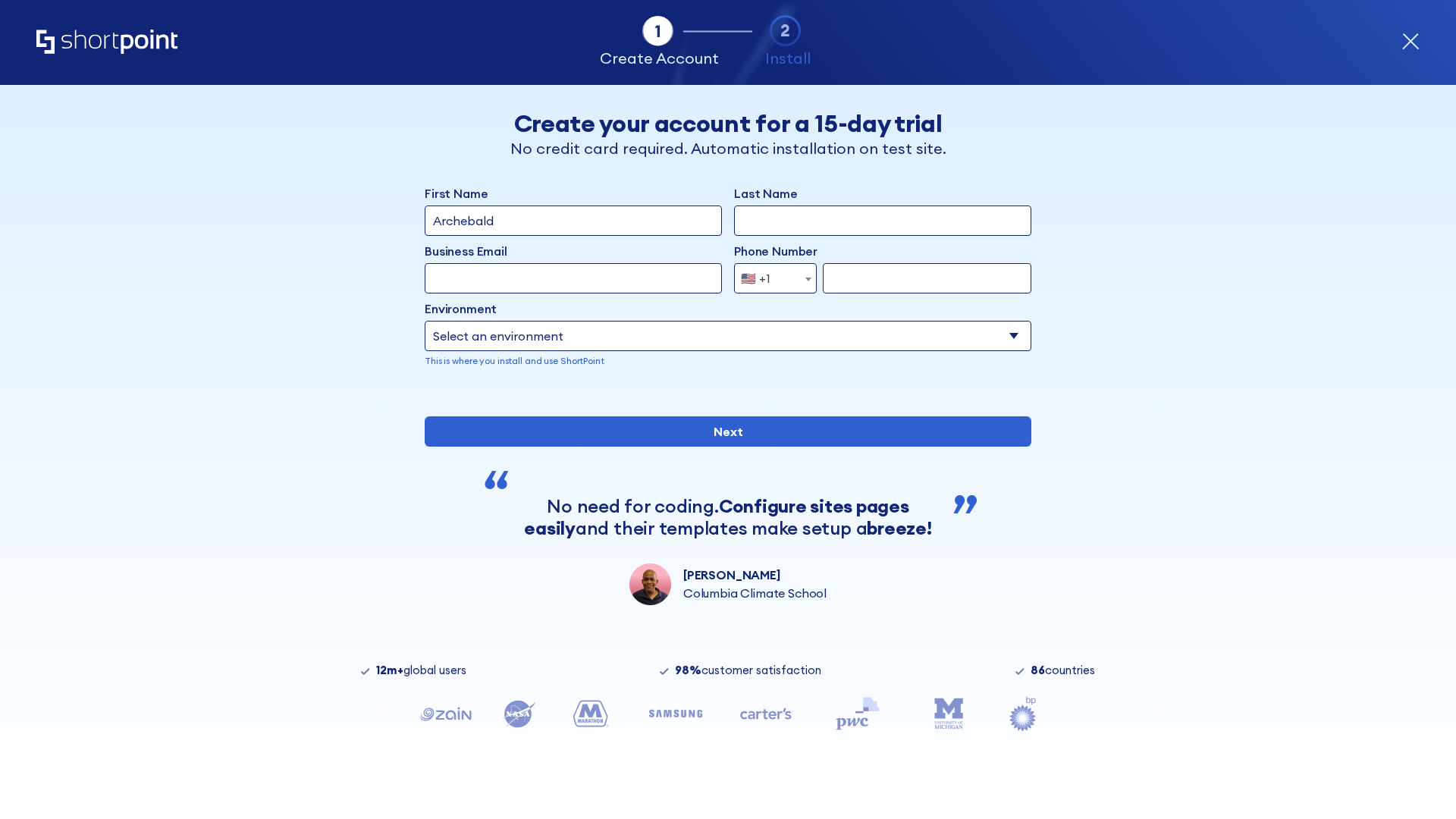
type input "Archebald"
type input "Berkuskv"
type input "[EMAIL_ADDRESS][DOMAIN_NAME]"
type input "2125556789"
select select "SharePoint 2019 (On-Premise)"
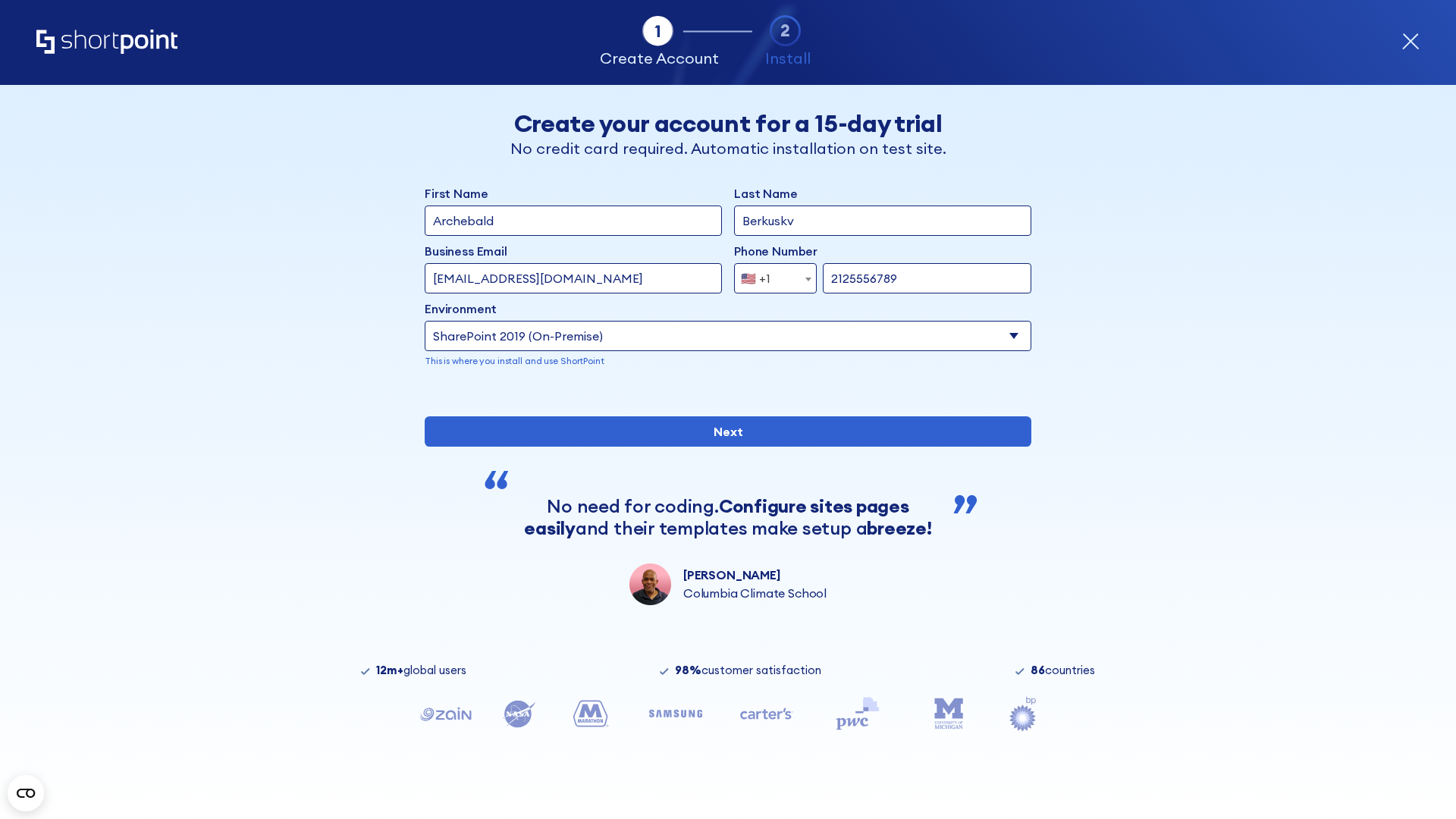
type input "2125556789"
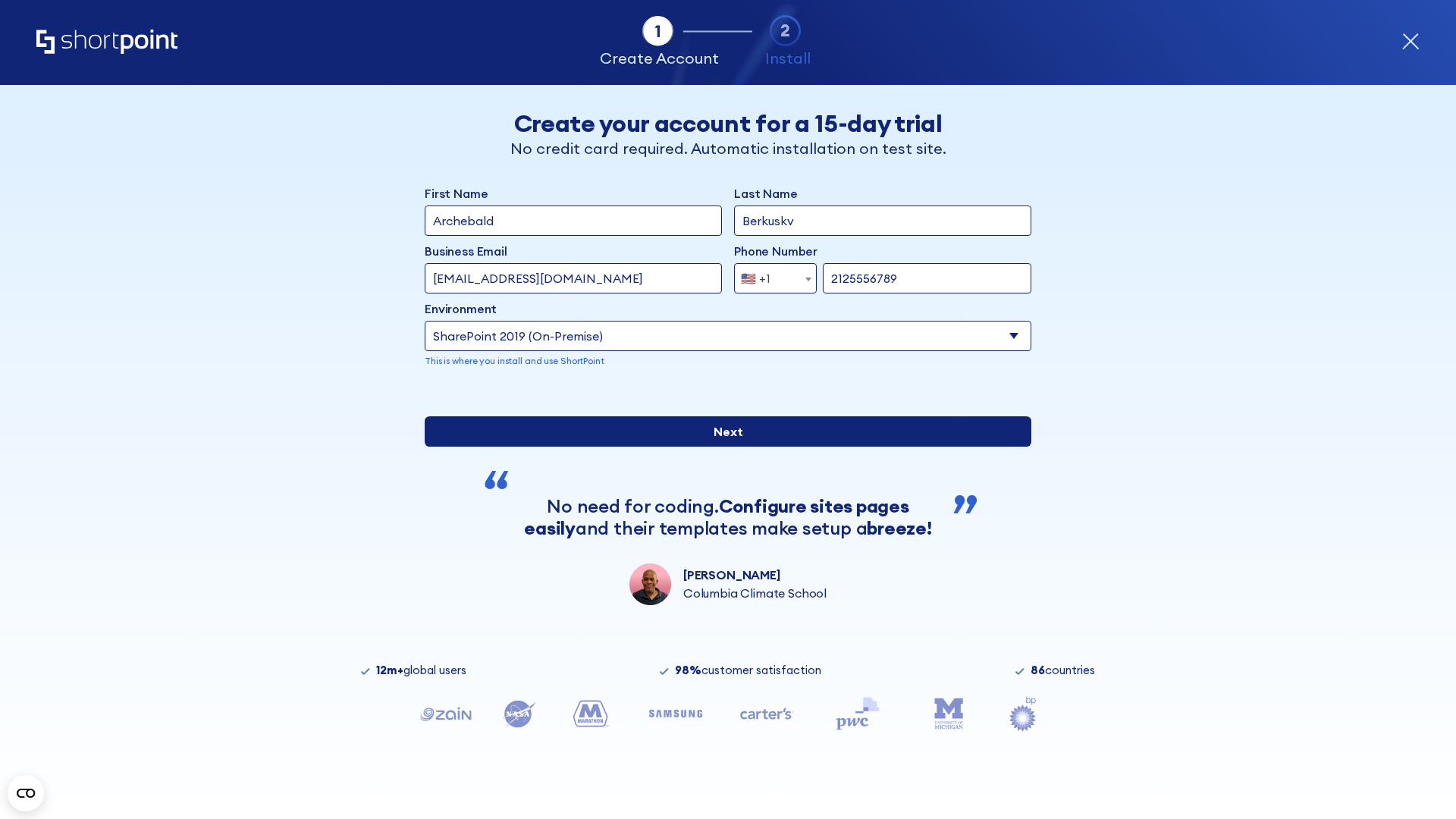
type input "https://yzrtre3nv.sharepoint.com"
click at [722, 529] on div "First Name Archebald Last Name Berkuskv Business Email Invalid Email Address te…" at bounding box center [728, 395] width 606 height 421
click at [722, 447] on input "Next" at bounding box center [728, 432] width 606 height 31
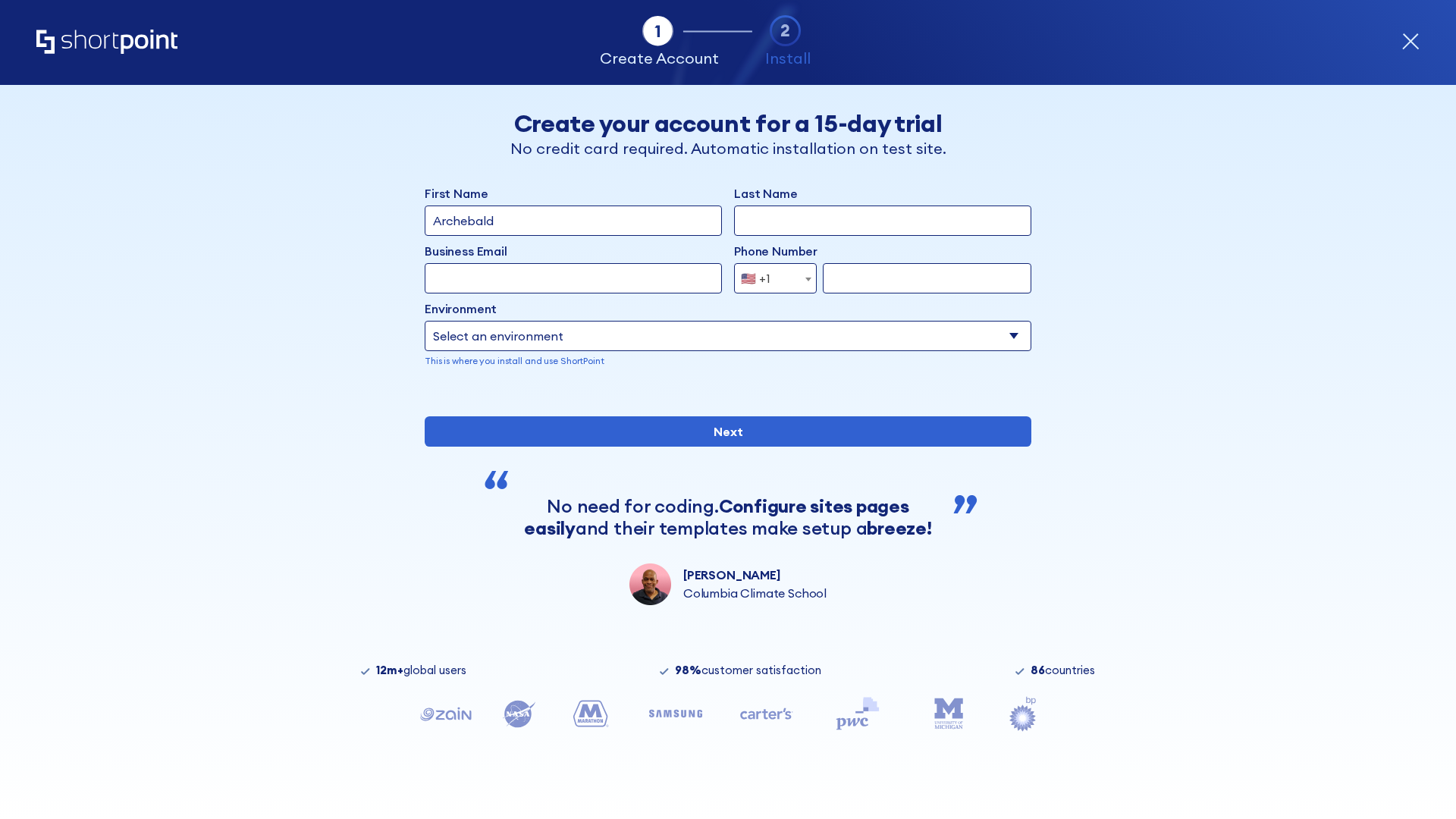
type input "Archebald"
type input "Berkuskv"
type input "[EMAIL_ADDRESS][DOMAIN_NAME]"
type input "2125556789"
select select "SharePoint 2019 (On-Premise)"
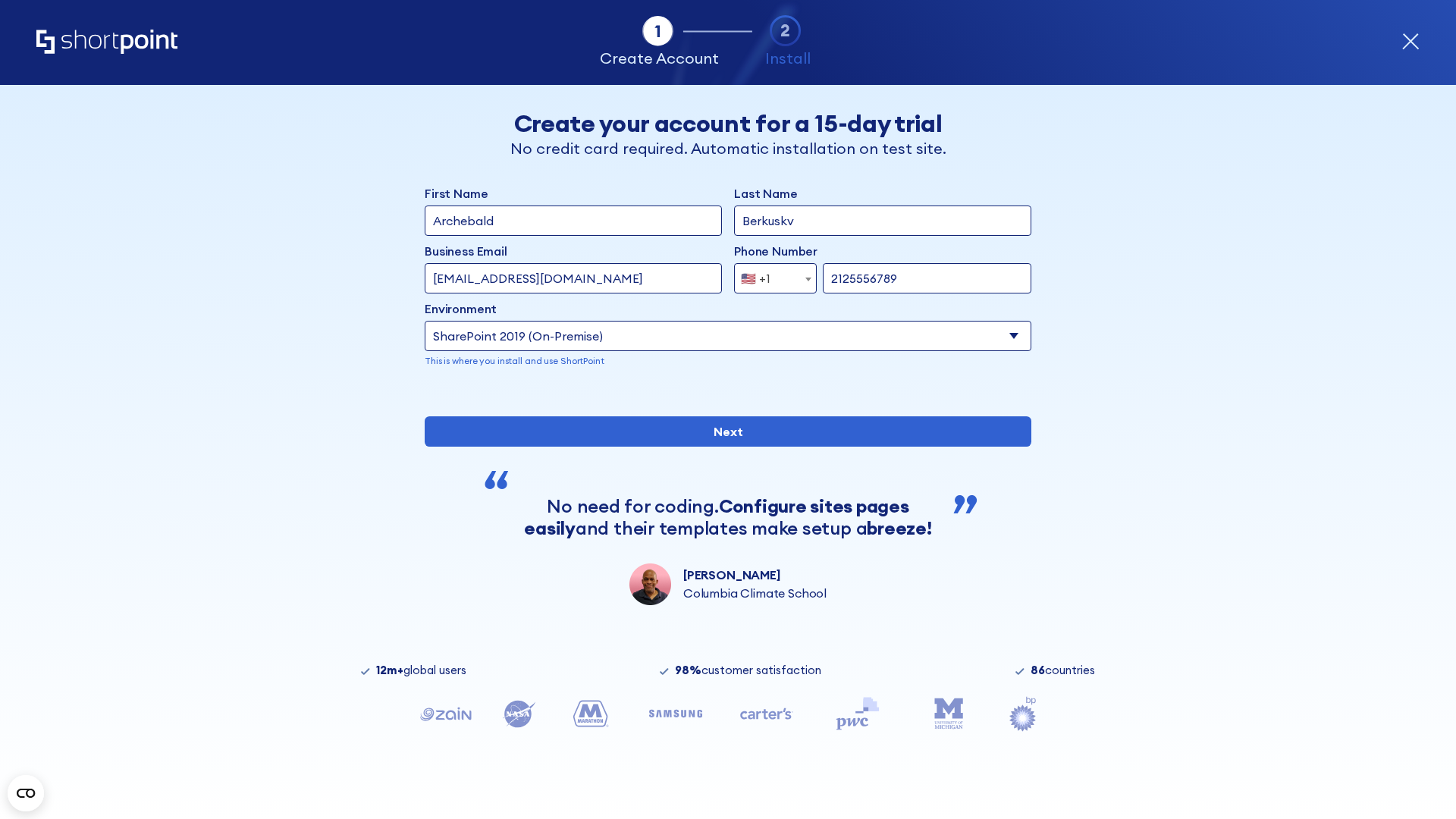
type input "2125556789"
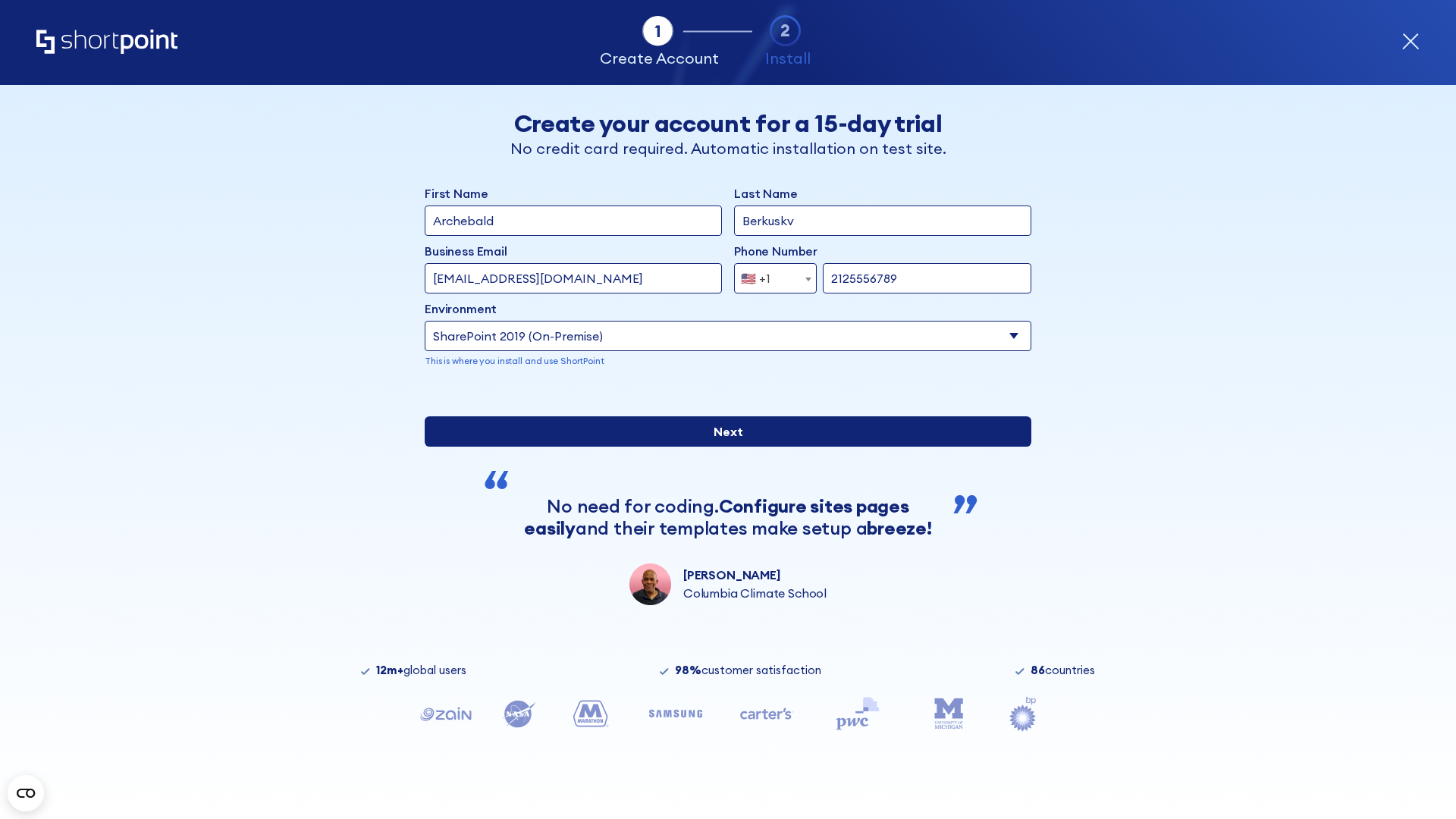
type input "[URL][DOMAIN_NAME]"
click at [722, 447] on input "Next" at bounding box center [728, 432] width 606 height 31
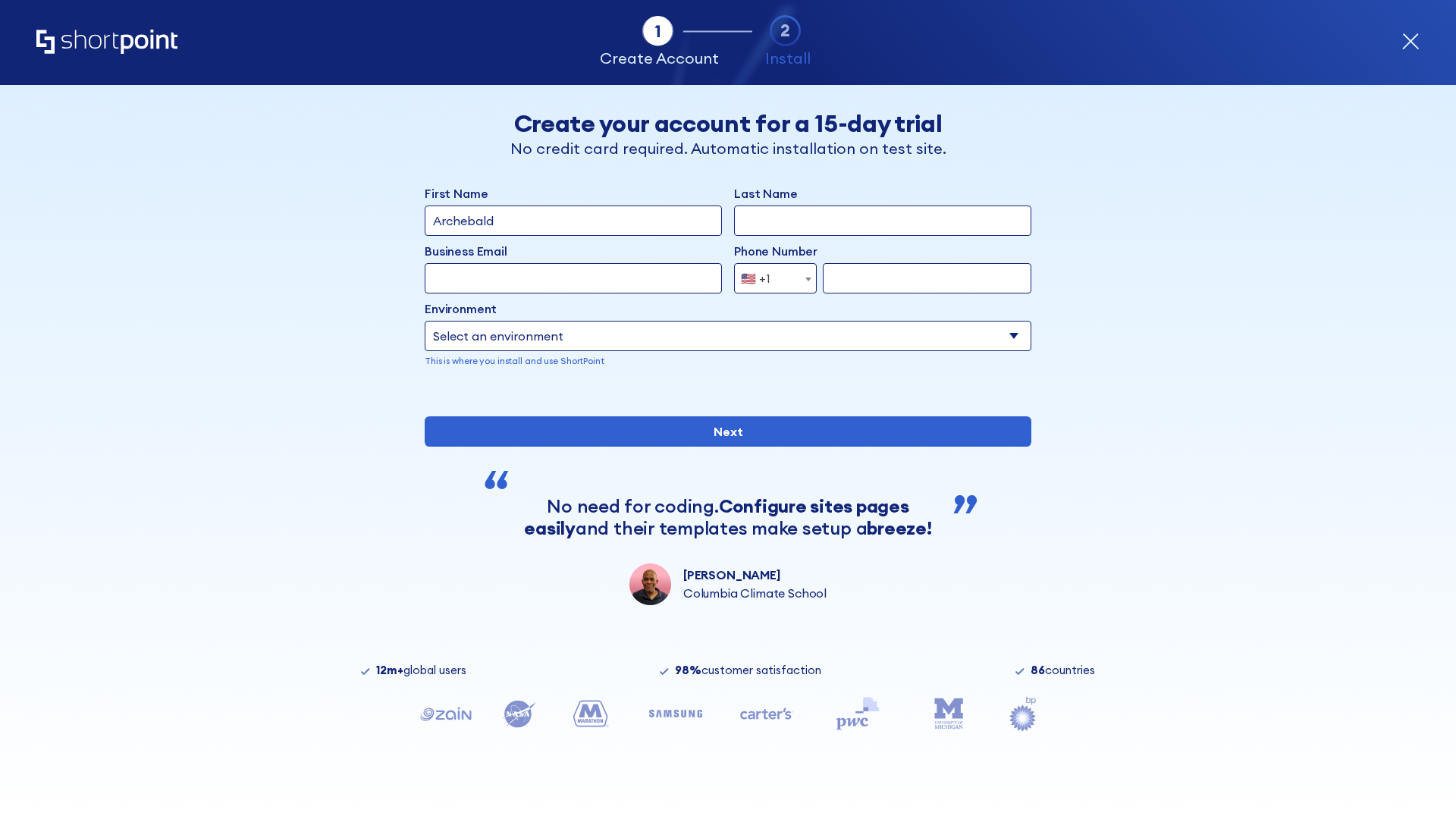
type input "Archebald"
type input "Berkuskv"
type input "[EMAIL_ADDRESS][DOMAIN_NAME]"
type input "2125556789"
select select "SharePoint 2019 (On-Premise)"
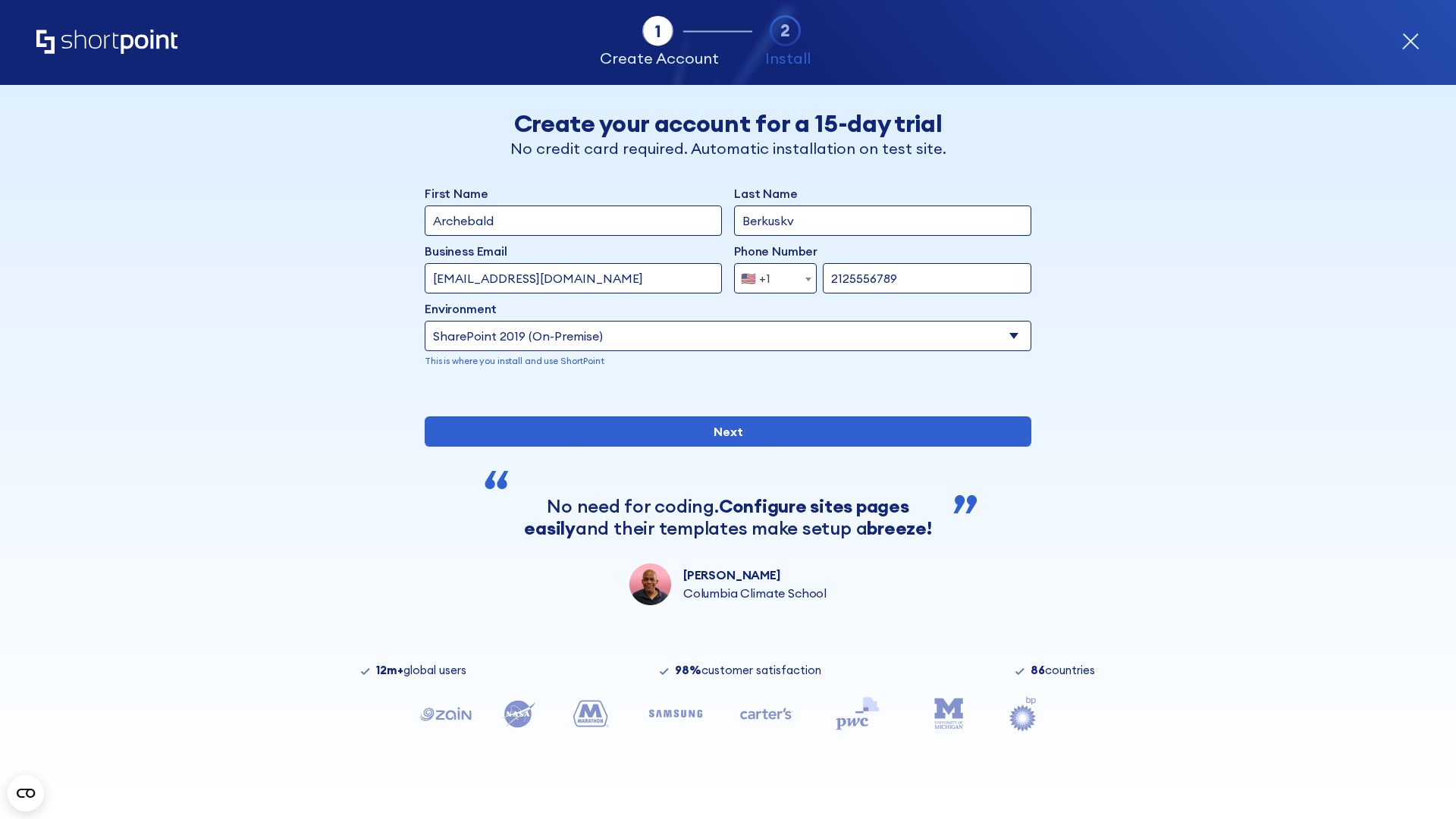
type input "2125556789"
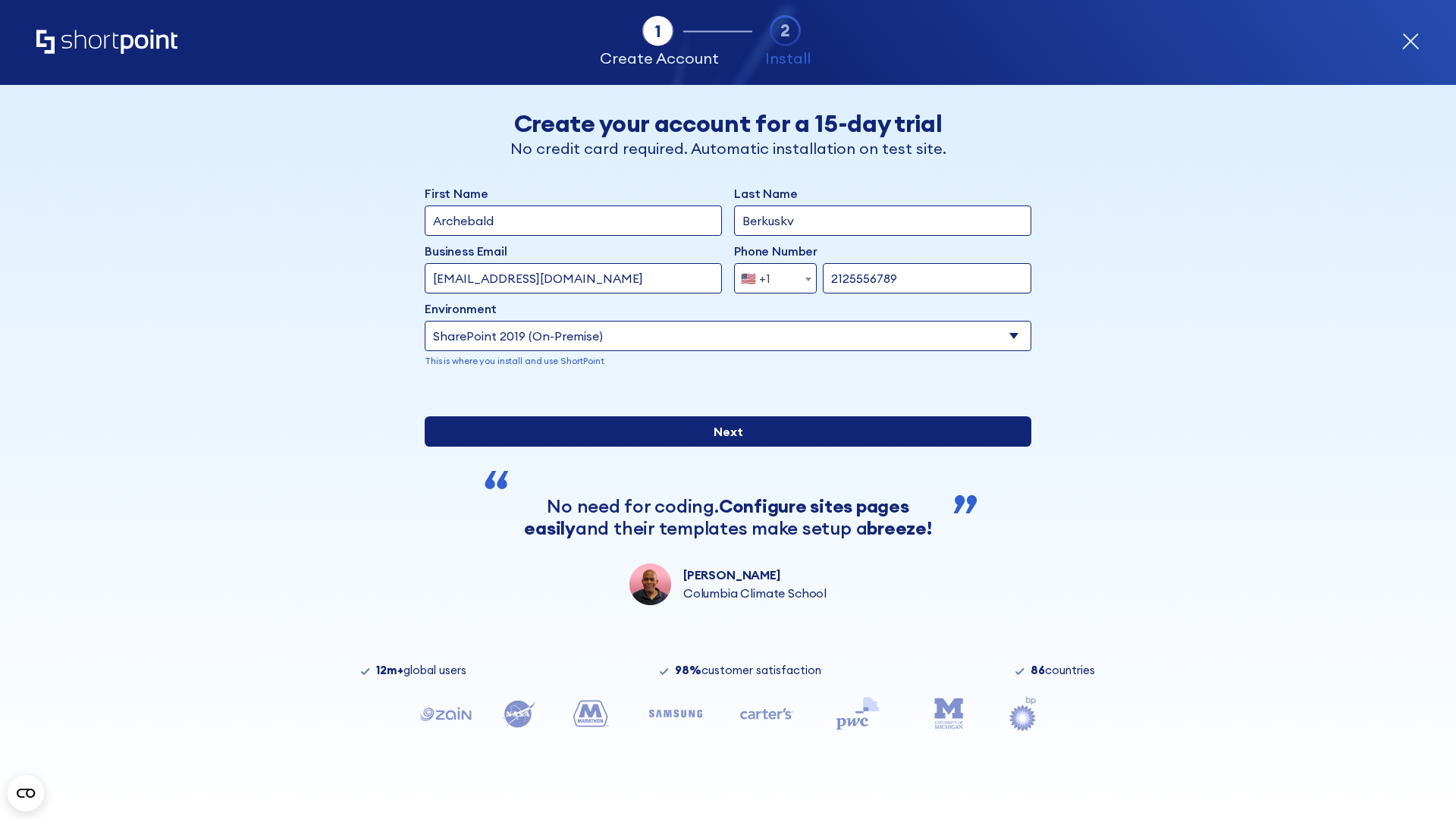
type input "https://intranet.sharepoint.de"
click at [722, 531] on div "First Name Archebald Last Name Berkuskv Business Email Invalid Email Address te…" at bounding box center [728, 395] width 606 height 421
click at [722, 447] on input "Next" at bounding box center [728, 432] width 606 height 31
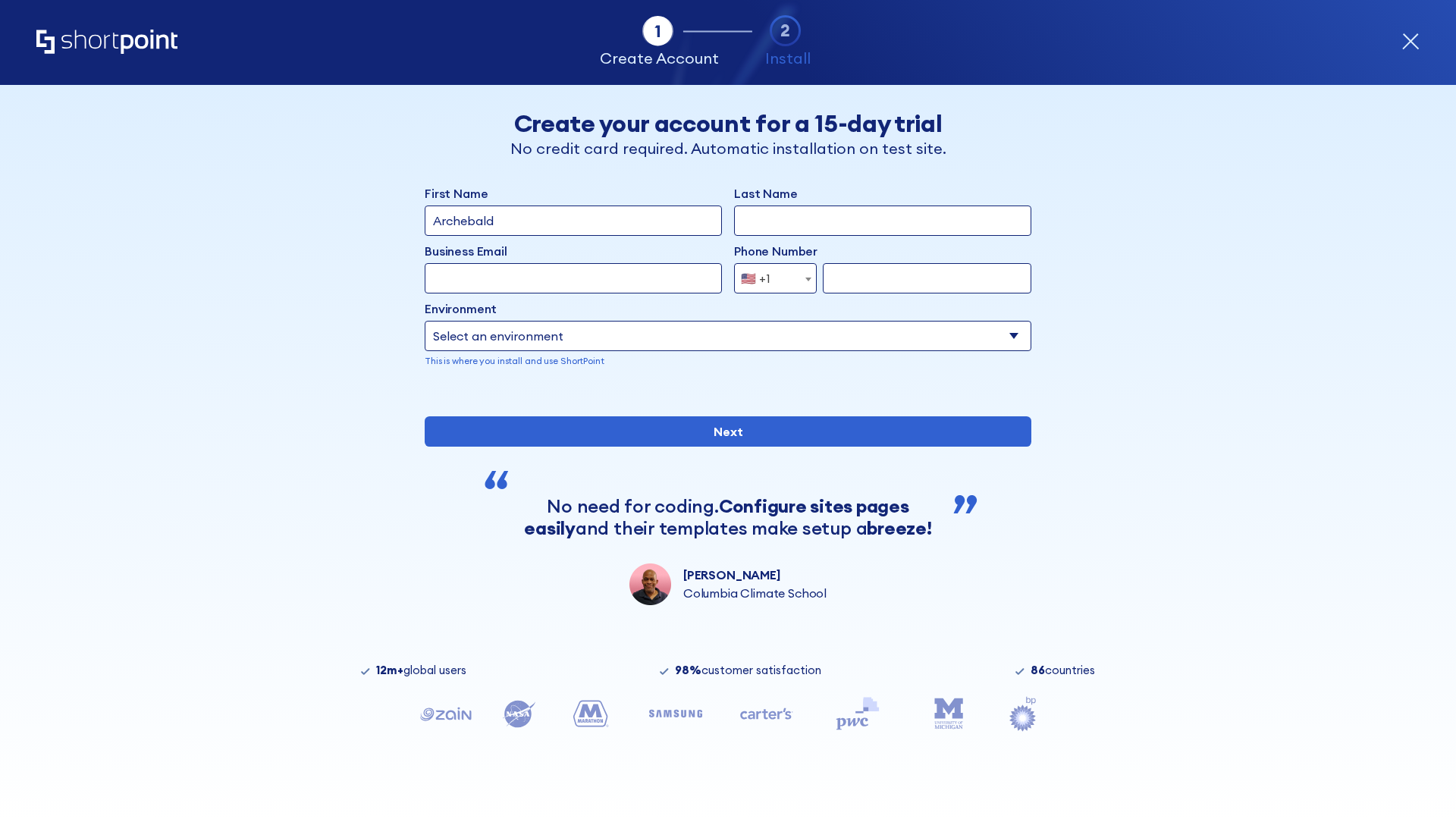
type input "Archebald"
type input "Berkuskv"
type input "[EMAIL_ADDRESS][DOMAIN_NAME]"
type input "2125556789"
select select "SharePoint 2019 (On-Premise)"
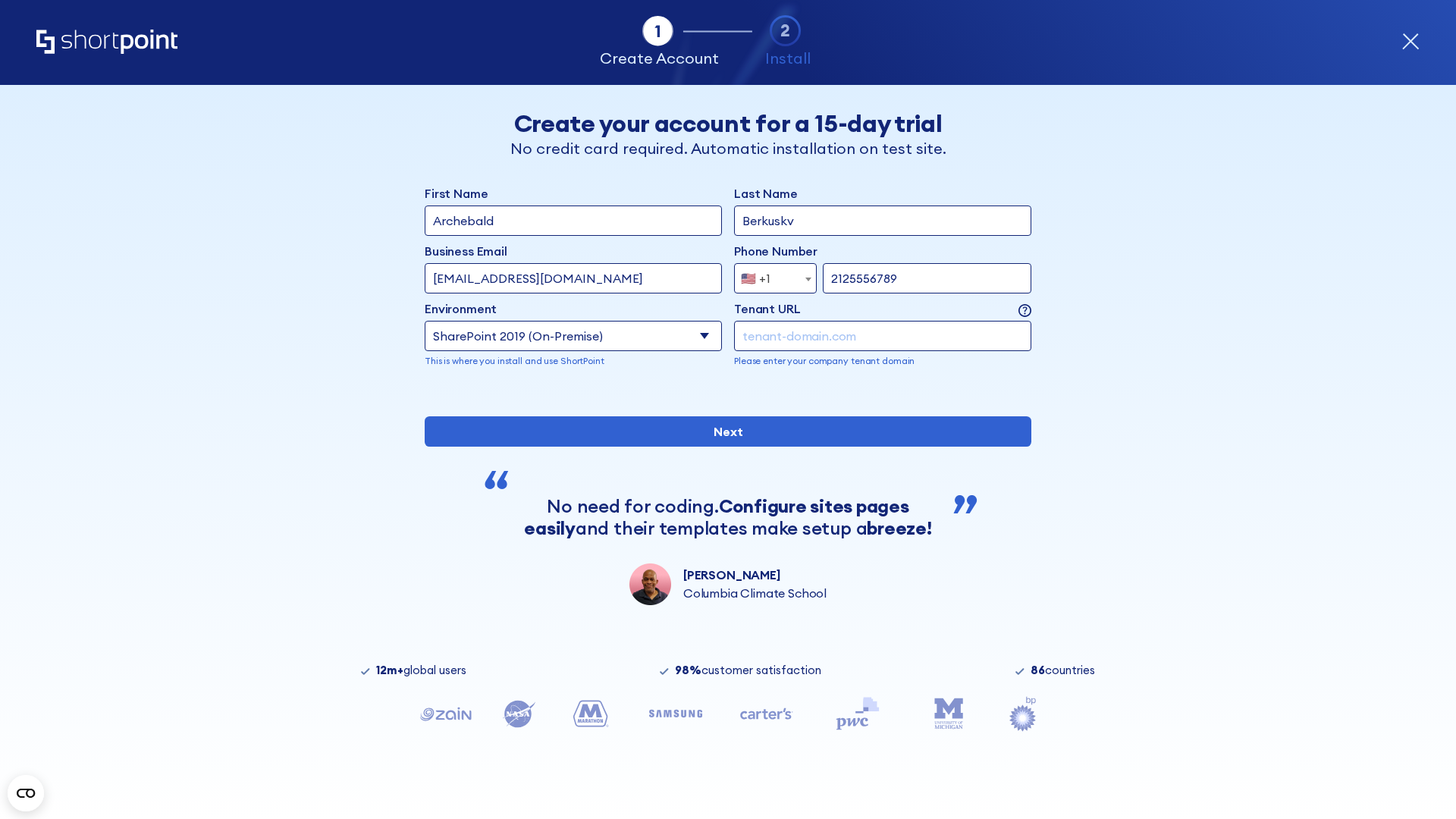
type input "2125556789"
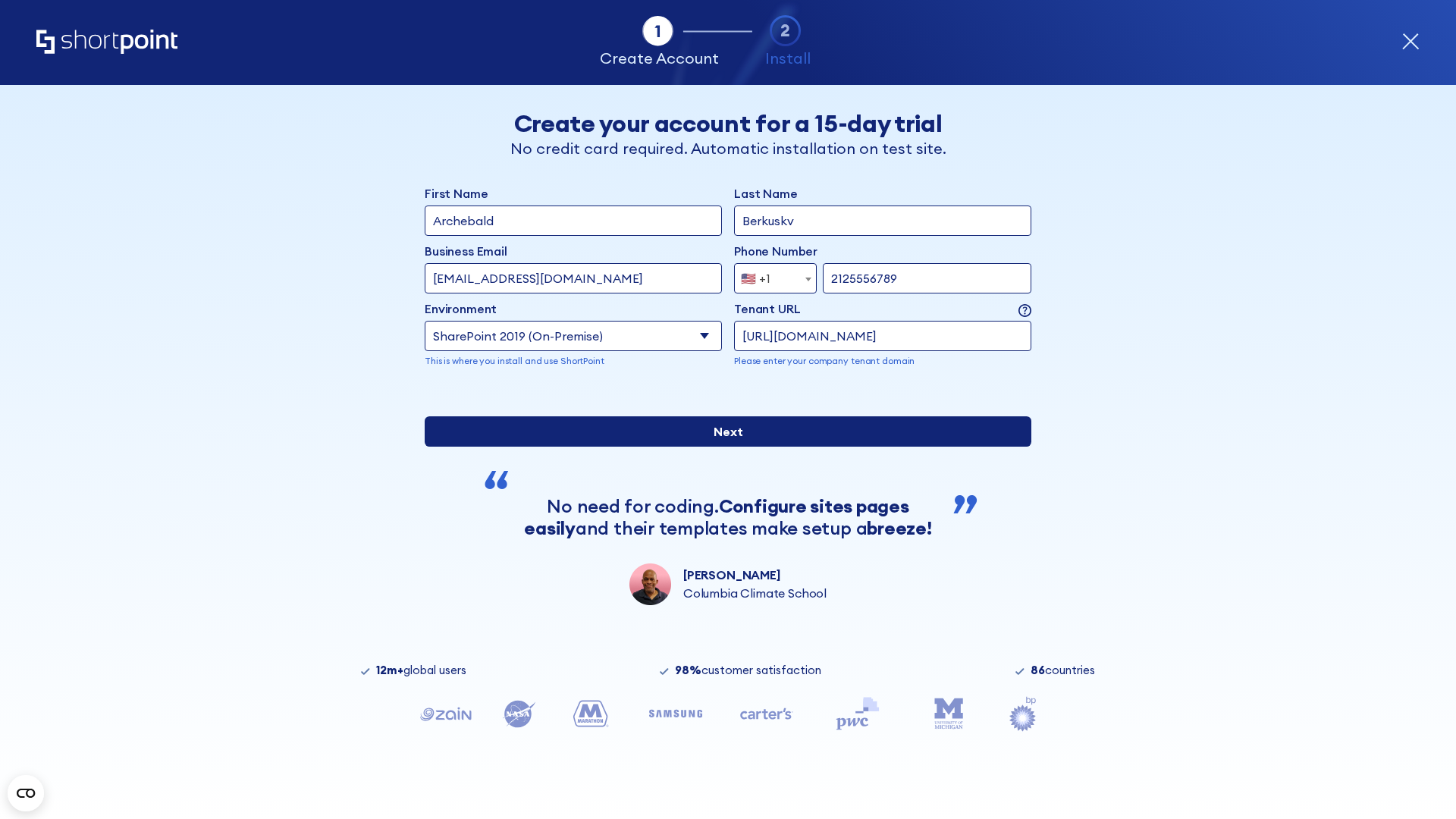
type input "https://secure.sharepoint.us"
click at [722, 498] on div "First Name Archebald Last Name Berkuskv Business Email Invalid Email Address [E…" at bounding box center [728, 395] width 606 height 421
click at [722, 447] on input "Next" at bounding box center [728, 432] width 606 height 31
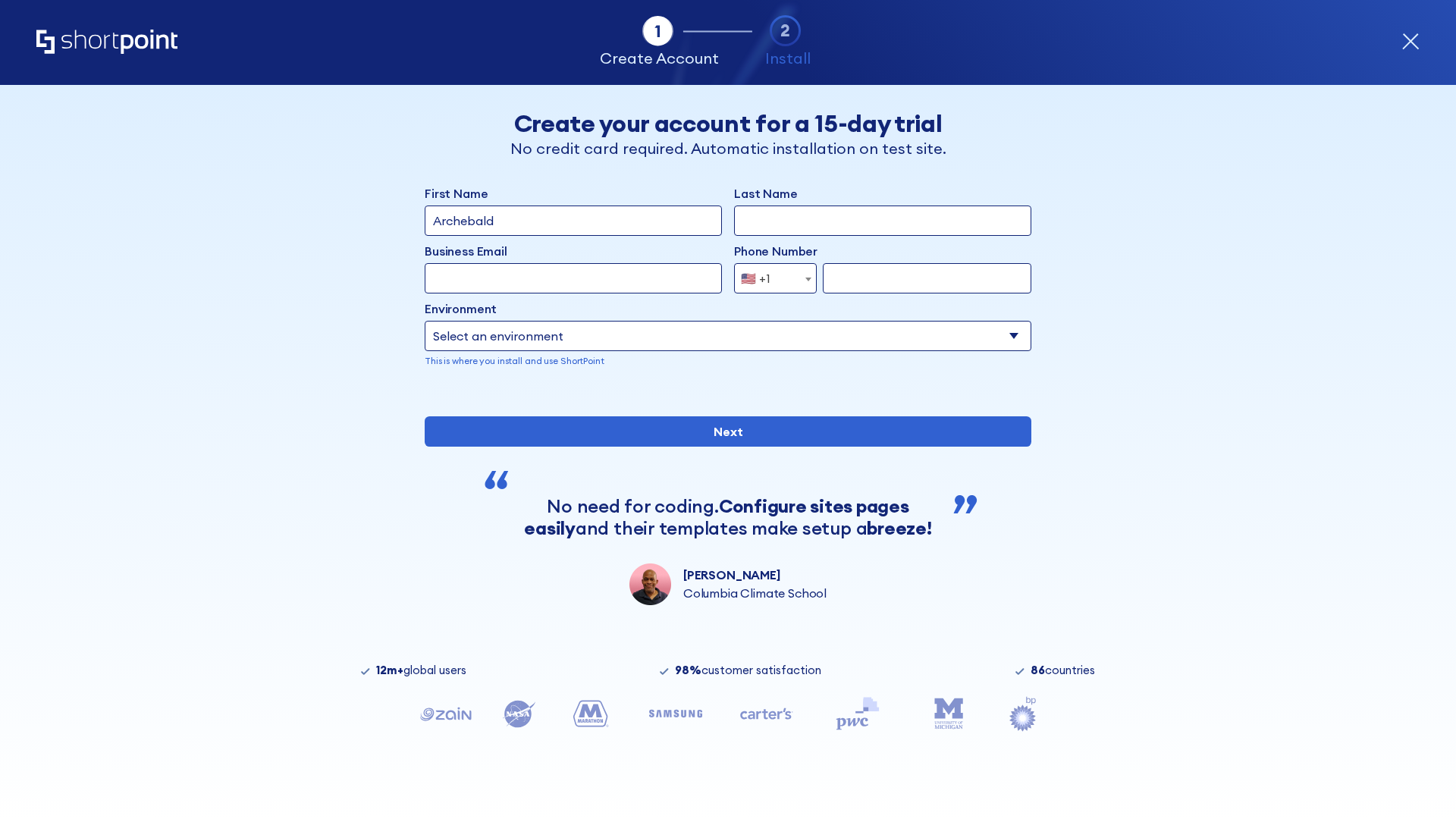
type input "Archebald"
type input "Berkuskv"
type input "[EMAIL_ADDRESS][DOMAIN_NAME]"
type input "2125556789"
select select "SharePoint 2019 (On-Premise)"
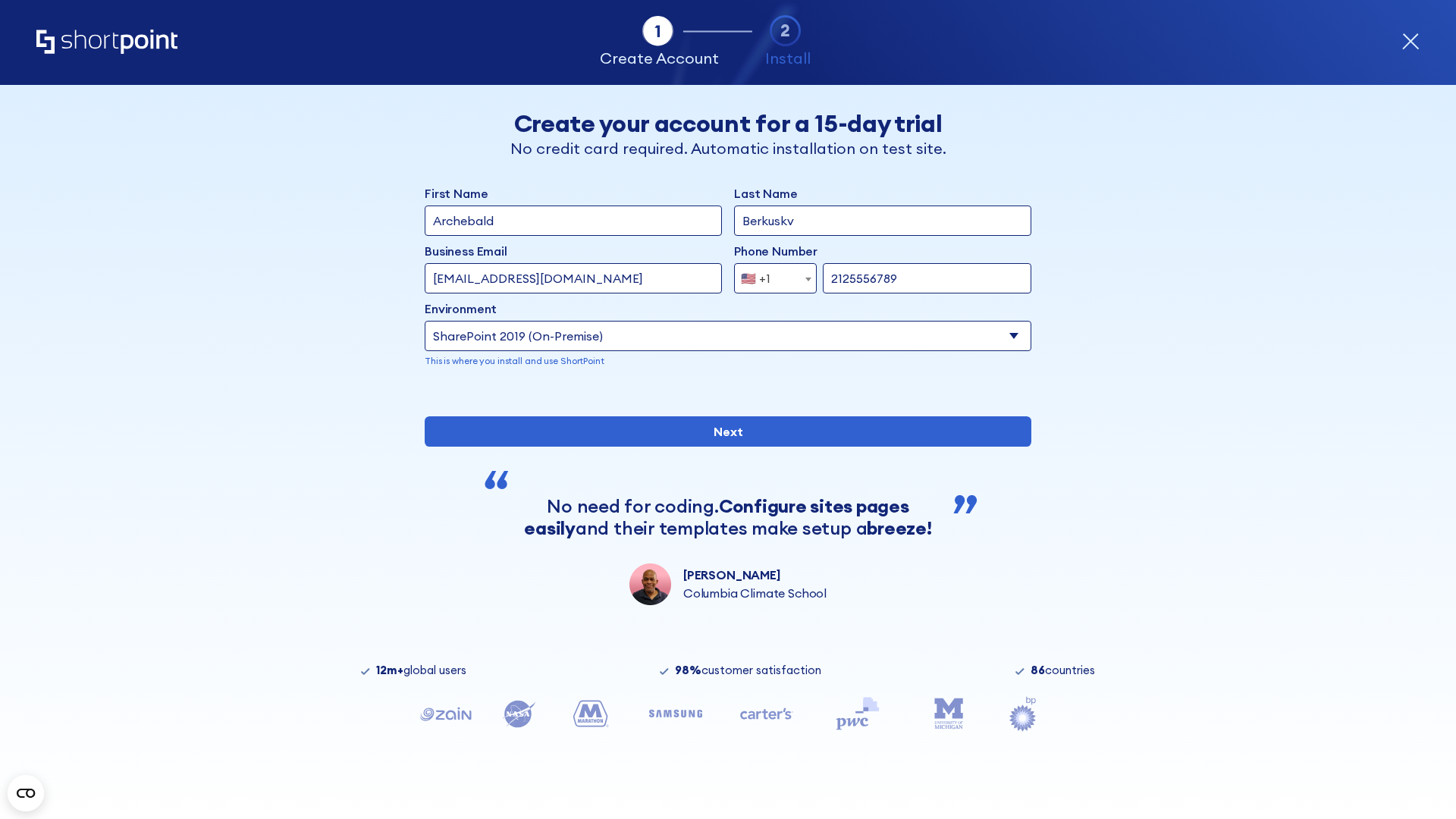
type input "2125556789"
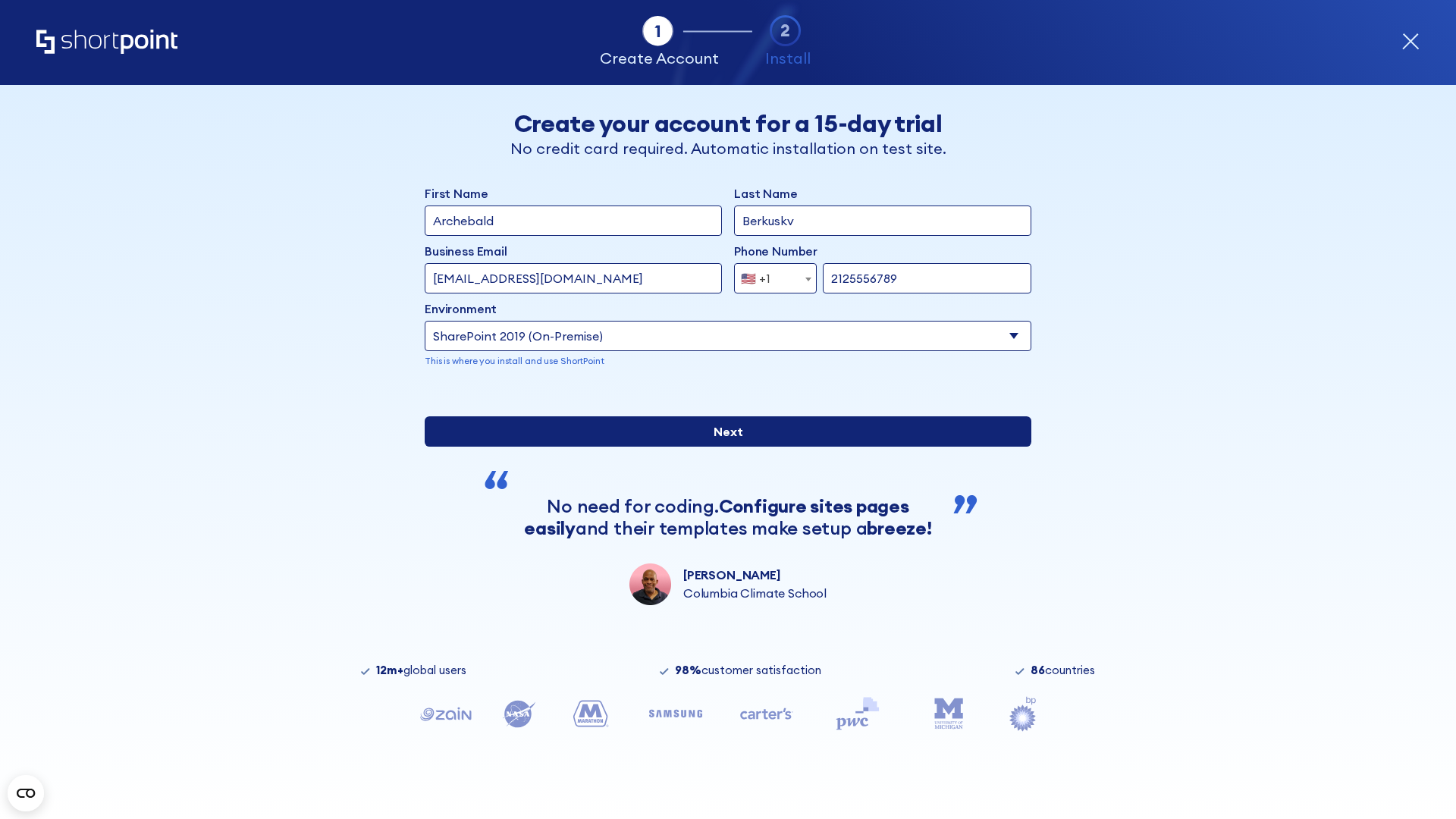
type input "https://alpha.sharepoint-mil.us"
click at [722, 548] on div "First Name Archebald Last Name Berkuskv Business Email Invalid Email Address [E…" at bounding box center [728, 395] width 606 height 421
click at [722, 447] on input "Next" at bounding box center [728, 432] width 606 height 31
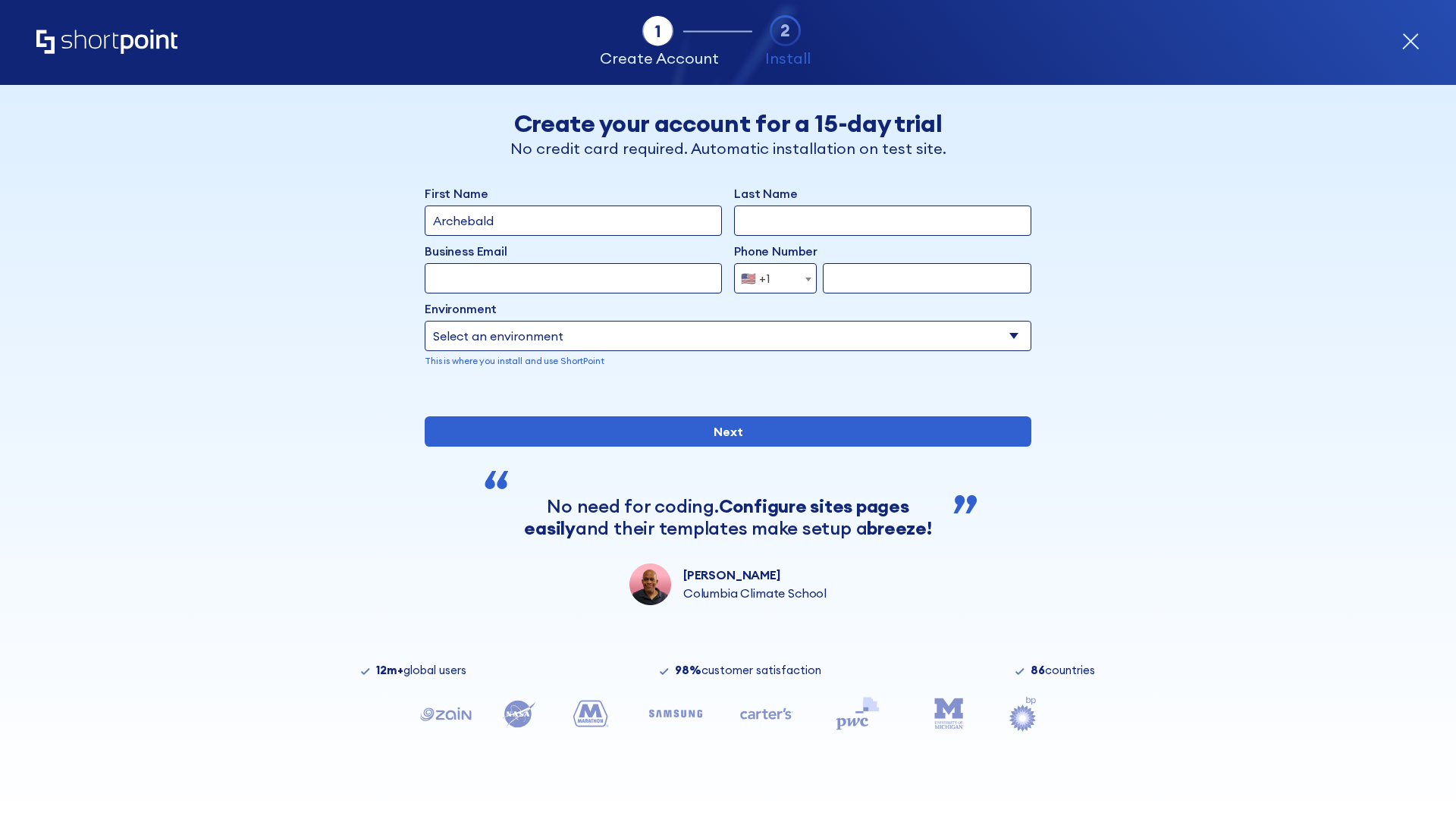
type input "Archebald"
type input "Berkuskv"
type input "[EMAIL_ADDRESS][DOMAIN_NAME]"
type input "2125556789"
select select "SharePoint 2019 (On-Premise)"
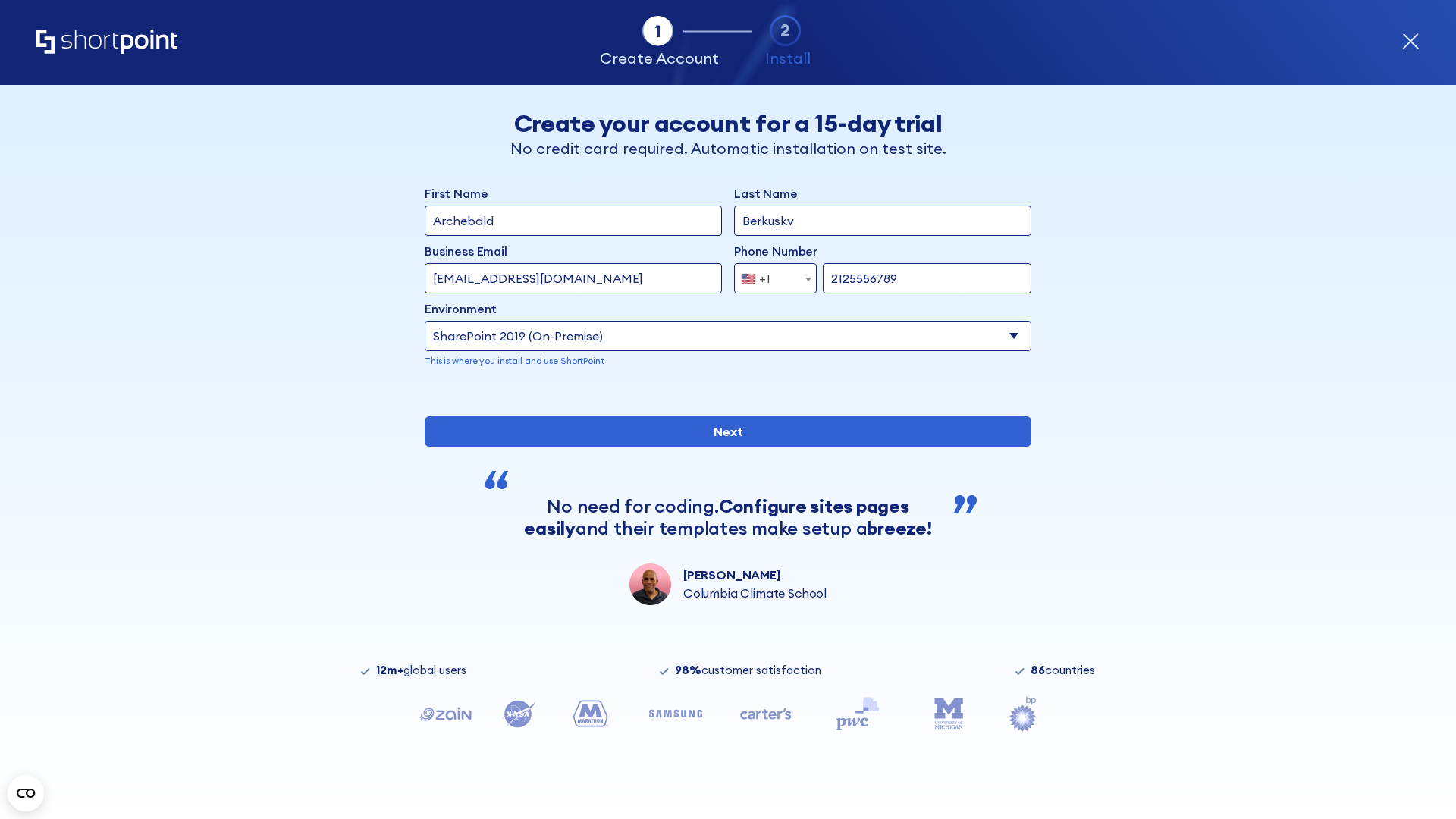
type input "2125556789"
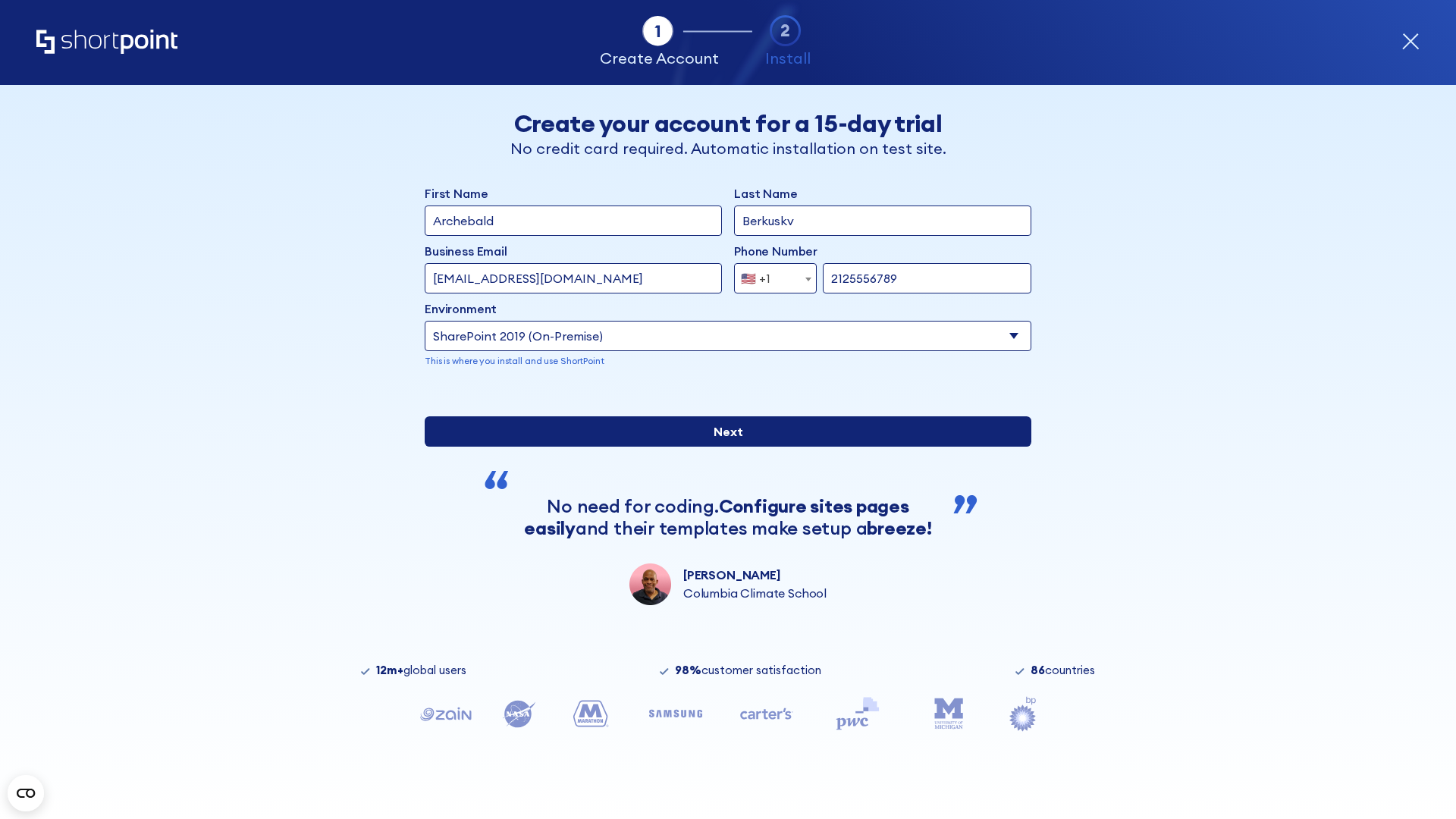
type input "https://team.dps.mil"
click at [722, 552] on div "First Name Archebald Last Name Berkuskv Business Email Invalid Email Address te…" at bounding box center [728, 395] width 606 height 421
click at [722, 447] on input "Next" at bounding box center [728, 432] width 606 height 31
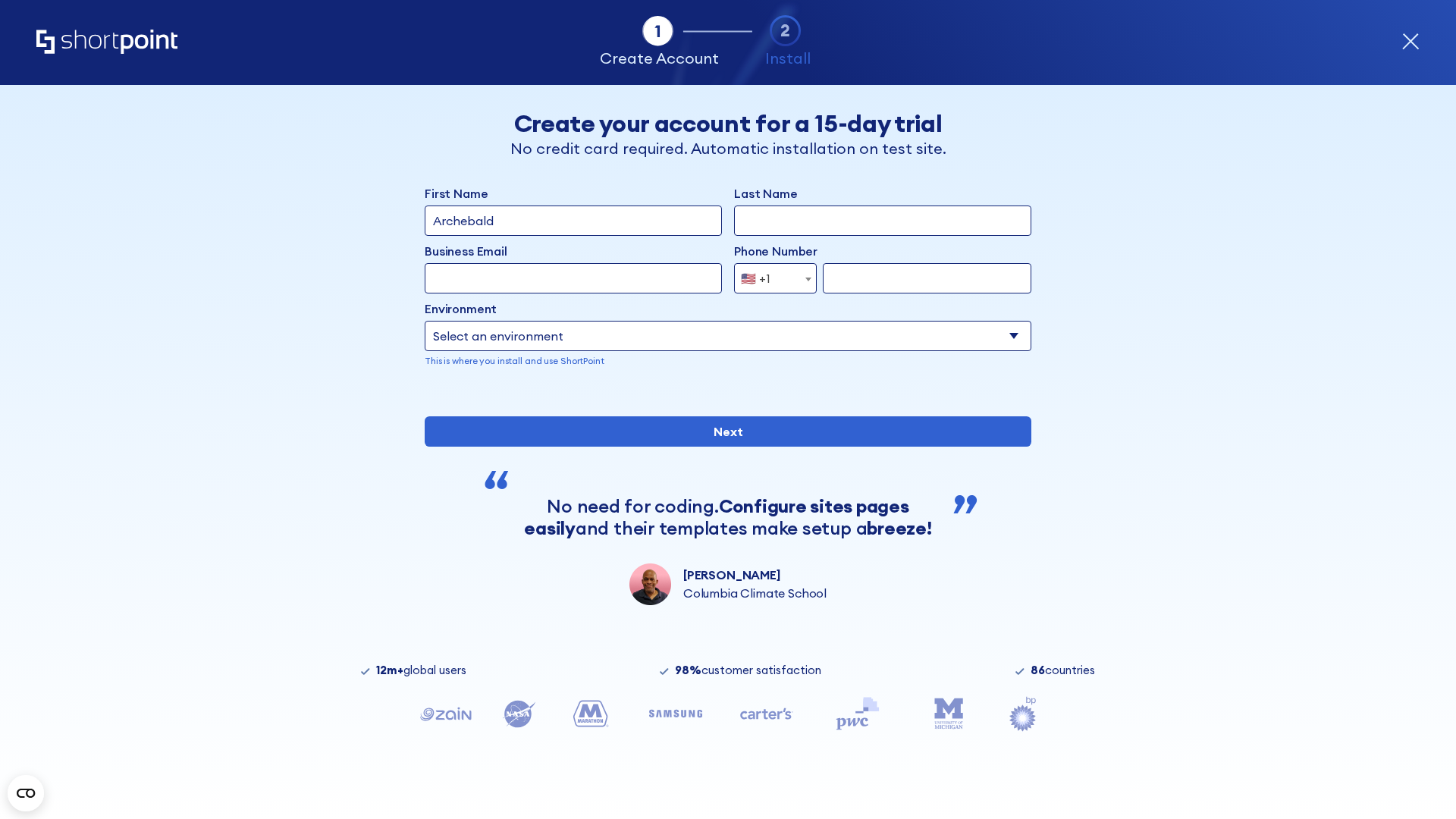
type input "Archebald"
type input "Berkuskv"
type input "[EMAIL_ADDRESS][DOMAIN_NAME]"
type input "2125556789"
select select "SharePoint 2016 (On-Premise)"
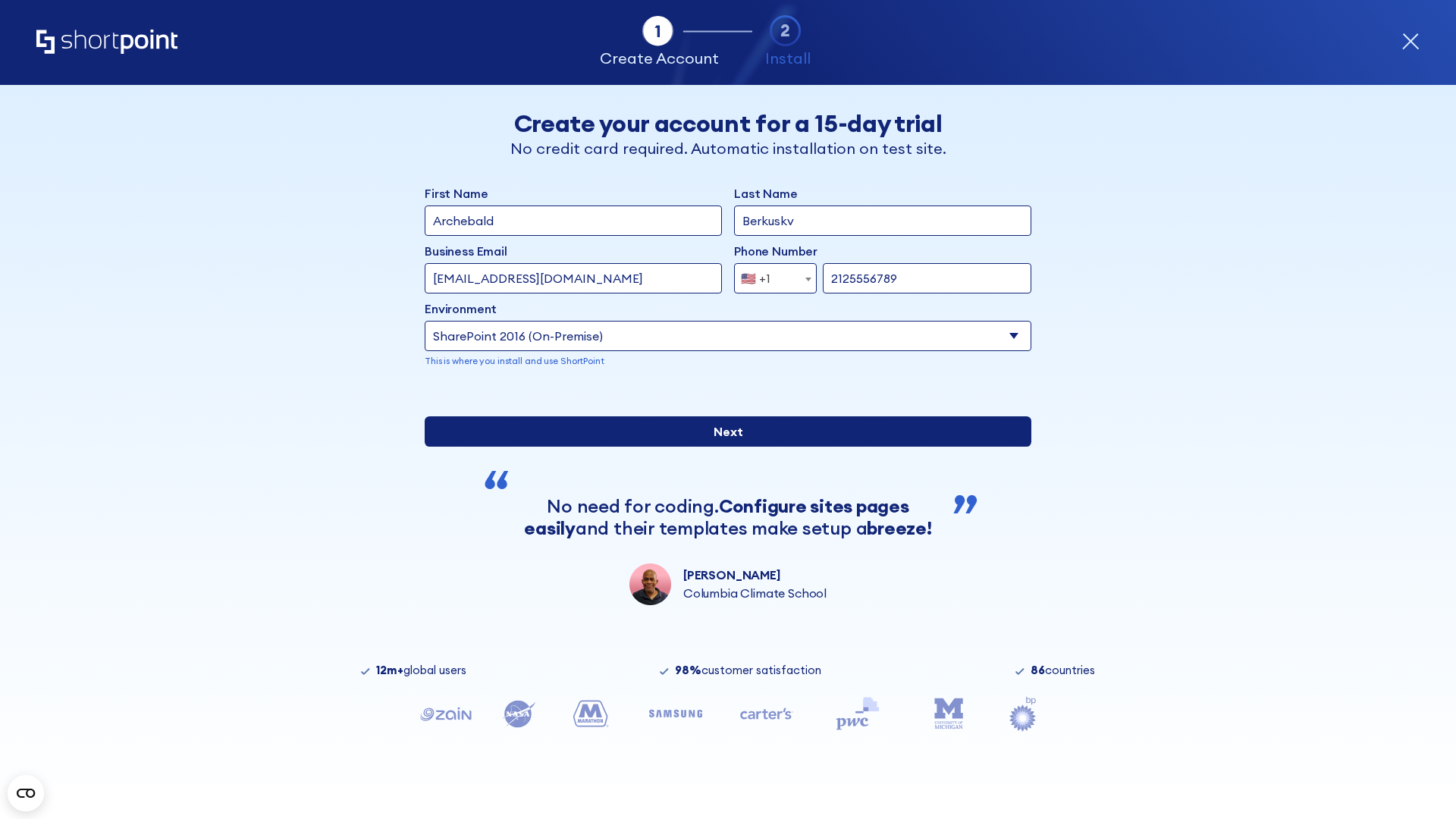
type input "2125556789"
click at [722, 500] on div "First Name Archebald Last Name Berkuskv Business Email Invalid Email Address te…" at bounding box center [728, 395] width 606 height 421
click at [722, 447] on input "Next" at bounding box center [728, 432] width 606 height 31
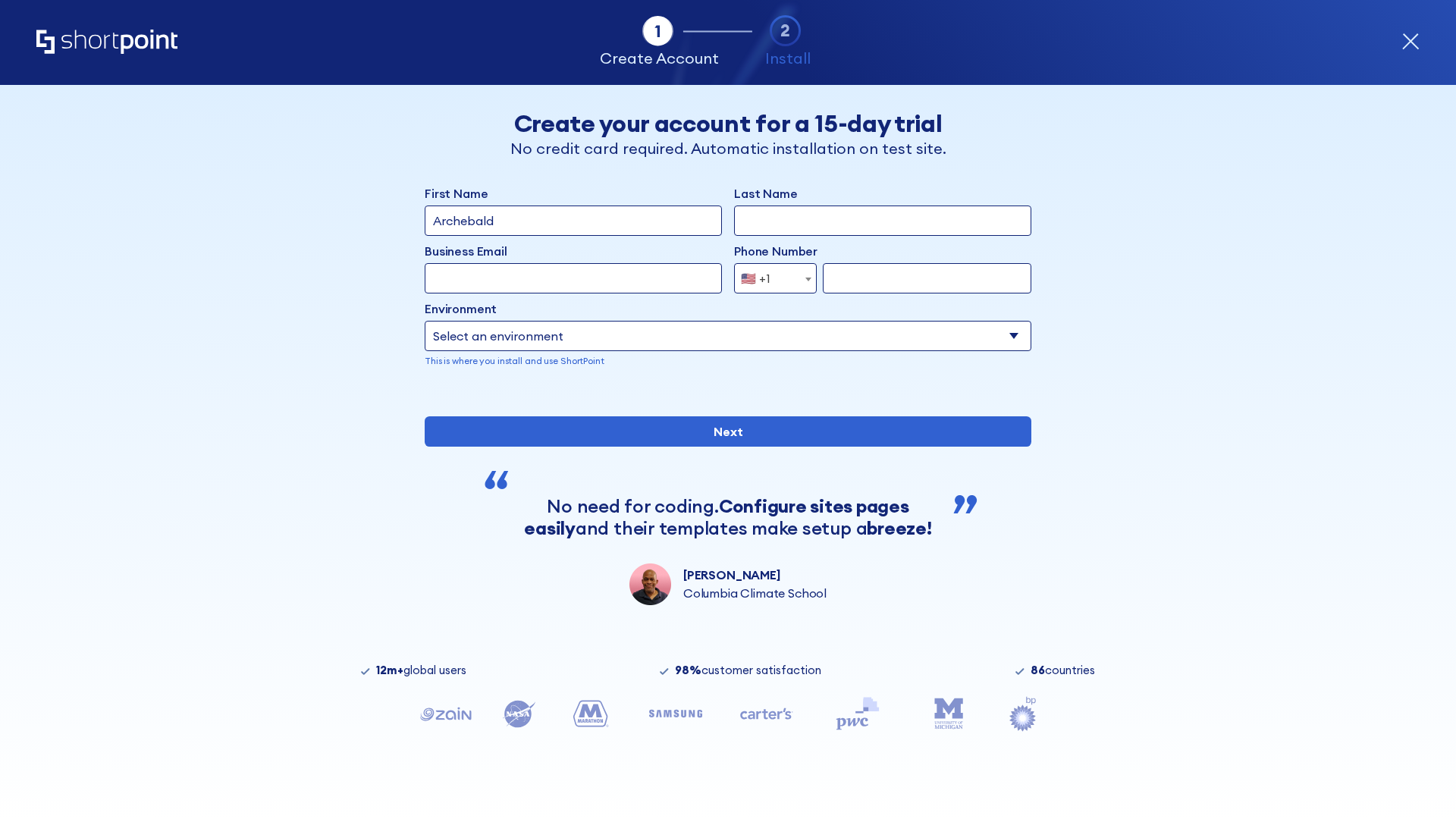
type input "Archebald"
type input "Berkuskv"
type input "[EMAIL_ADDRESS][DOMAIN_NAME]"
type input "2125556789"
select select "SharePoint 2013 (On-Premise)"
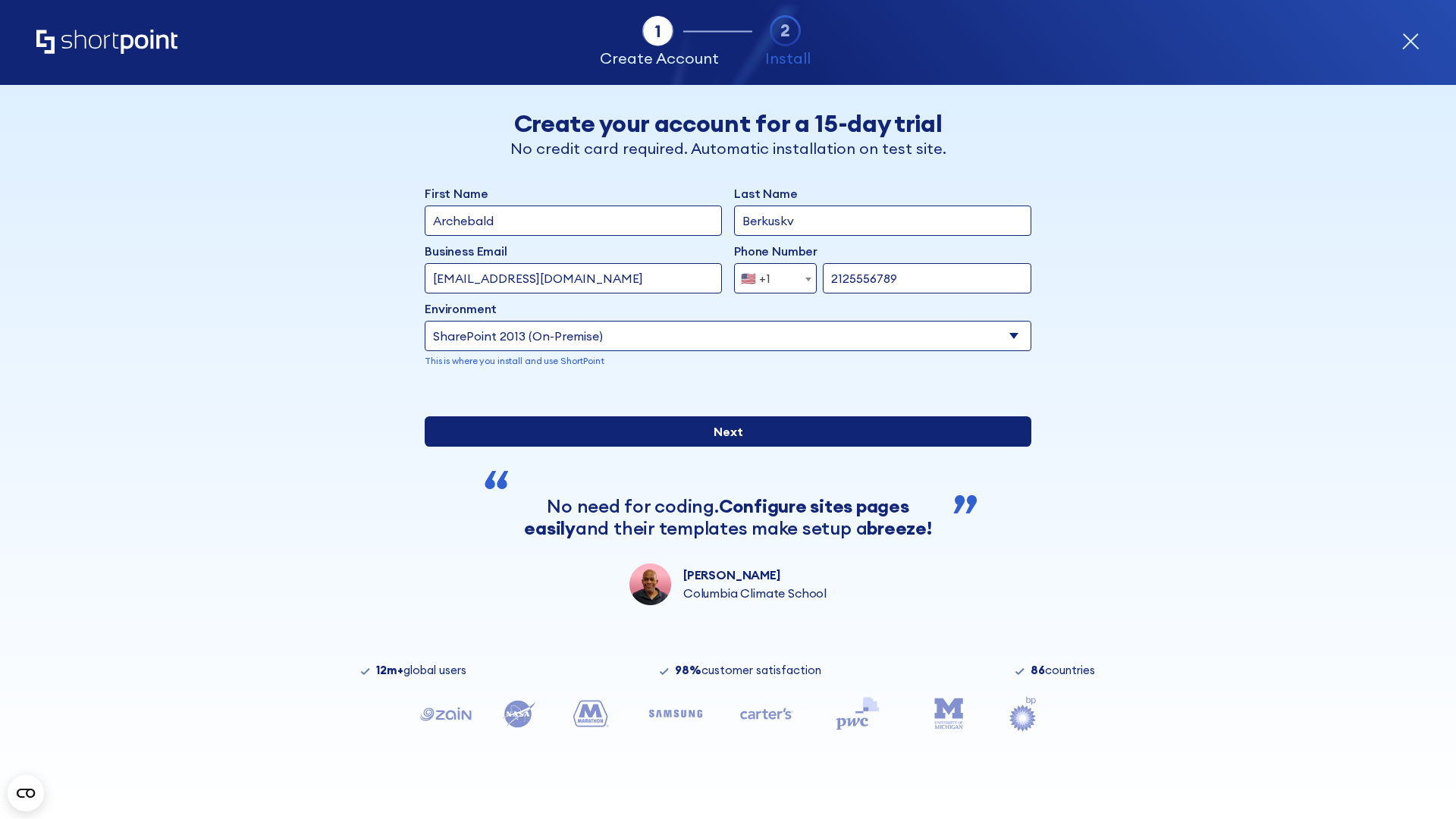
type input "2125556789"
click at [722, 500] on div "First Name Archebald Last Name Berkuskv Business Email Invalid Email Address te…" at bounding box center [728, 395] width 606 height 421
click at [722, 447] on input "Next" at bounding box center [728, 432] width 606 height 31
